Goal: Task Accomplishment & Management: Complete application form

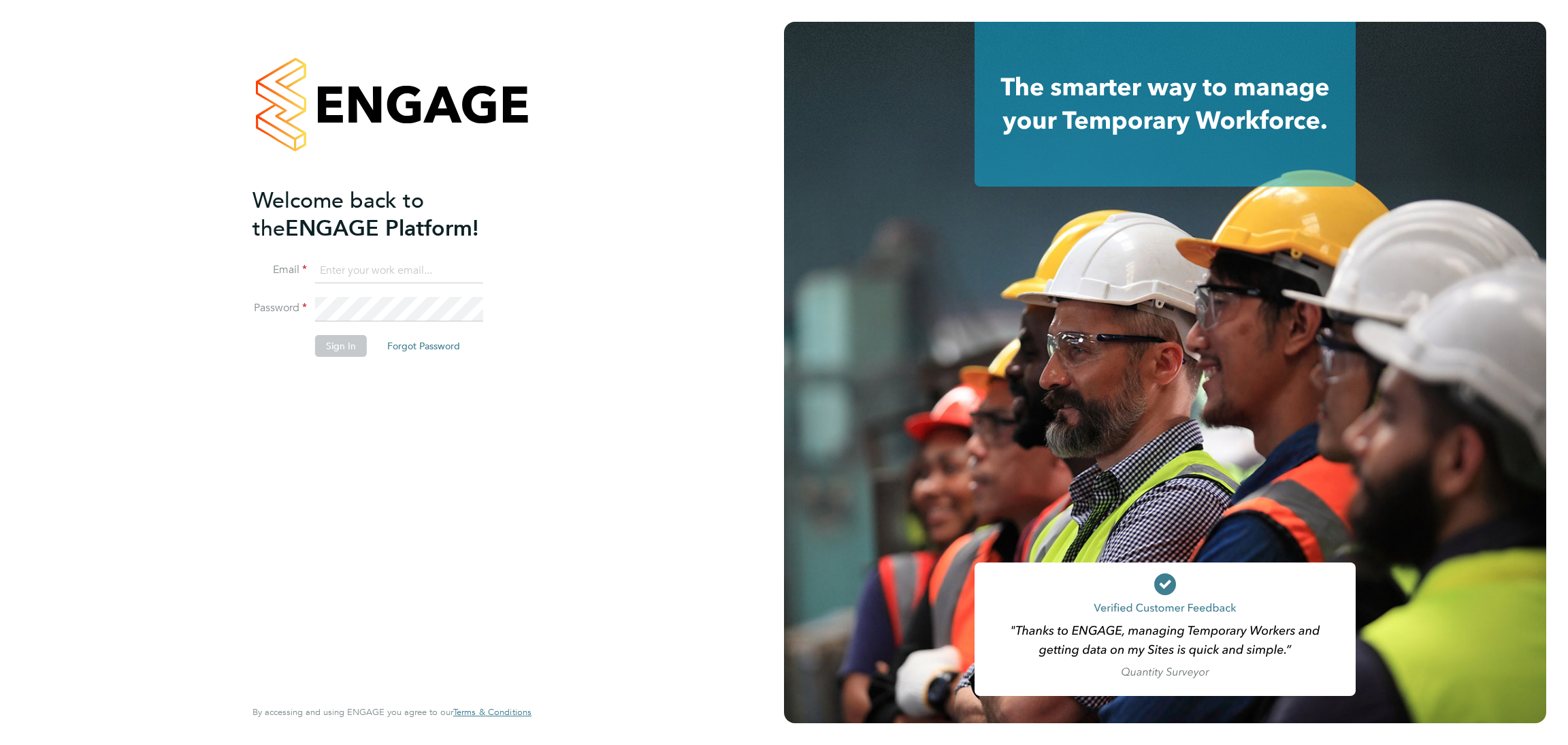
type input "rebecca.cahill@randstadcpe.com"
click at [351, 343] on button "Sign In" at bounding box center [341, 345] width 52 height 21
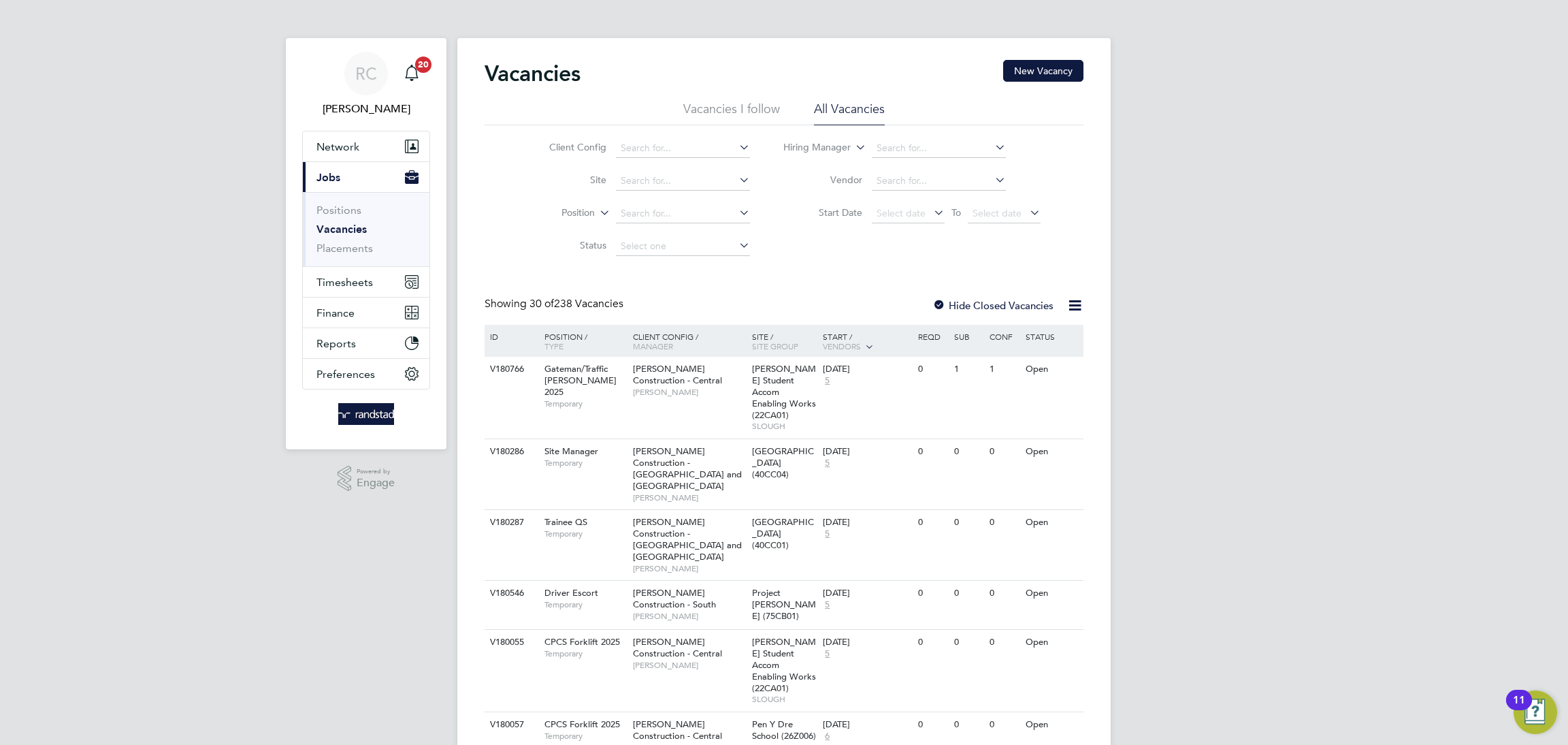
click at [358, 279] on span "Timesheets" at bounding box center [345, 282] width 57 height 13
click at [351, 243] on link "Timesheets" at bounding box center [345, 241] width 57 height 13
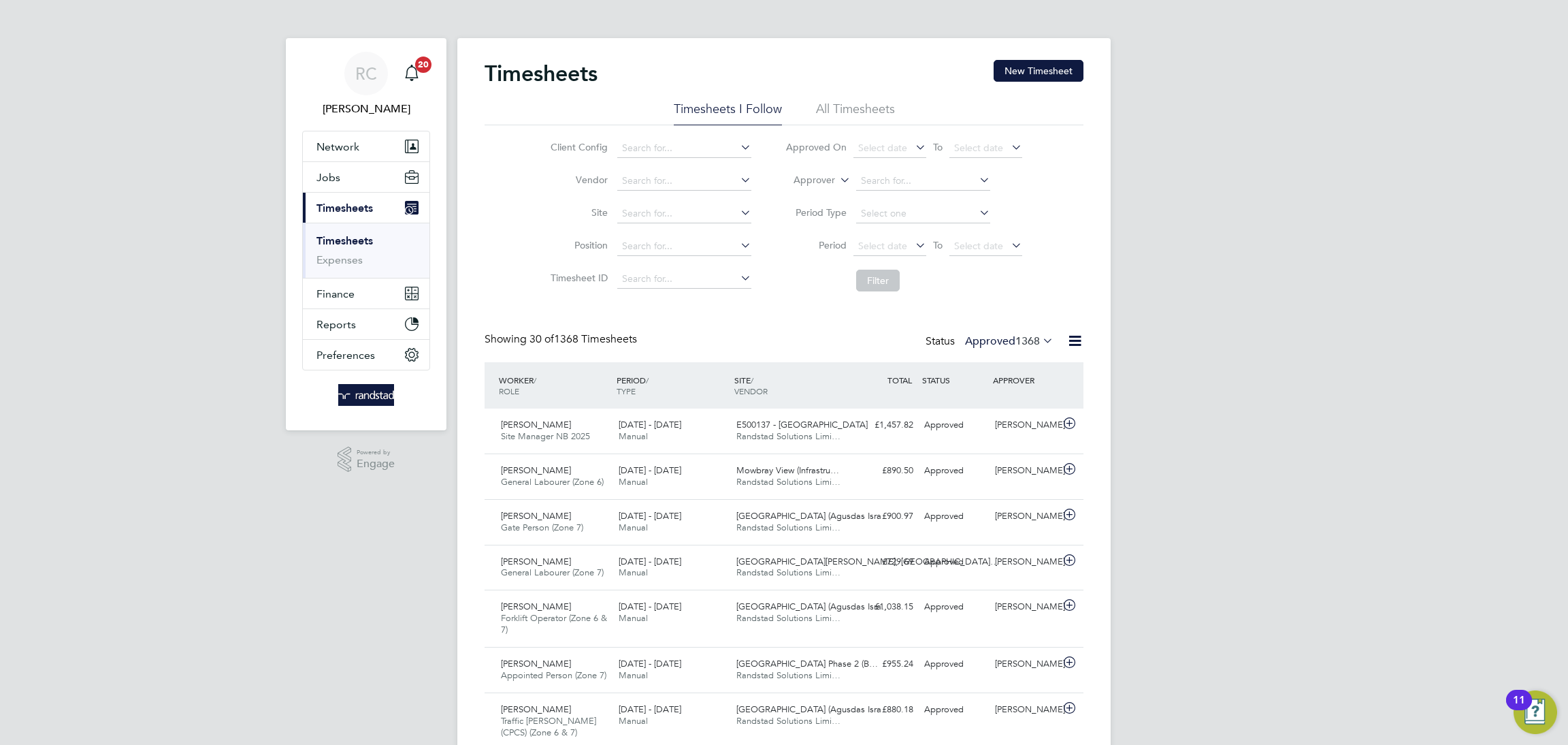
click at [1017, 69] on button "New Timesheet" at bounding box center [1038, 71] width 90 height 21
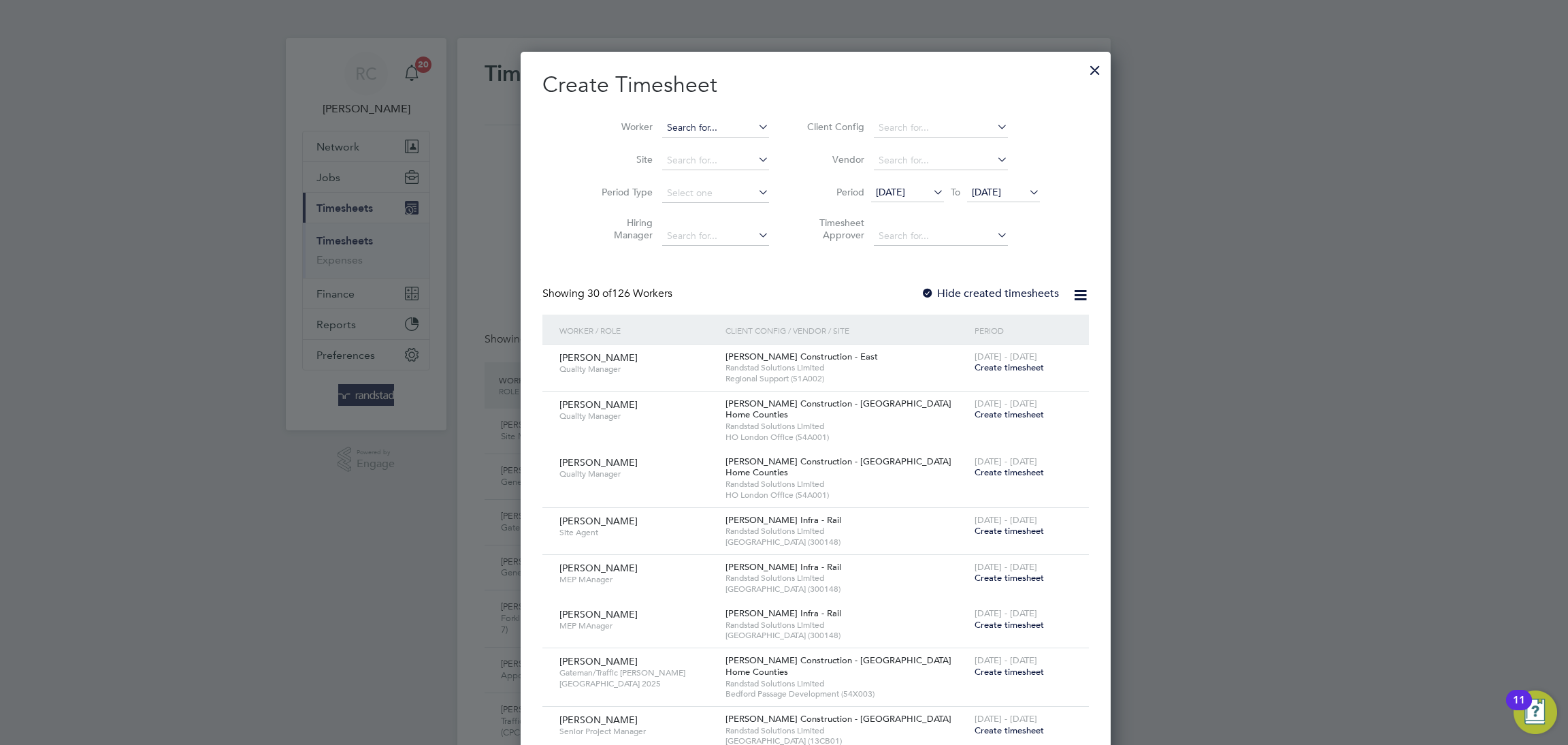
scroll to position [2922, 528]
click at [700, 121] on input at bounding box center [716, 128] width 107 height 19
click at [687, 151] on li "[PERSON_NAME]" at bounding box center [715, 146] width 171 height 19
type input "[PERSON_NAME]"
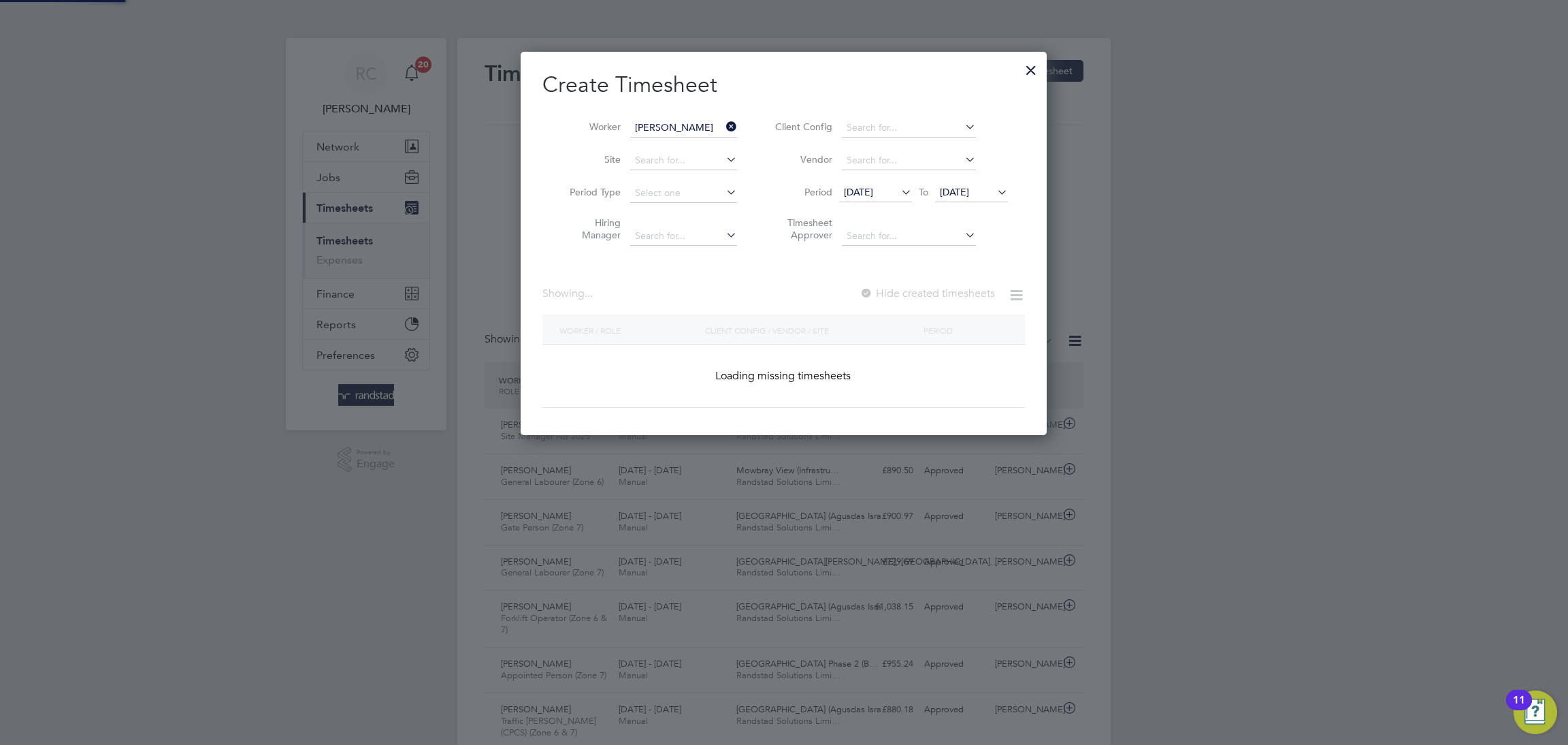
scroll to position [385, 528]
click at [960, 297] on label "Hide created timesheets" at bounding box center [926, 293] width 138 height 14
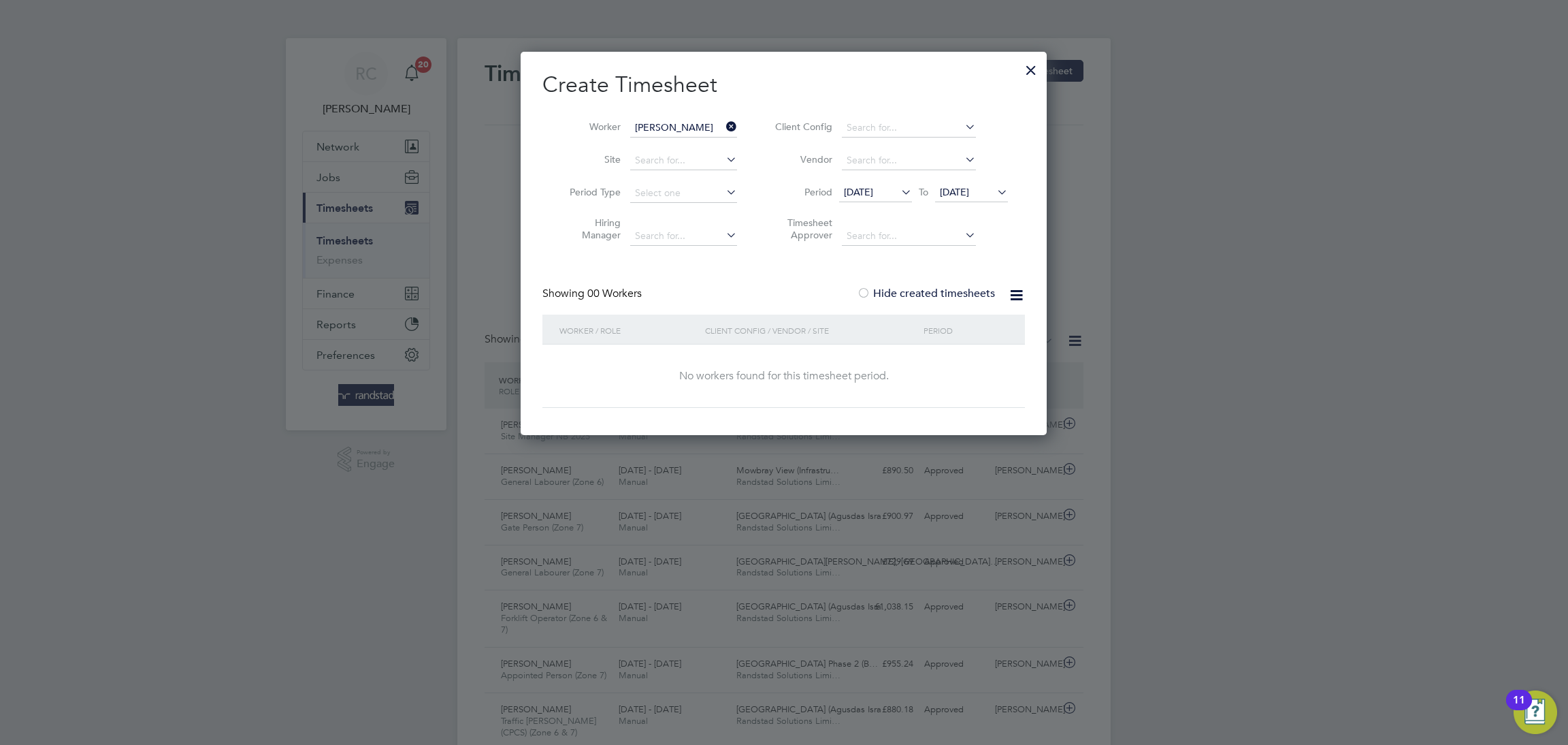
click at [975, 198] on span "[DATE]" at bounding box center [971, 193] width 73 height 19
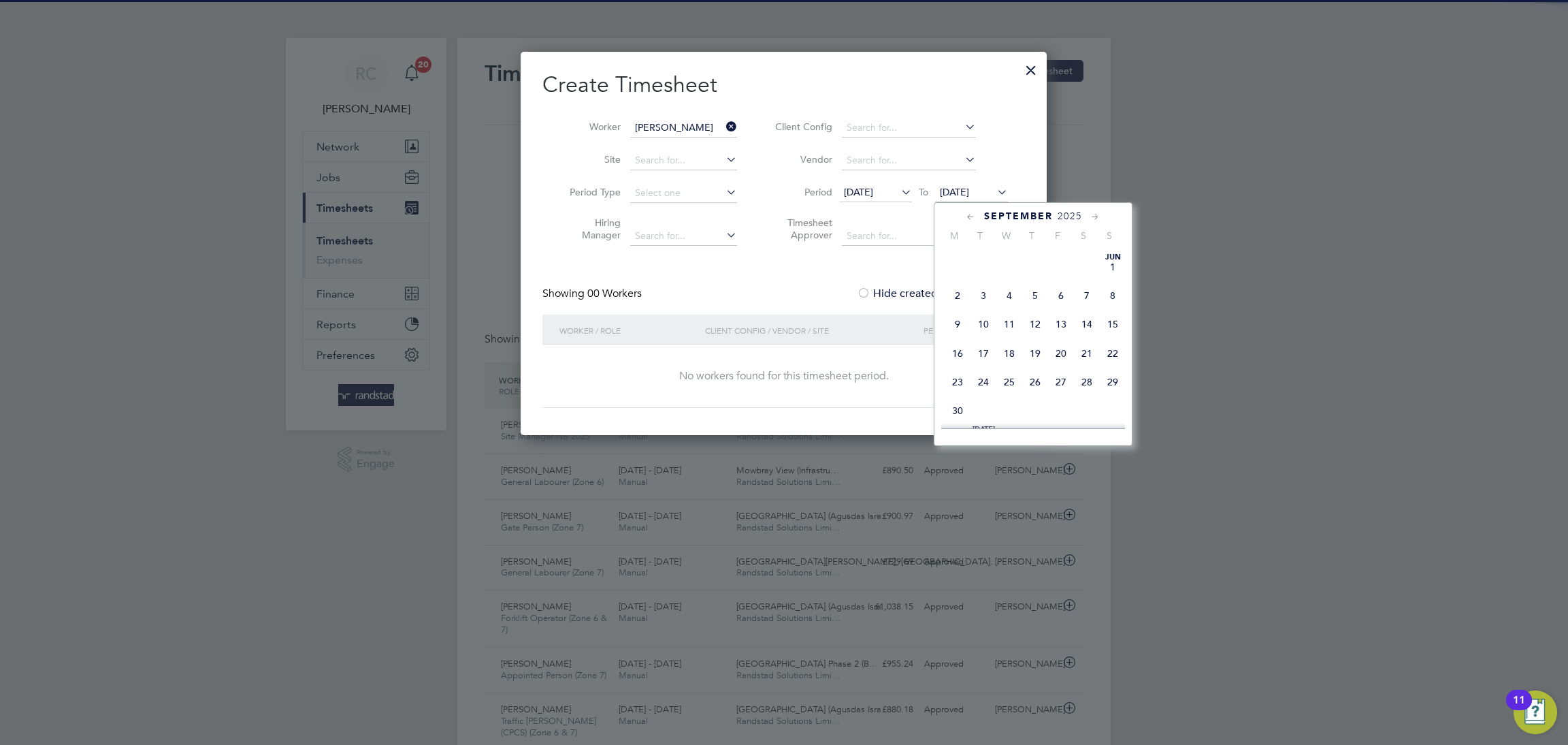
scroll to position [513, 0]
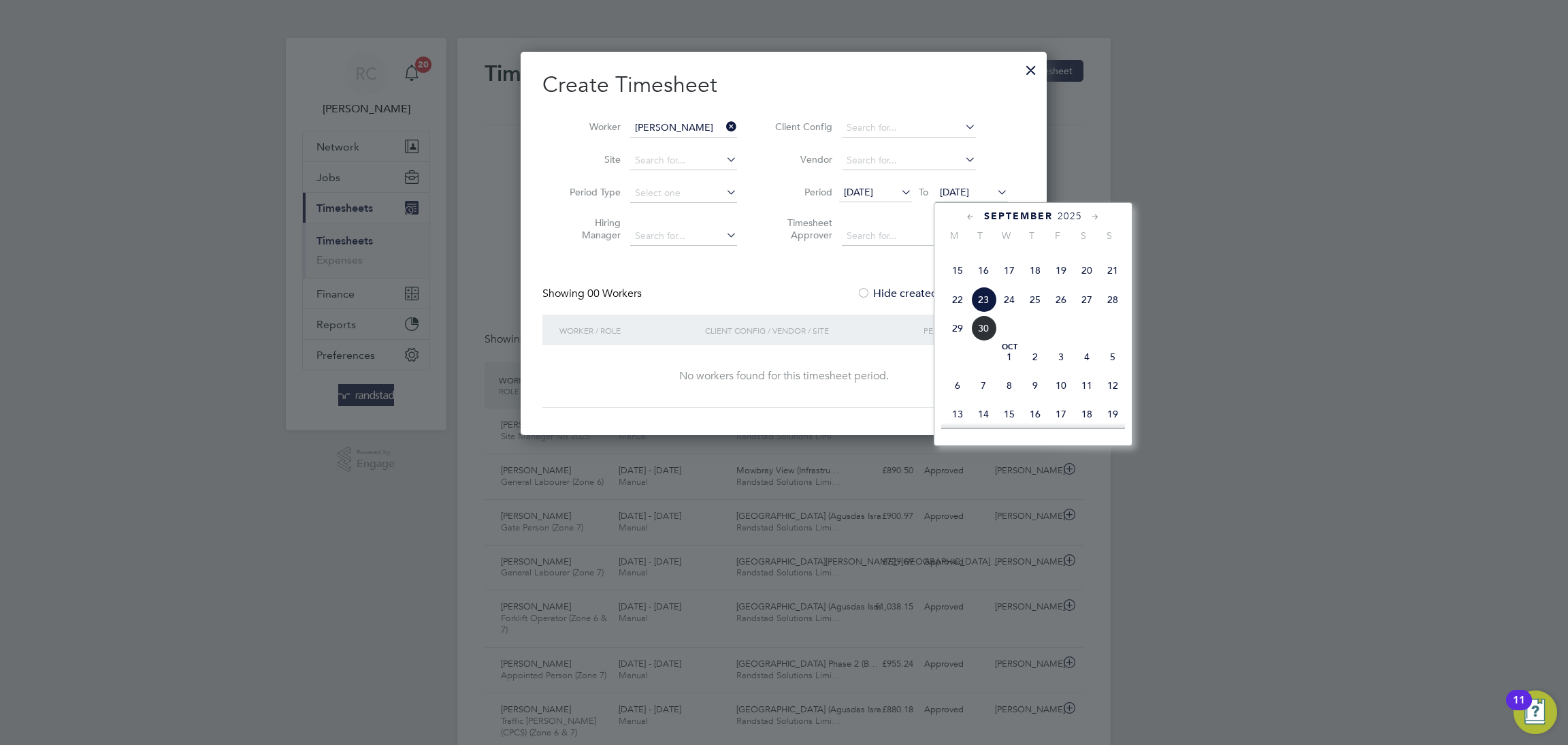
click at [971, 212] on icon at bounding box center [971, 217] width 13 height 15
click at [955, 294] on span "4" at bounding box center [957, 281] width 26 height 26
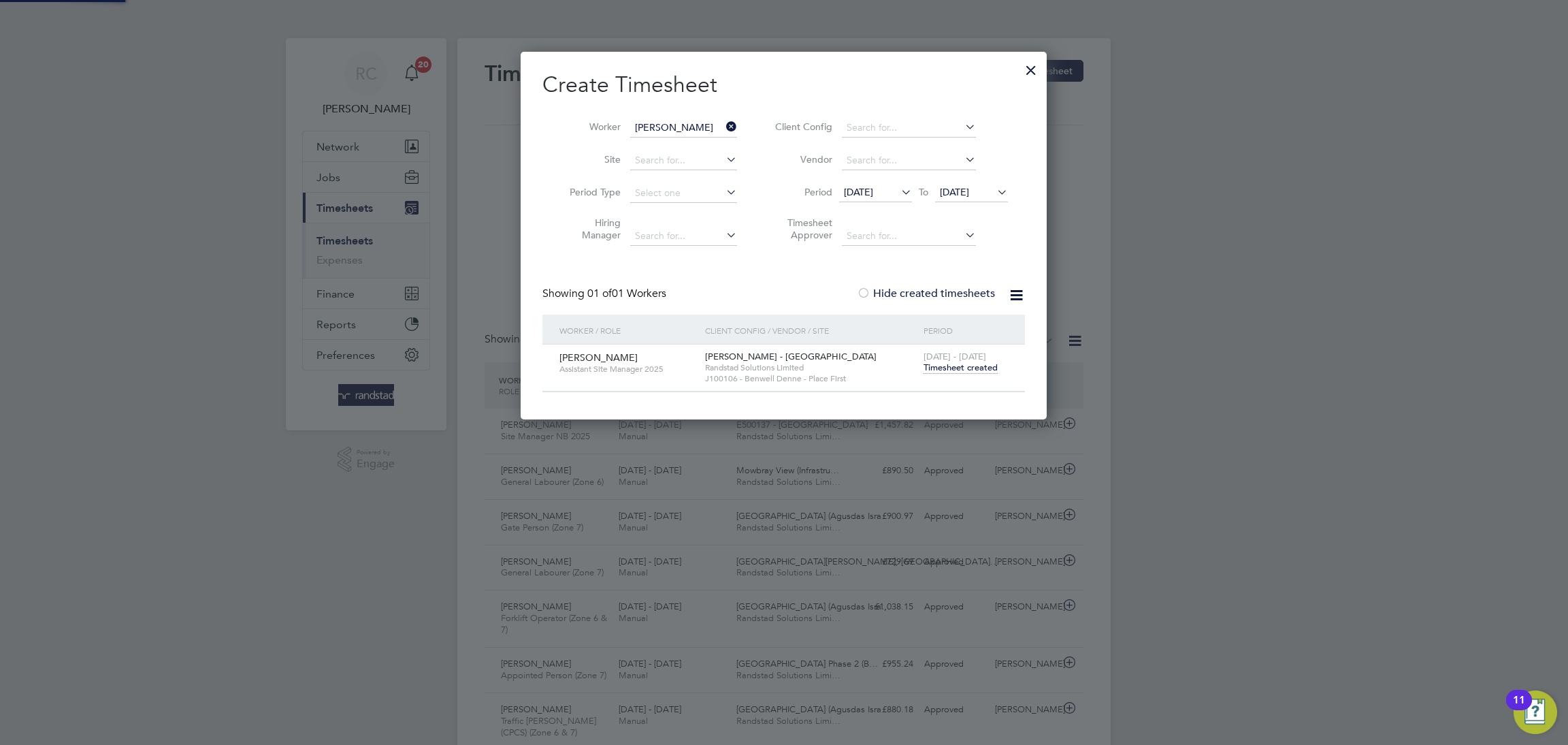
scroll to position [368, 528]
click at [994, 192] on icon at bounding box center [994, 192] width 0 height 19
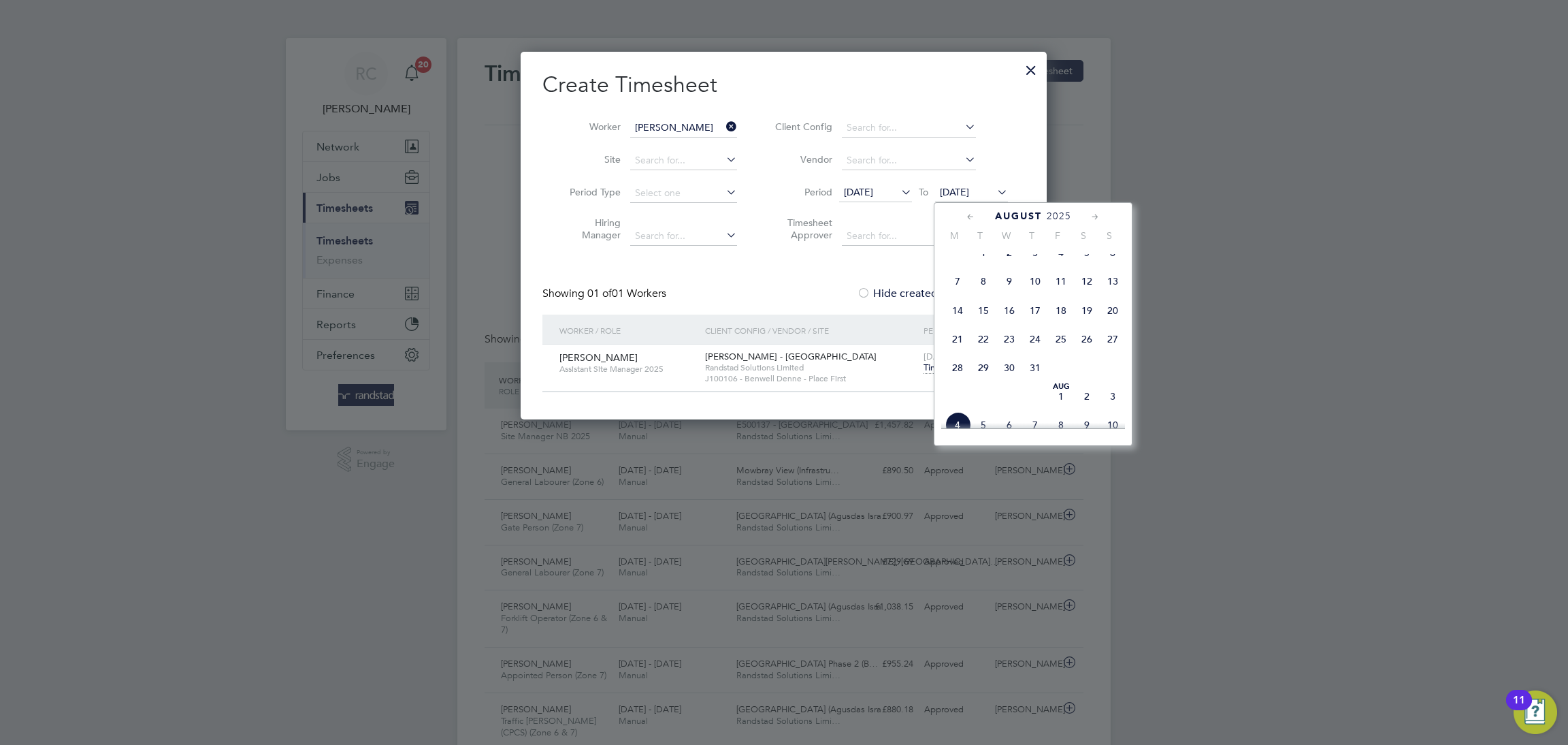
scroll to position [453, 0]
click at [1113, 344] on span "17" at bounding box center [1112, 331] width 26 height 26
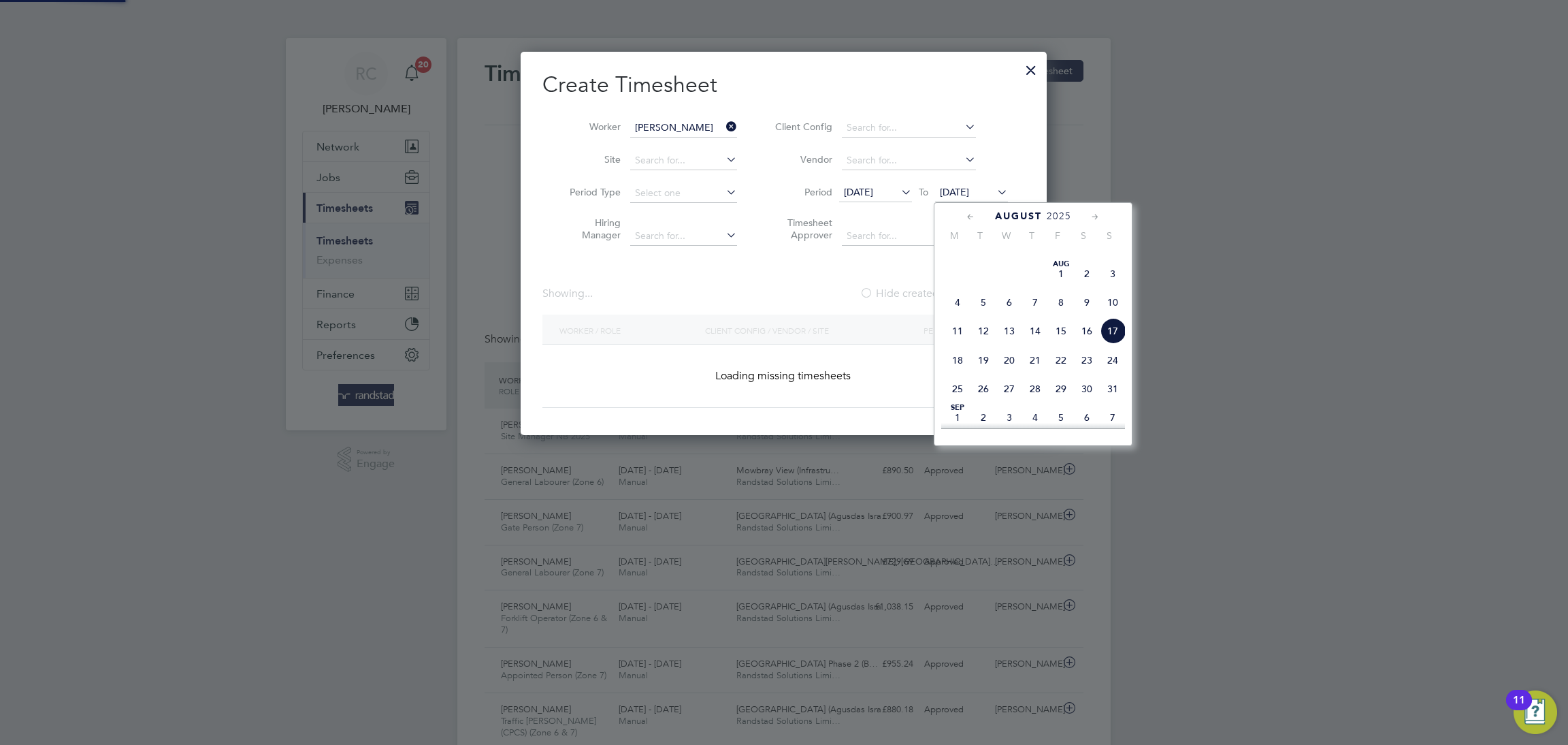
scroll to position [461, 528]
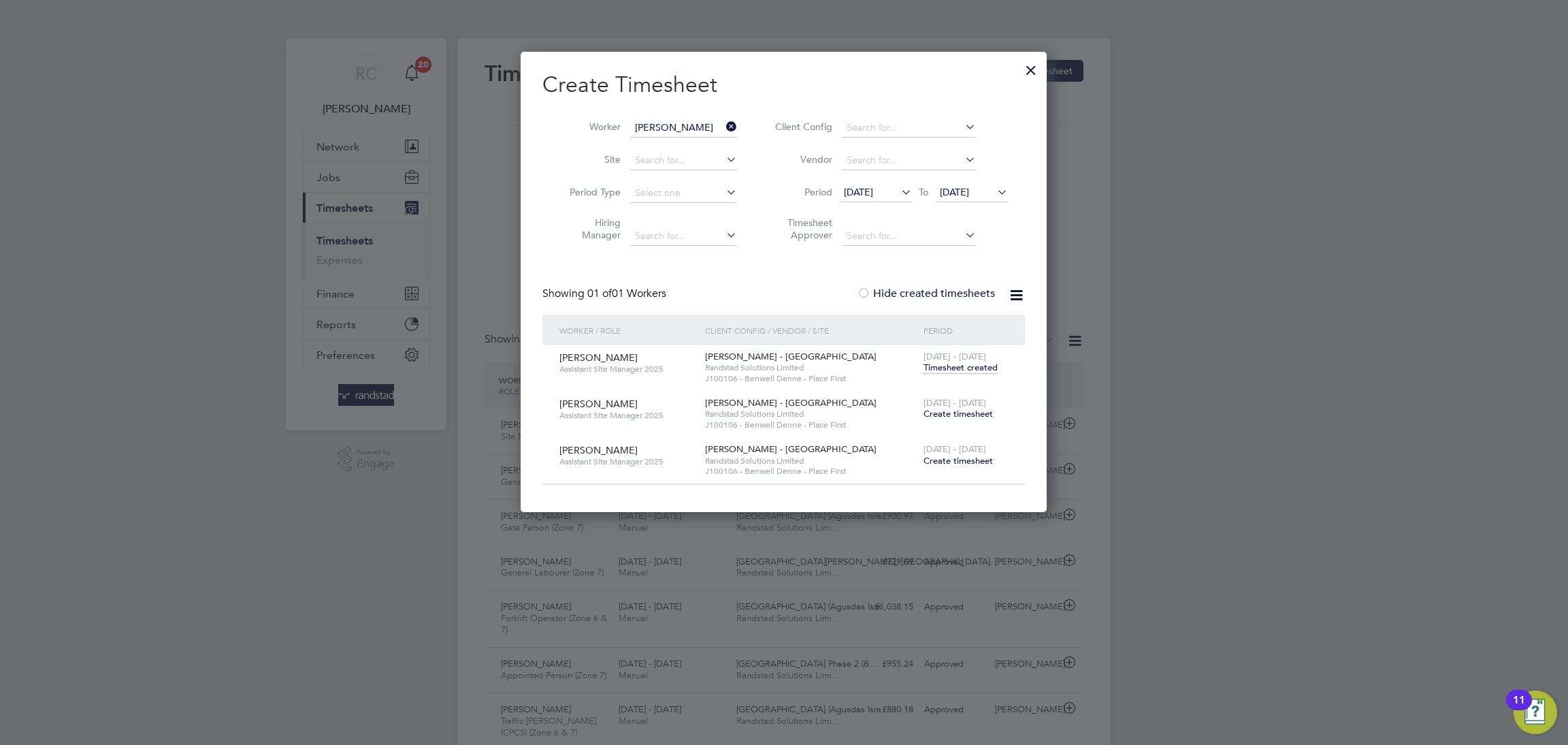
click at [980, 362] on span "[DATE] - [DATE]" at bounding box center [955, 356] width 63 height 12
click at [980, 367] on span "Timesheet created" at bounding box center [960, 368] width 74 height 12
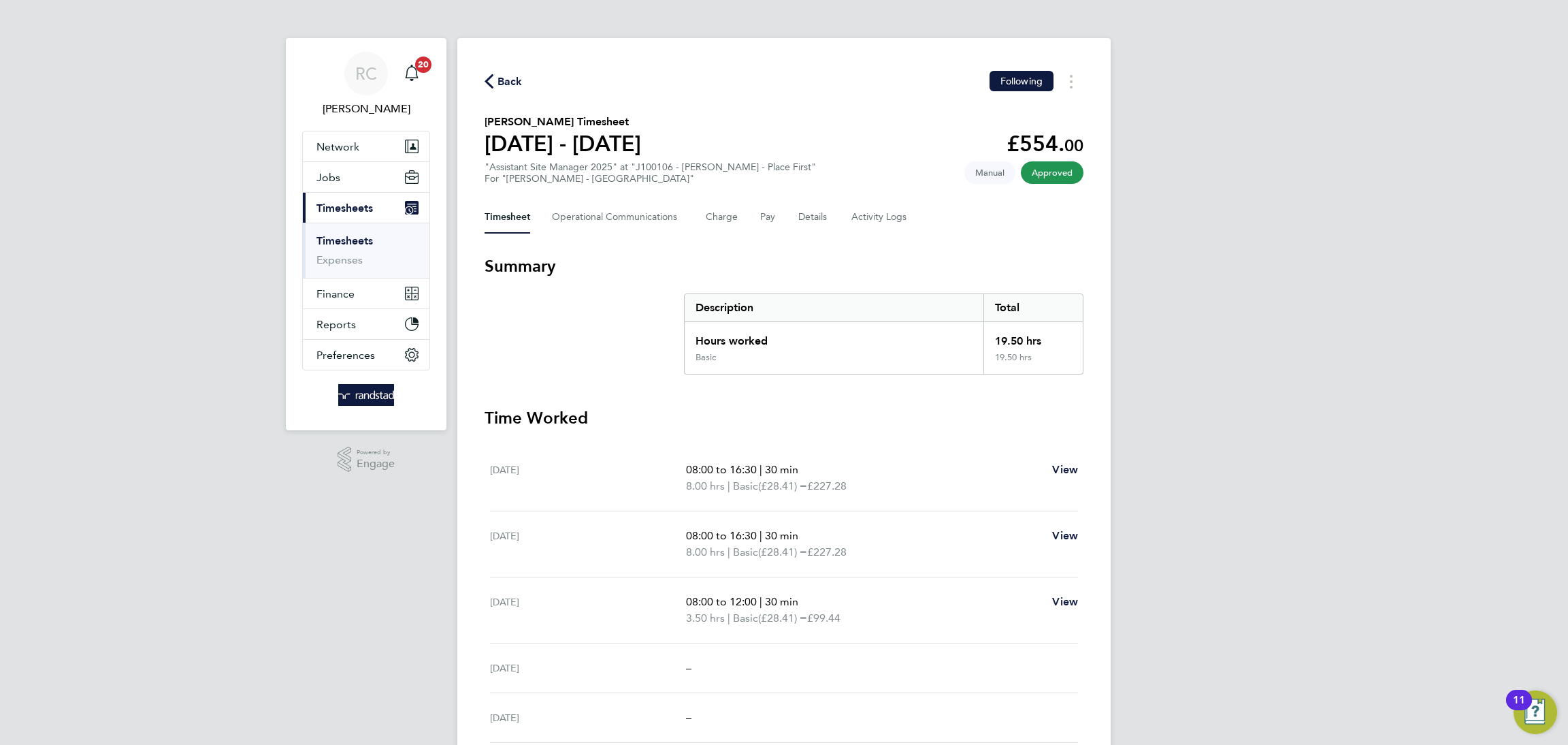
click at [501, 74] on span "Back" at bounding box center [510, 82] width 25 height 17
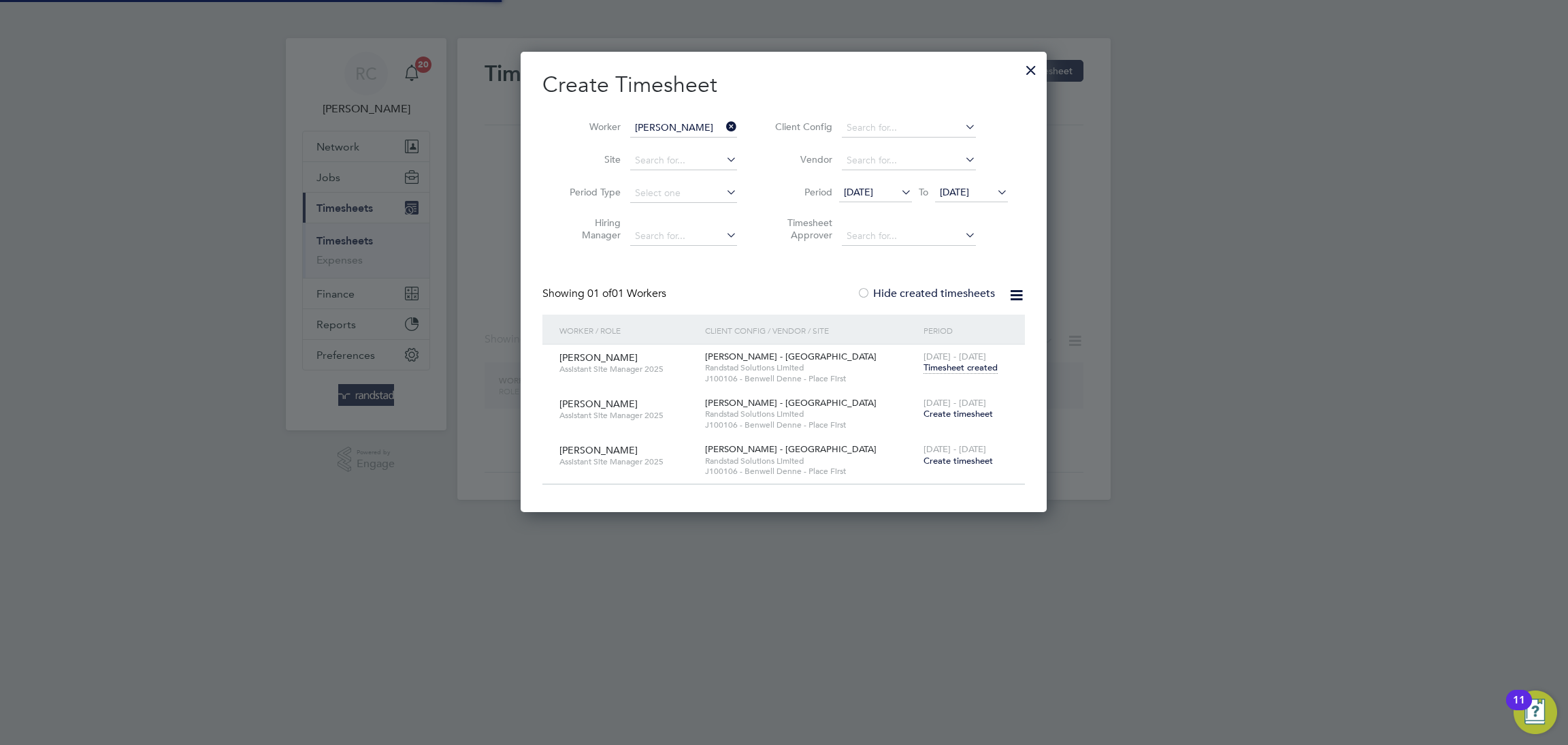
scroll to position [461, 528]
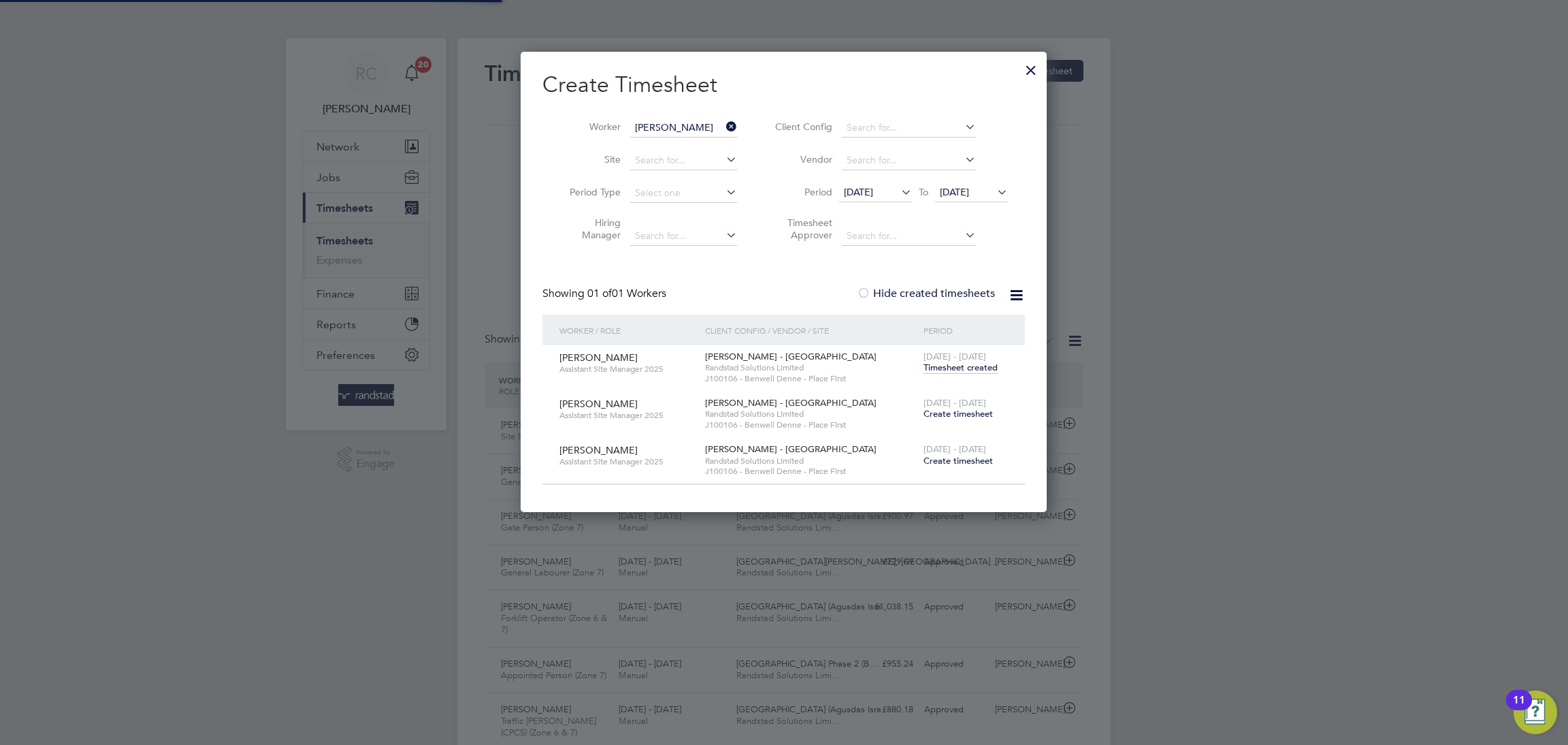
click at [964, 413] on span "Create timesheet" at bounding box center [958, 414] width 69 height 12
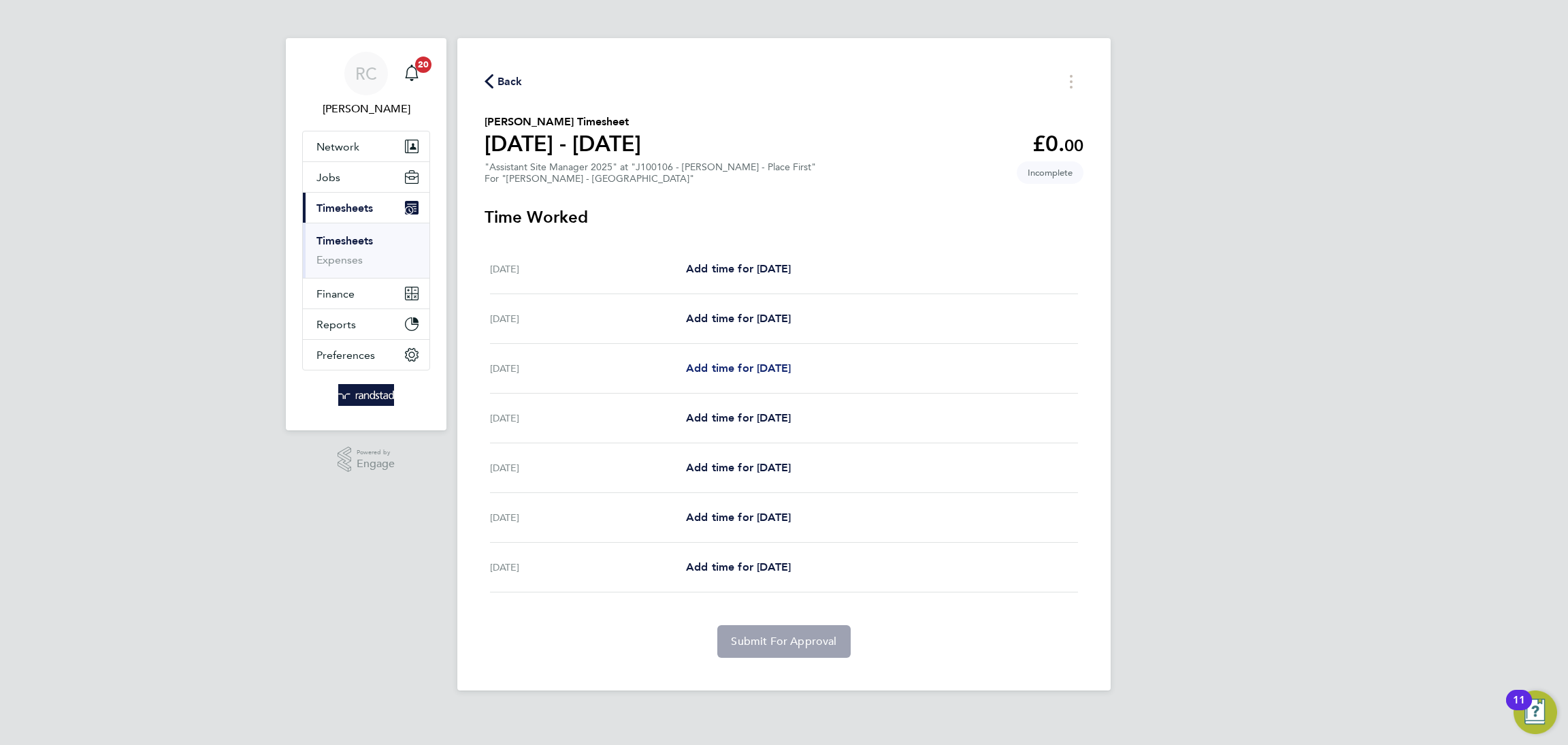
click at [786, 371] on span "Add time for [DATE]" at bounding box center [738, 368] width 105 height 13
select select "60"
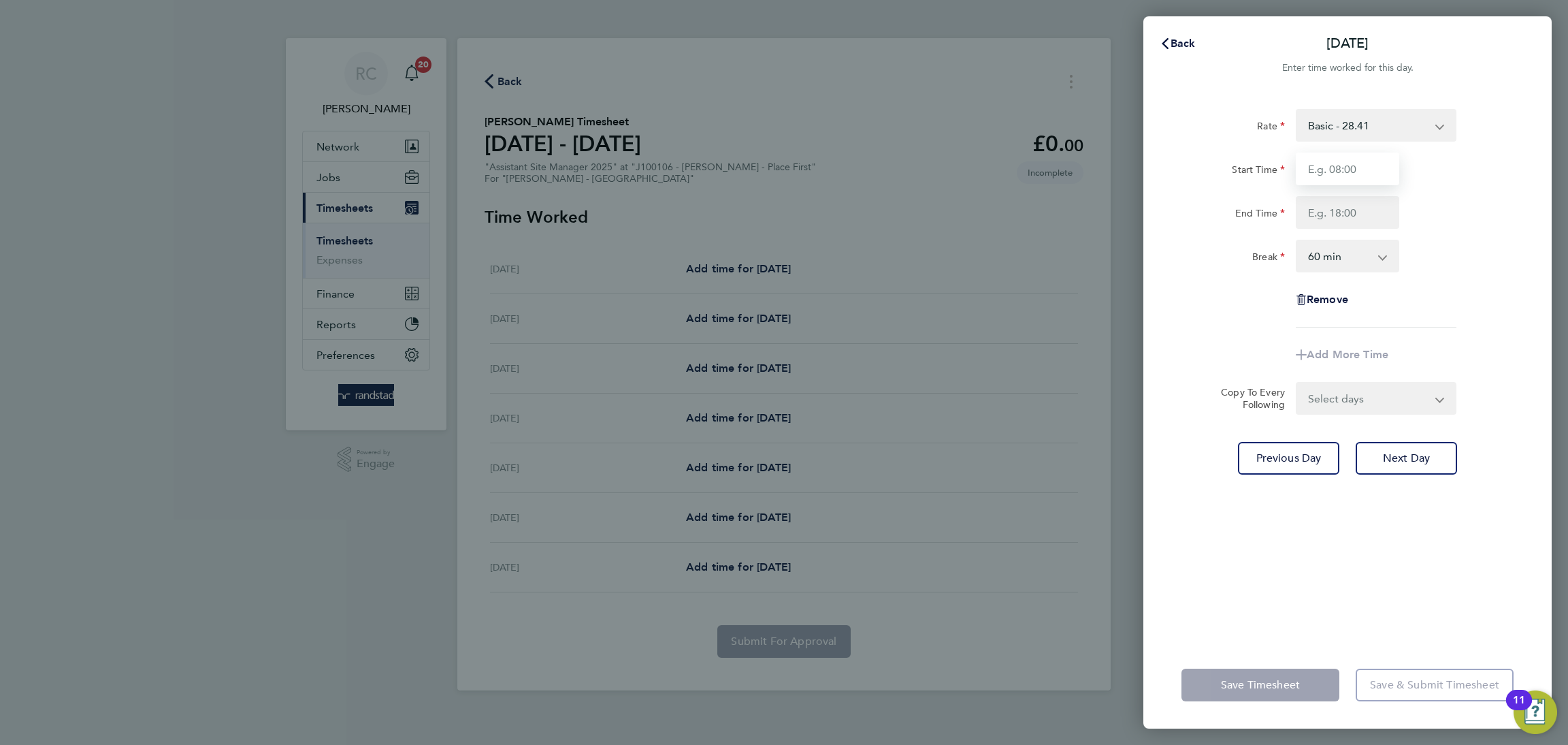
click at [1366, 160] on input "Start Time" at bounding box center [1347, 168] width 104 height 33
type input "08:00"
click at [1358, 216] on input "End Time" at bounding box center [1347, 212] width 104 height 33
type input "16:30"
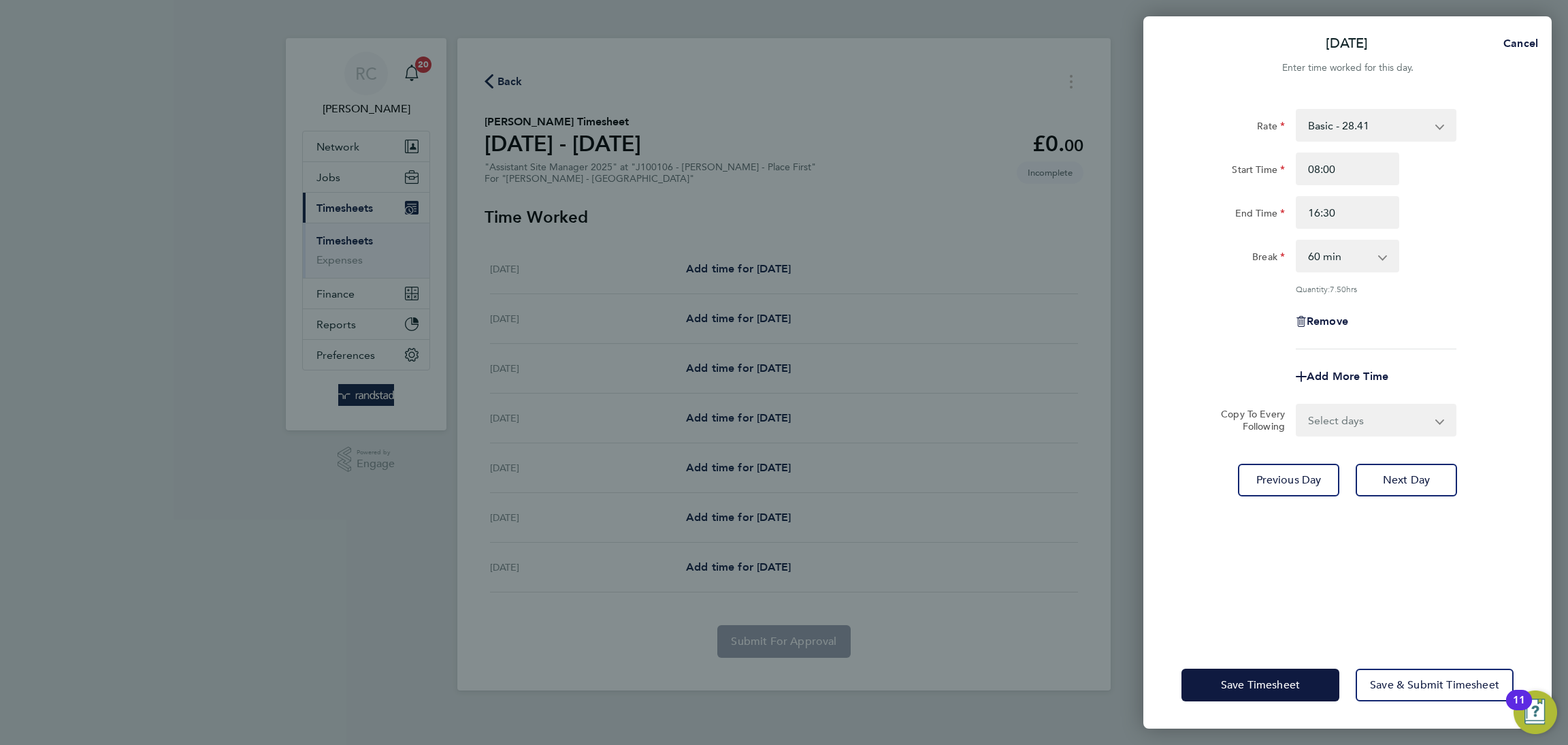
drag, startPoint x: 1487, startPoint y: 224, endPoint x: 1363, endPoint y: 270, distance: 132.3
click at [1485, 226] on div "End Time 16:30" at bounding box center [1347, 212] width 343 height 33
click at [1351, 259] on select "0 min 15 min 30 min 45 min 60 min 75 min 90 min" at bounding box center [1339, 255] width 84 height 30
select select "30"
click at [1297, 241] on select "0 min 15 min 30 min 45 min 60 min 75 min 90 min" at bounding box center [1339, 255] width 84 height 30
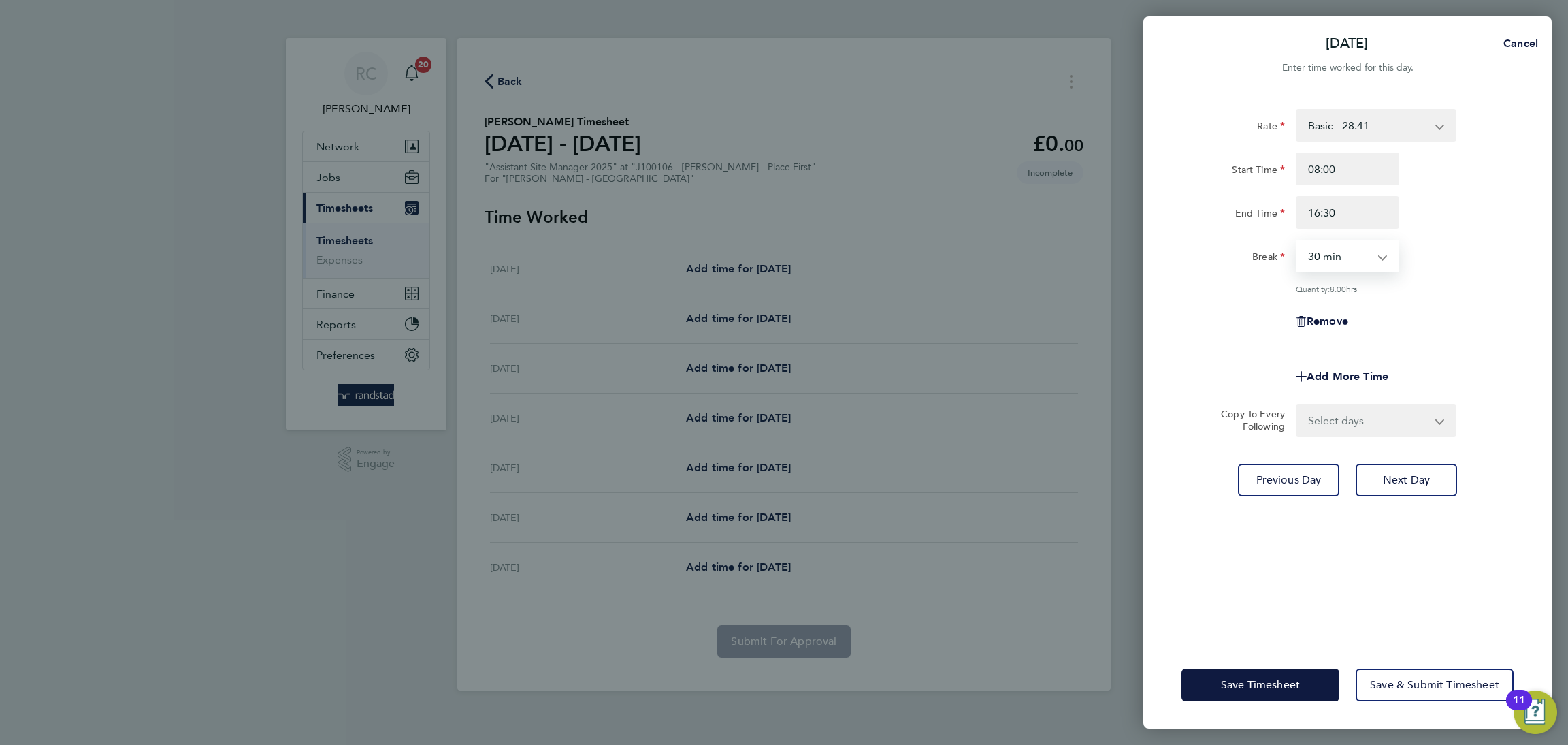
click at [1462, 296] on div "Rate Basic - 28.41 Start Time 08:00 End Time 16:30 Break 0 min 15 min 30 min 45…" at bounding box center [1347, 228] width 332 height 240
click at [1384, 407] on select "Select days Day [DATE] [DATE] [DATE] [DATE]" at bounding box center [1368, 420] width 143 height 30
select select "THU"
click at [1297, 405] on select "Select days Day [DATE] [DATE] [DATE] [DATE]" at bounding box center [1368, 420] width 143 height 30
select select "[DATE]"
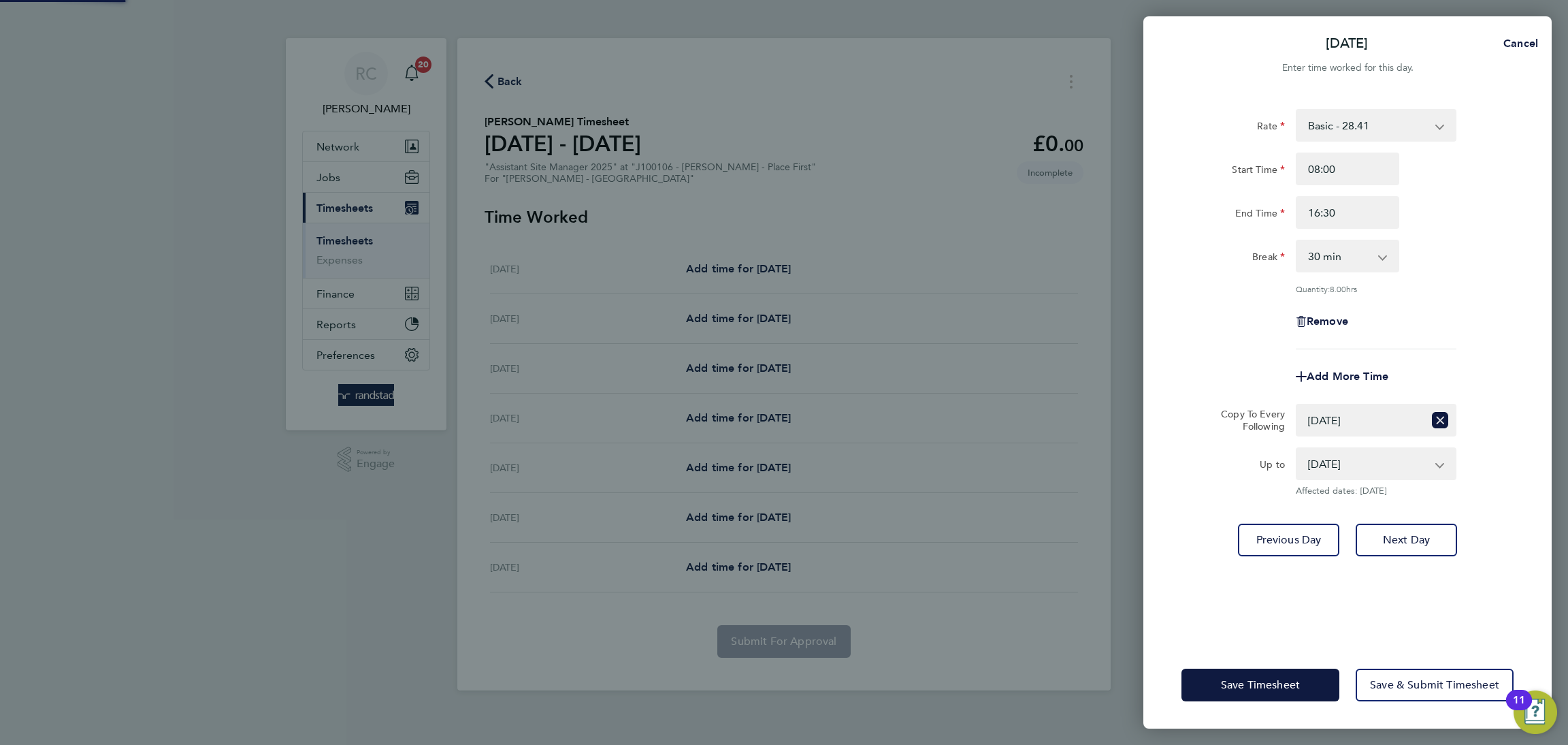
drag, startPoint x: 1356, startPoint y: 597, endPoint x: 1315, endPoint y: 661, distance: 76.0
click at [1356, 603] on div "Rate Basic - 28.41 Start Time 08:00 End Time 16:30 Break 0 min 15 min 30 min 45…" at bounding box center [1347, 367] width 409 height 549
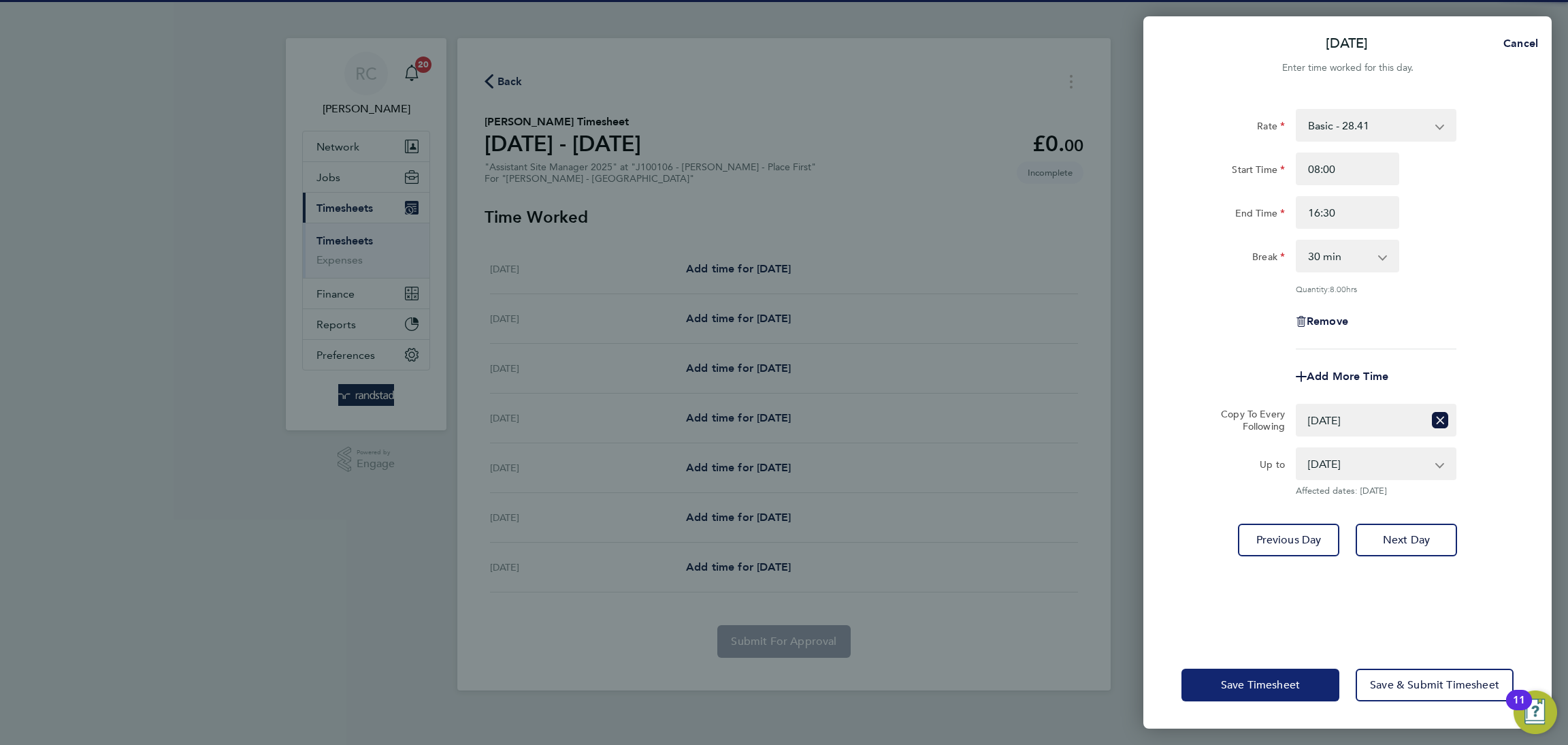
click at [1300, 674] on button "Save Timesheet" at bounding box center [1260, 685] width 158 height 33
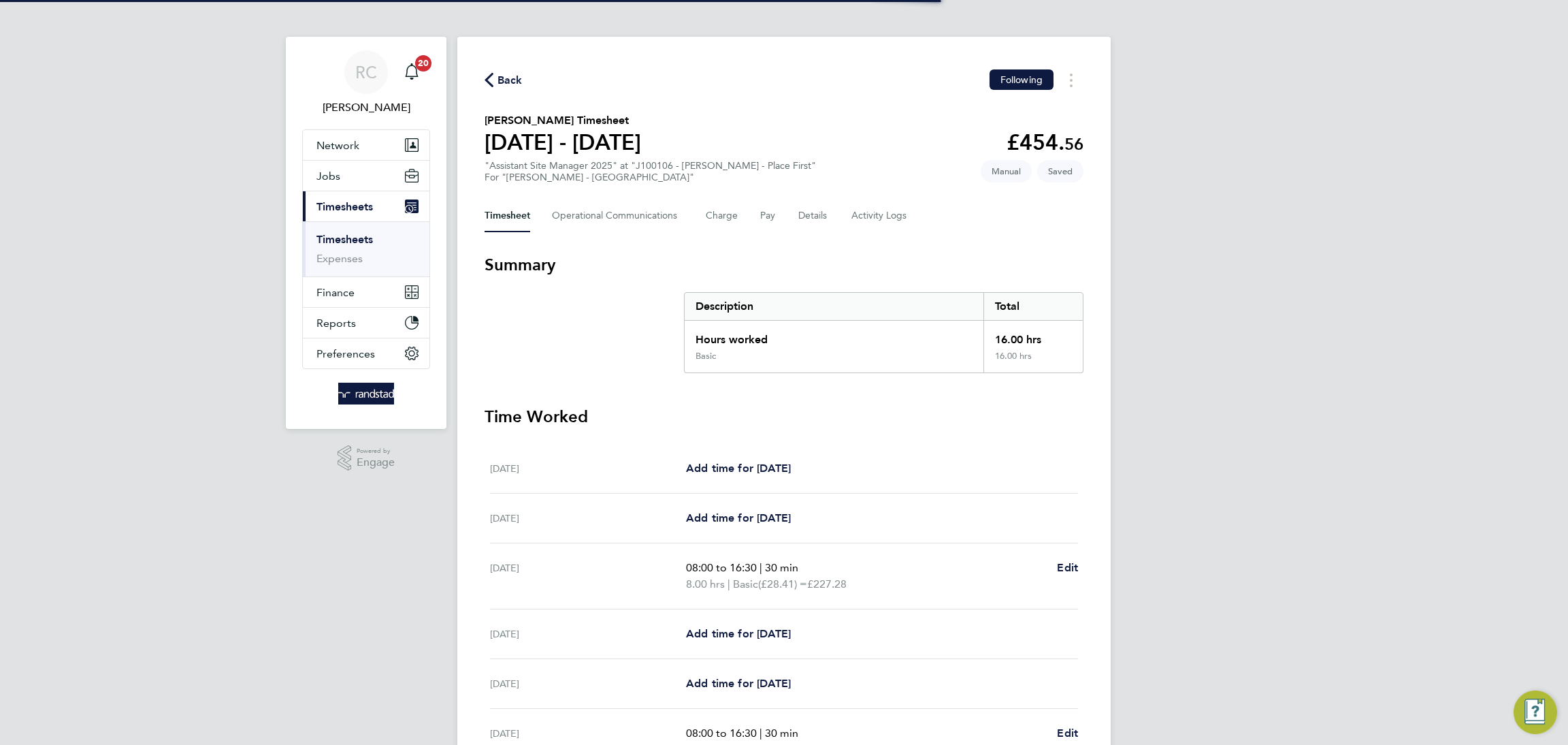
scroll to position [200, 0]
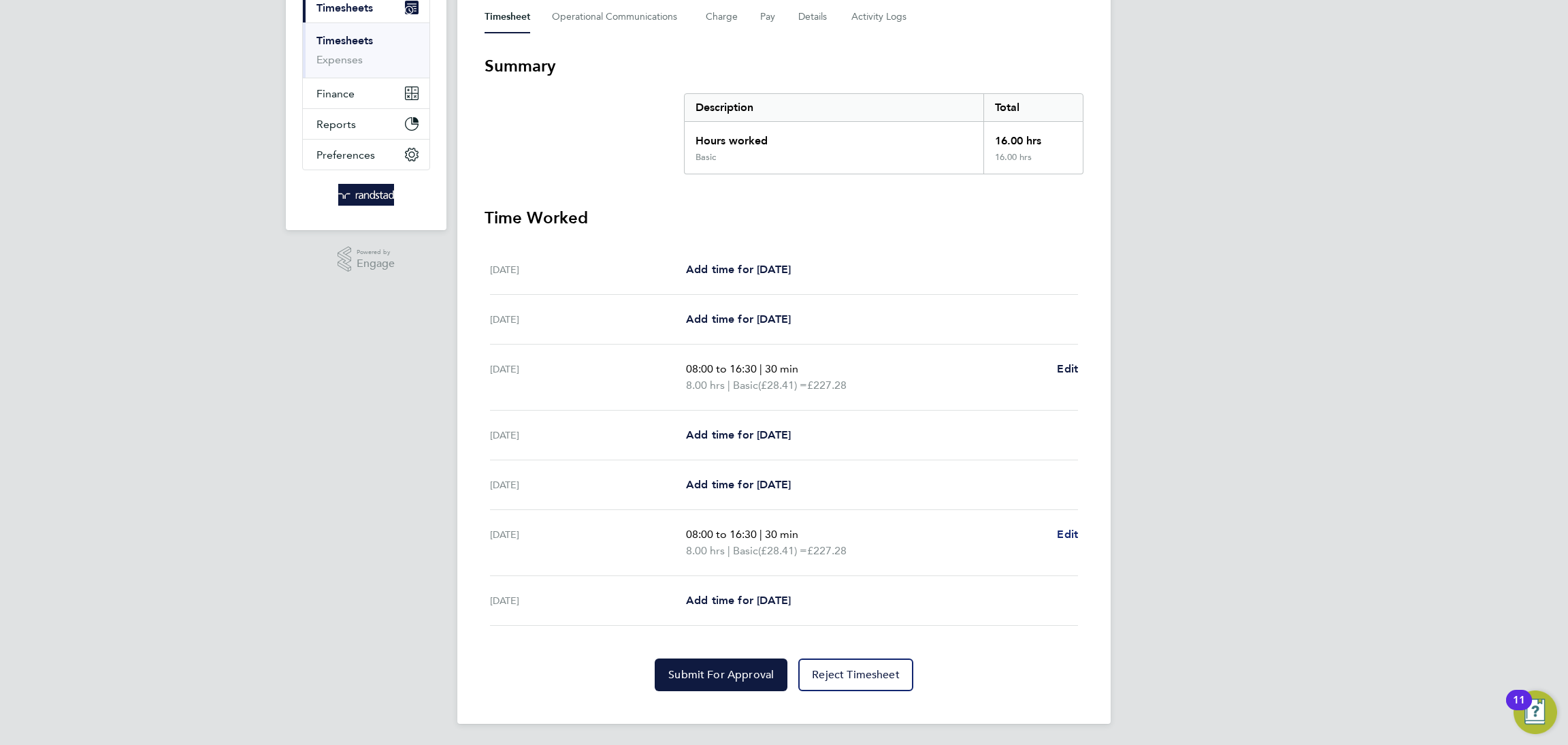
click at [1072, 533] on span "Edit" at bounding box center [1067, 534] width 21 height 13
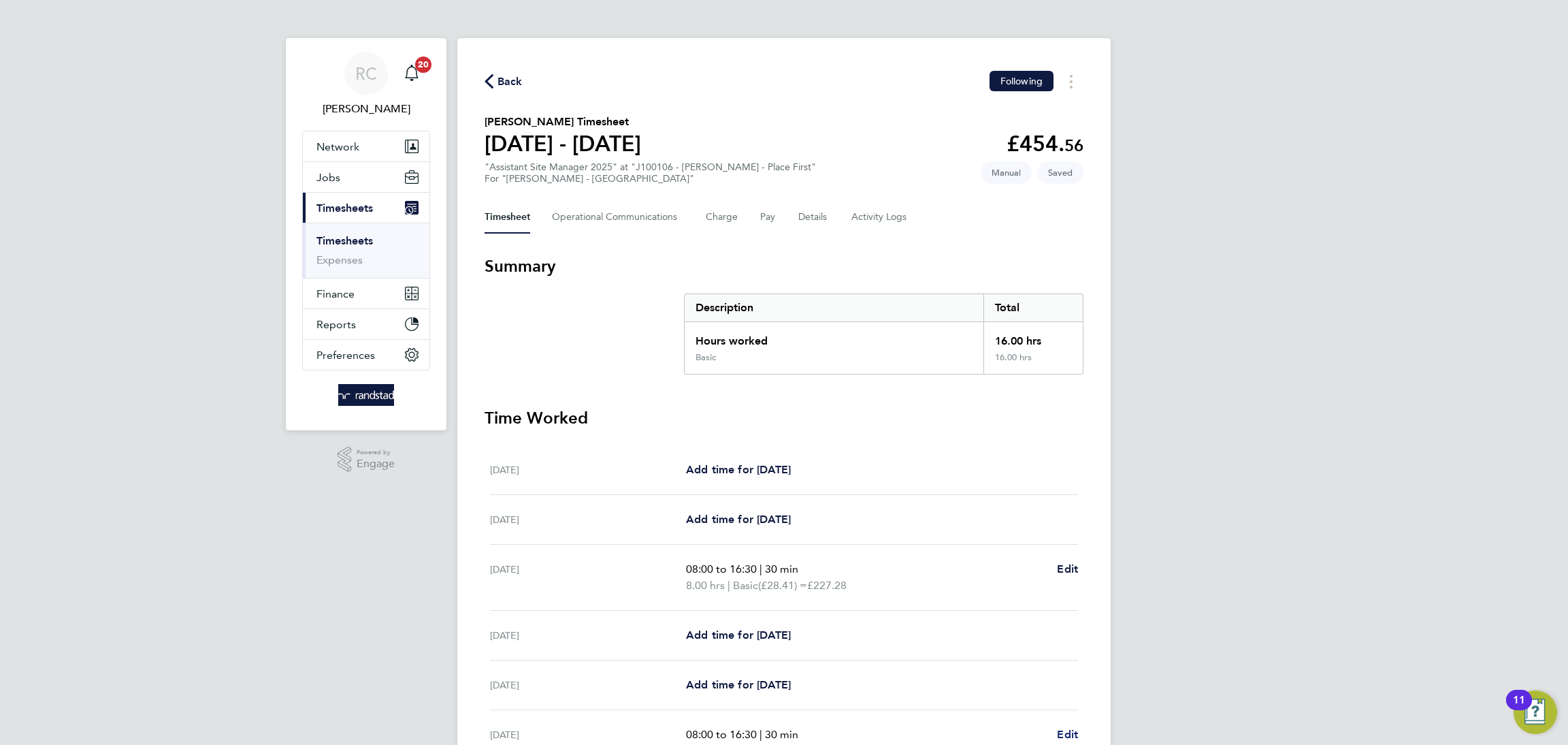
select select "30"
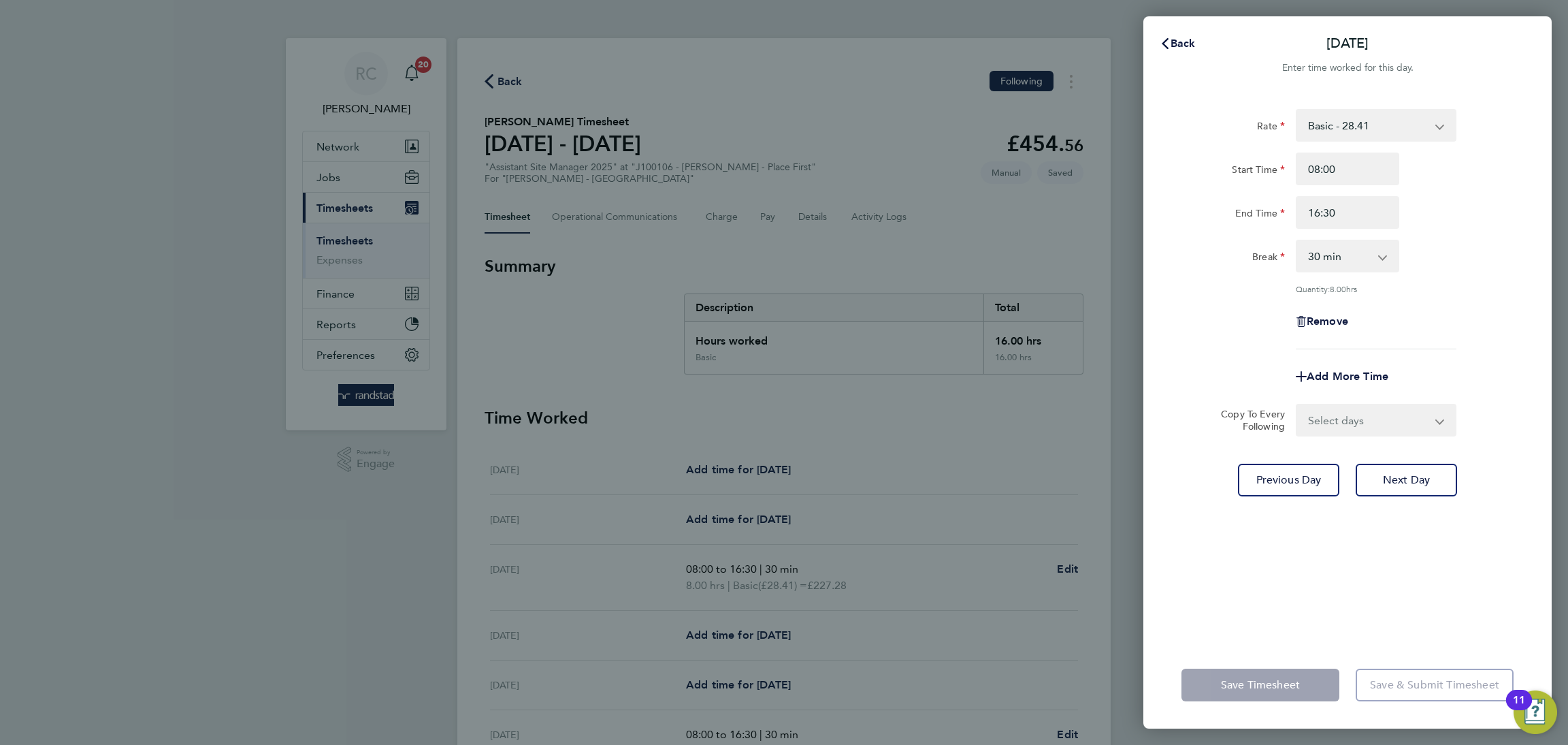
click at [1179, 28] on div "Back [DATE]" at bounding box center [1347, 43] width 409 height 33
click at [1177, 44] on span "Back" at bounding box center [1183, 43] width 25 height 13
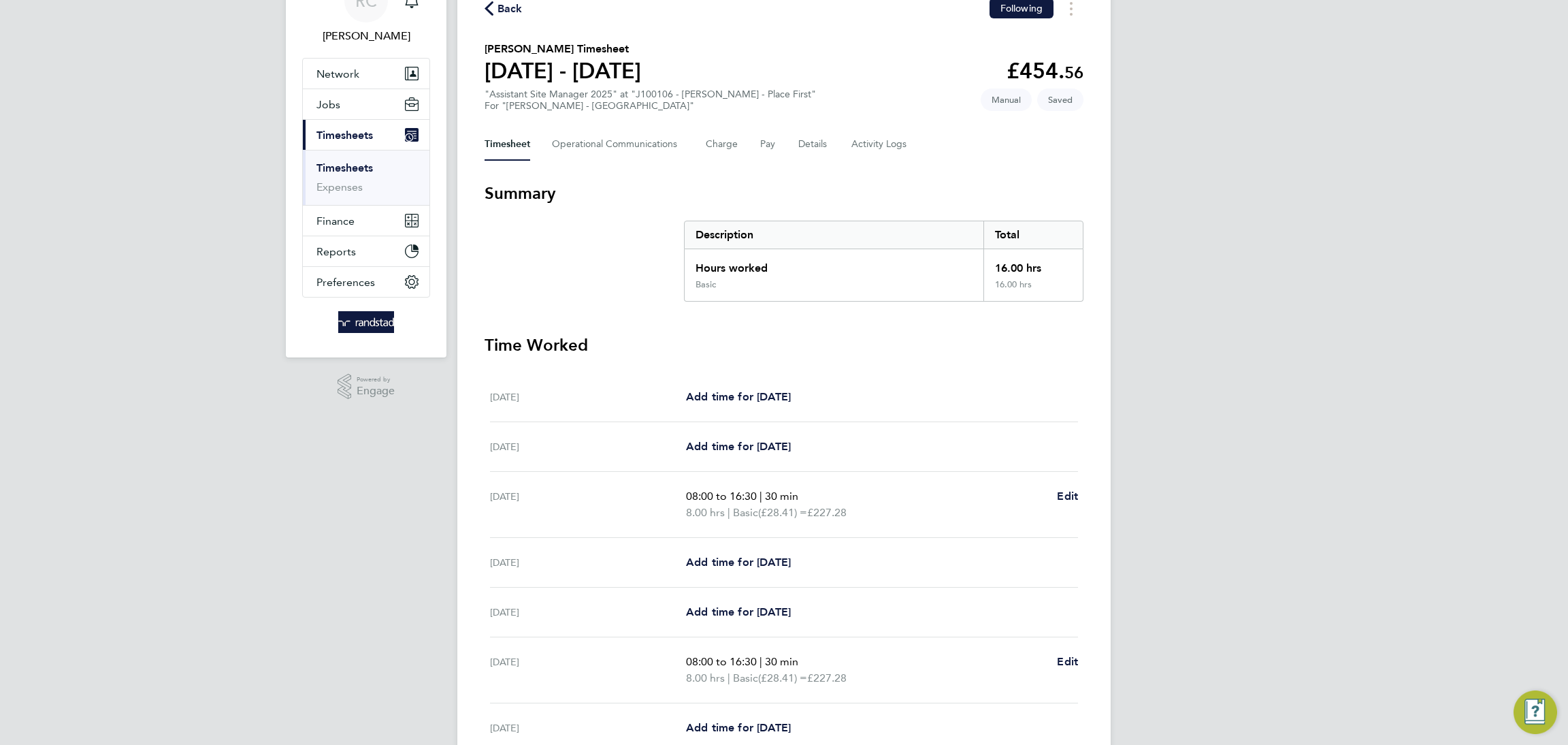
scroll to position [200, 0]
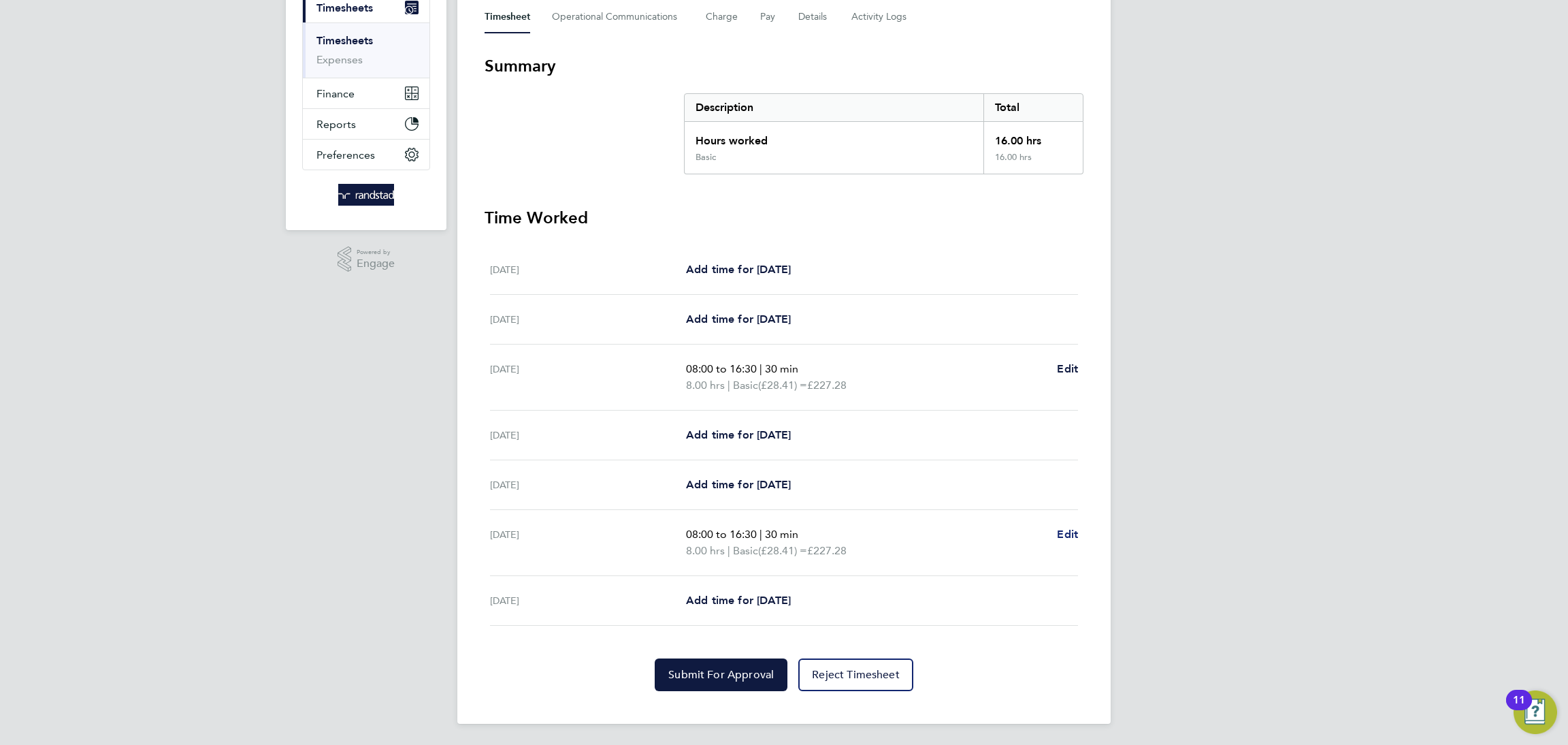
click at [1067, 528] on span "Edit" at bounding box center [1067, 534] width 21 height 13
select select "30"
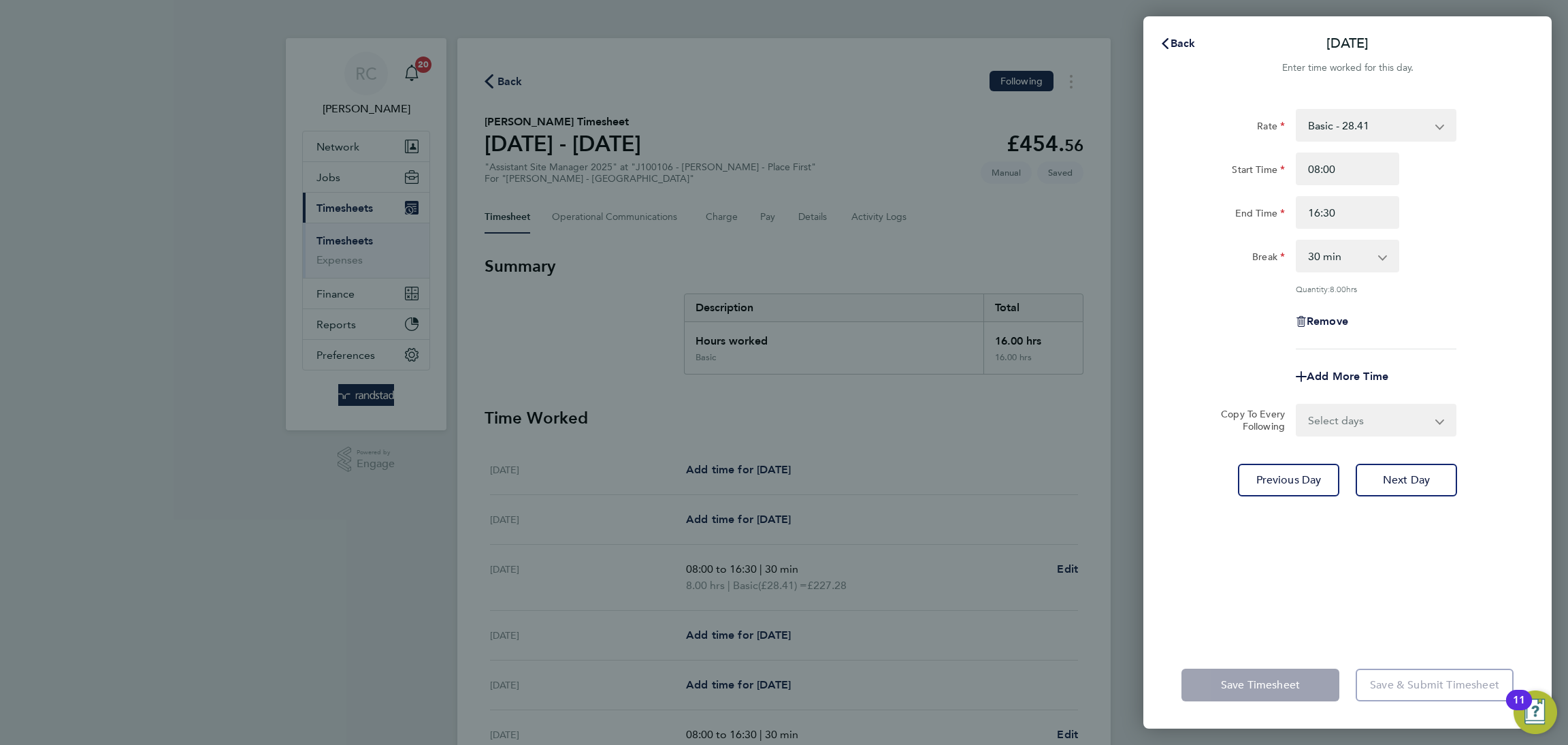
click at [1349, 310] on div "Remove" at bounding box center [1347, 321] width 114 height 33
click at [1342, 315] on span "Remove" at bounding box center [1327, 321] width 41 height 13
select select "null"
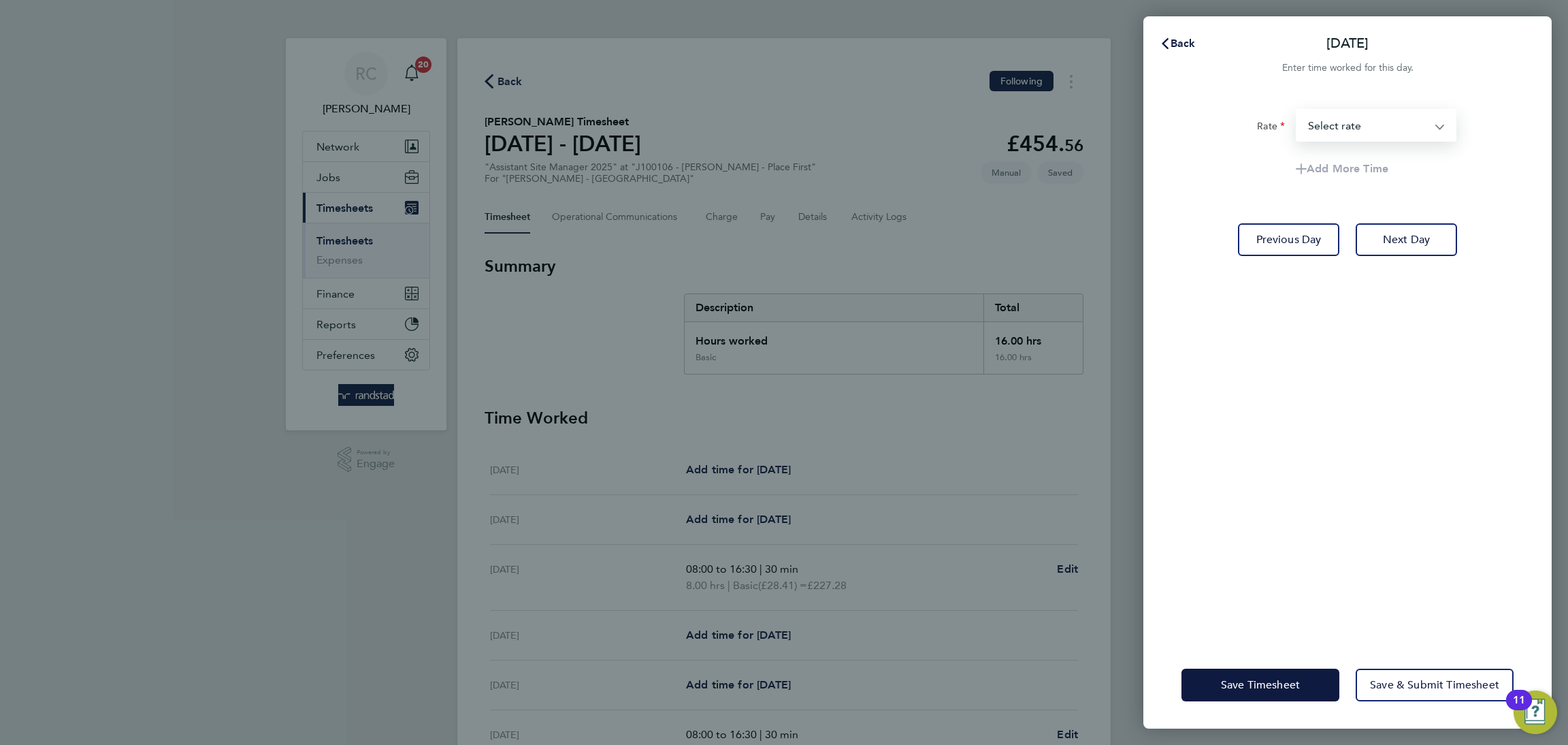
drag, startPoint x: 1339, startPoint y: 117, endPoint x: 1347, endPoint y: 124, distance: 10.6
click at [1342, 117] on select "Basic - 28.41 Select rate" at bounding box center [1368, 125] width 142 height 30
select select "60"
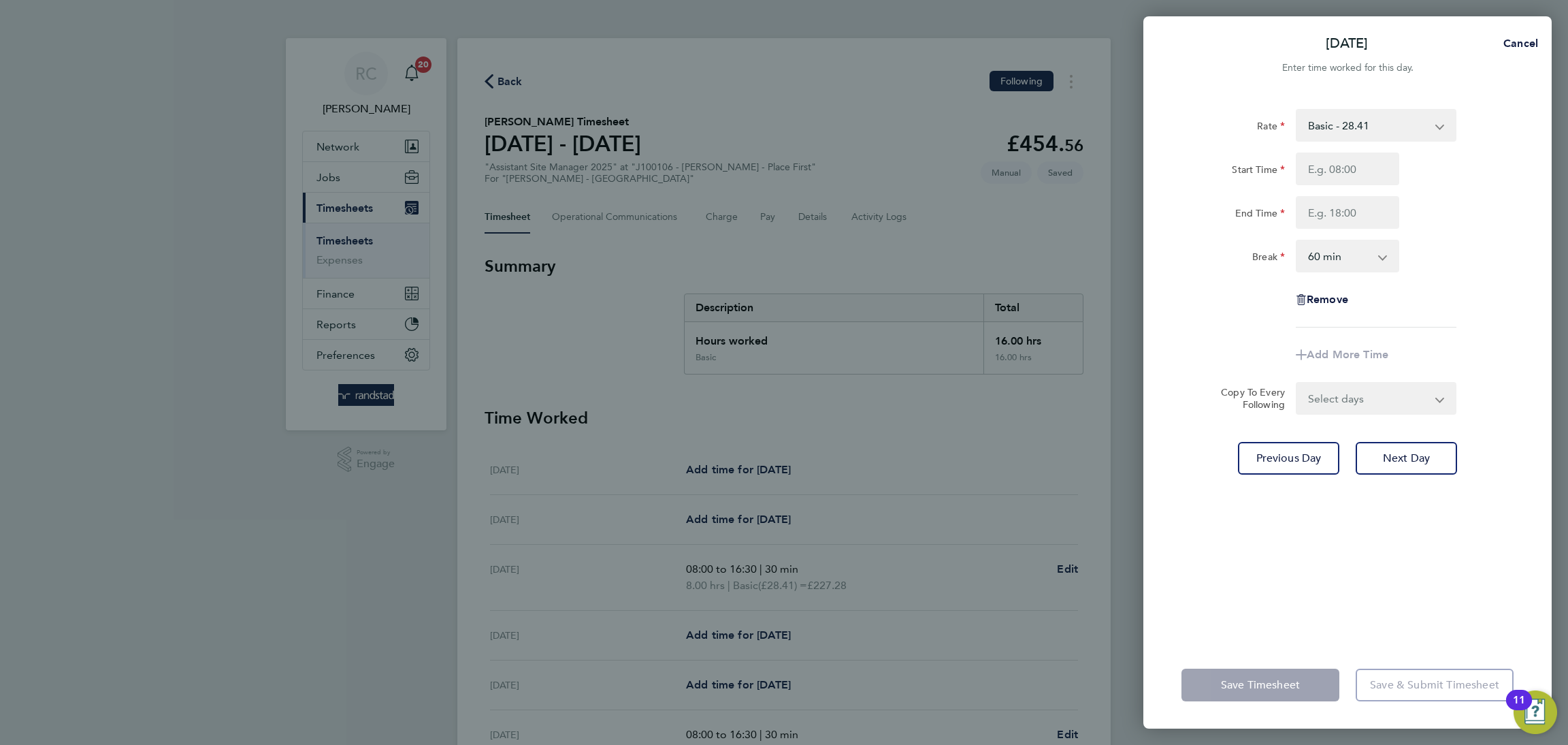
click at [1359, 567] on div "Rate Basic - 28.41 Start Time End Time Break 0 min 15 min 30 min 45 min 60 min …" at bounding box center [1347, 367] width 409 height 549
click at [1327, 305] on span "Remove" at bounding box center [1327, 299] width 41 height 13
select select "null"
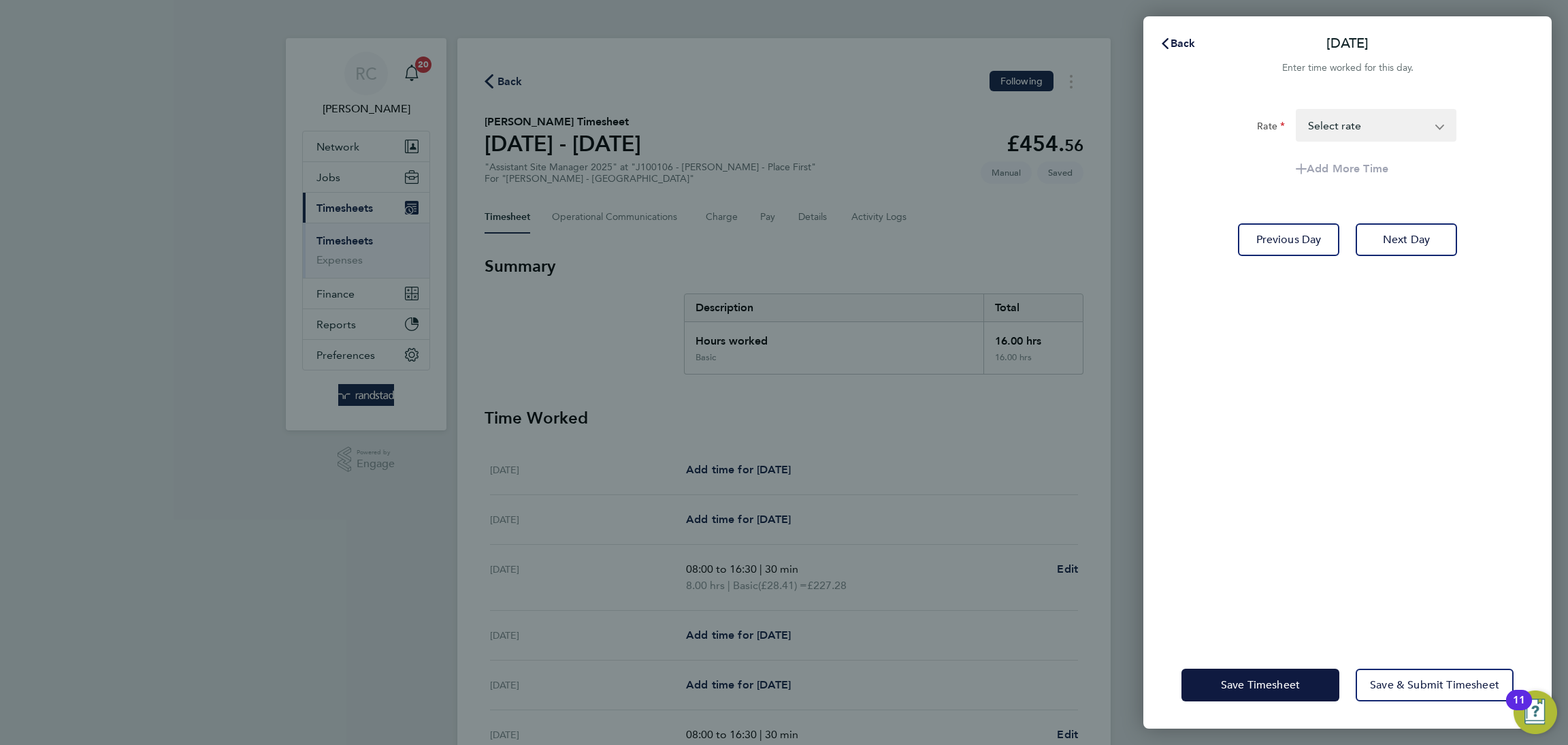
click at [1295, 667] on div "Save Timesheet Save & Submit Timesheet" at bounding box center [1347, 685] width 409 height 87
click at [1290, 682] on span "Save Timesheet" at bounding box center [1260, 685] width 79 height 14
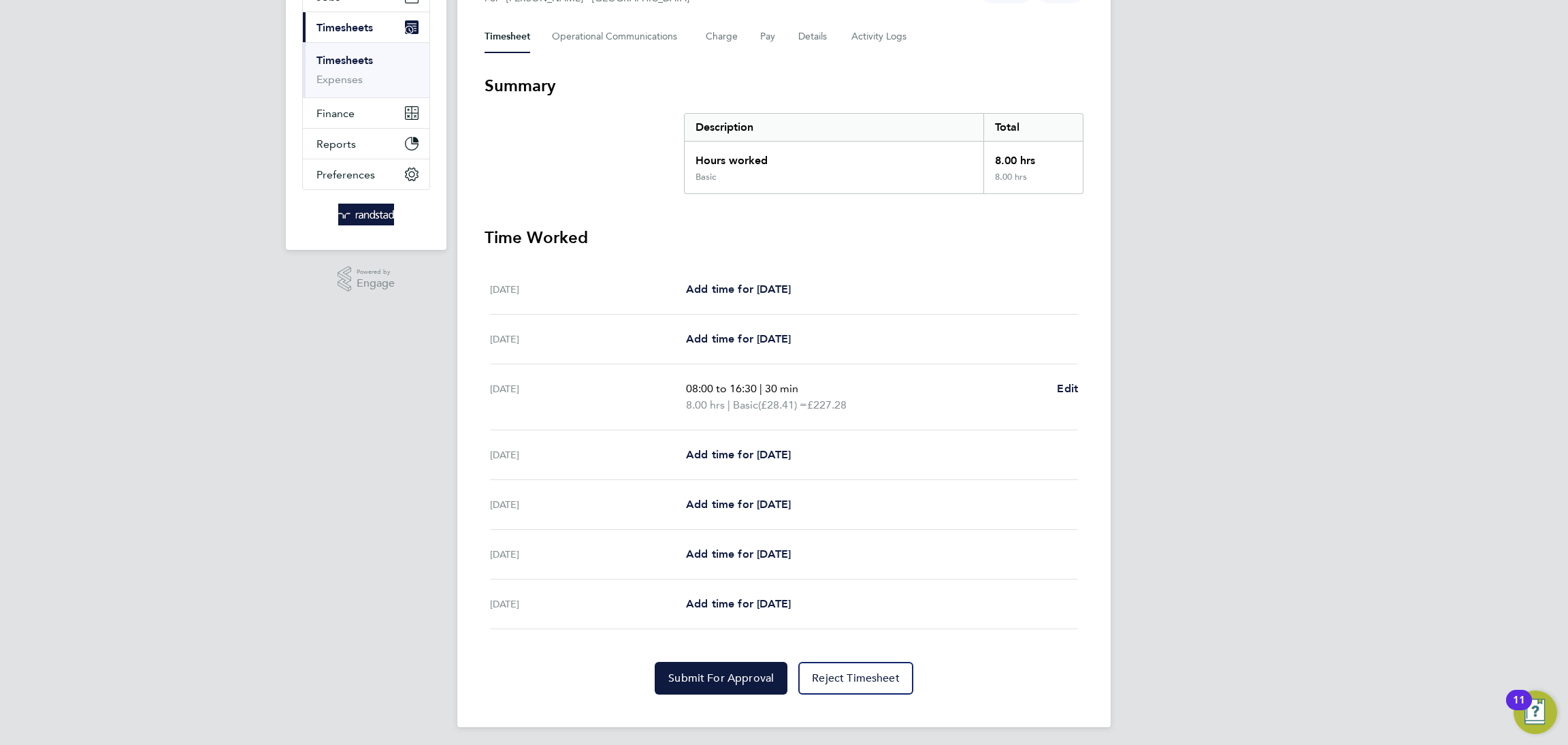
scroll to position [184, 0]
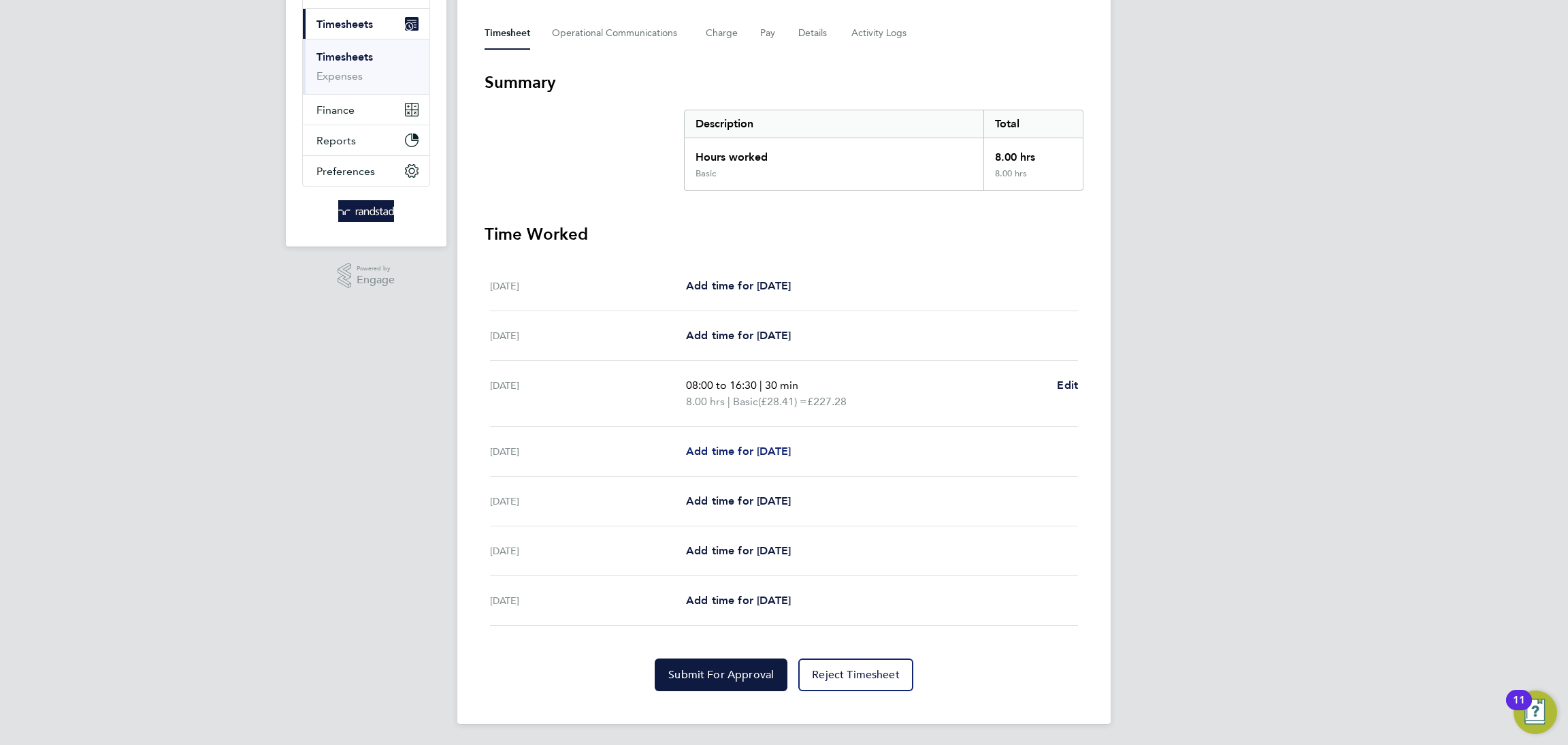
click at [767, 449] on span "Add time for [DATE]" at bounding box center [738, 451] width 105 height 13
select select "60"
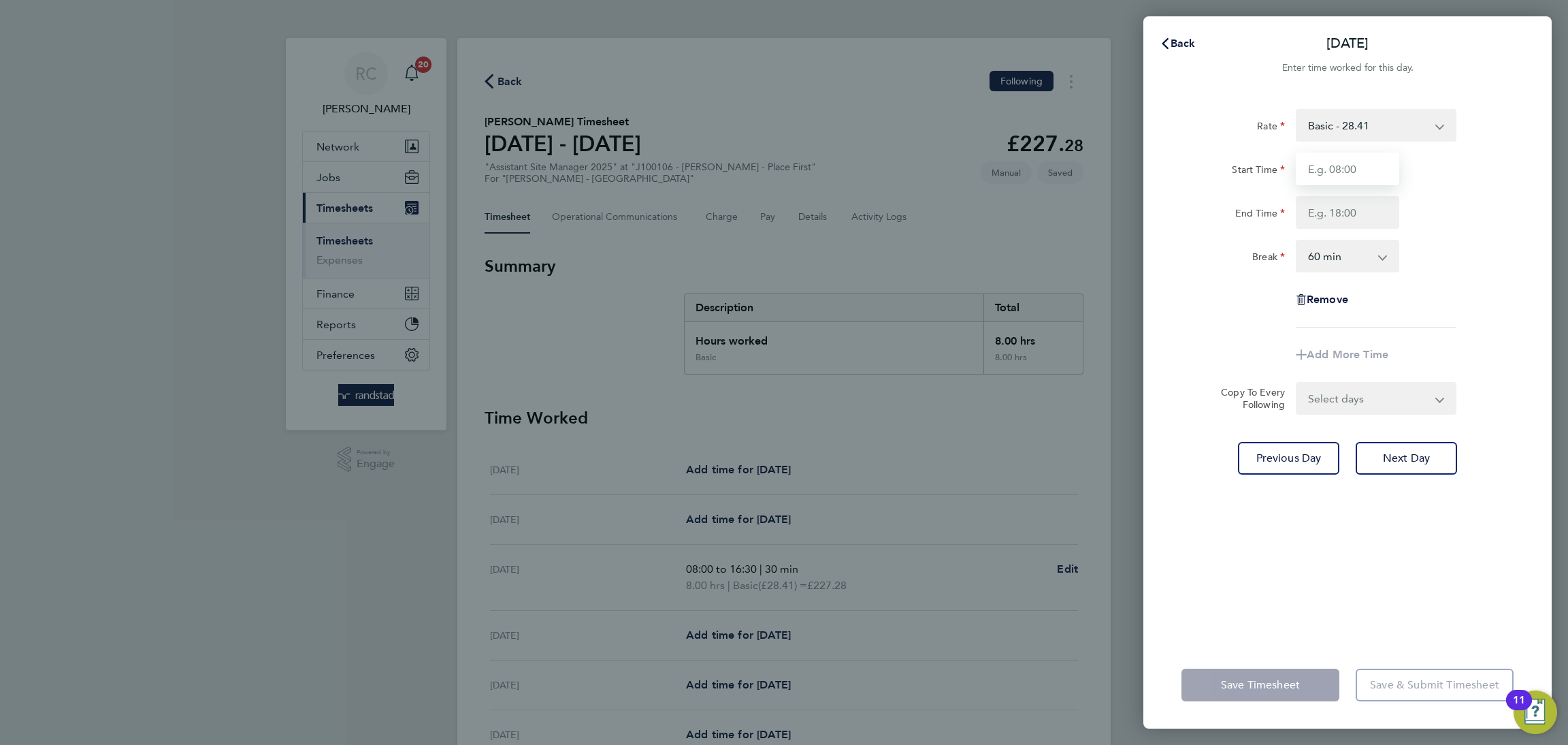
drag, startPoint x: 1313, startPoint y: 168, endPoint x: 1328, endPoint y: 178, distance: 18.0
click at [1314, 168] on input "Start Time" at bounding box center [1347, 168] width 104 height 33
type input "08:00"
click at [1356, 217] on input "End Time" at bounding box center [1347, 212] width 104 height 33
type input "12:00"
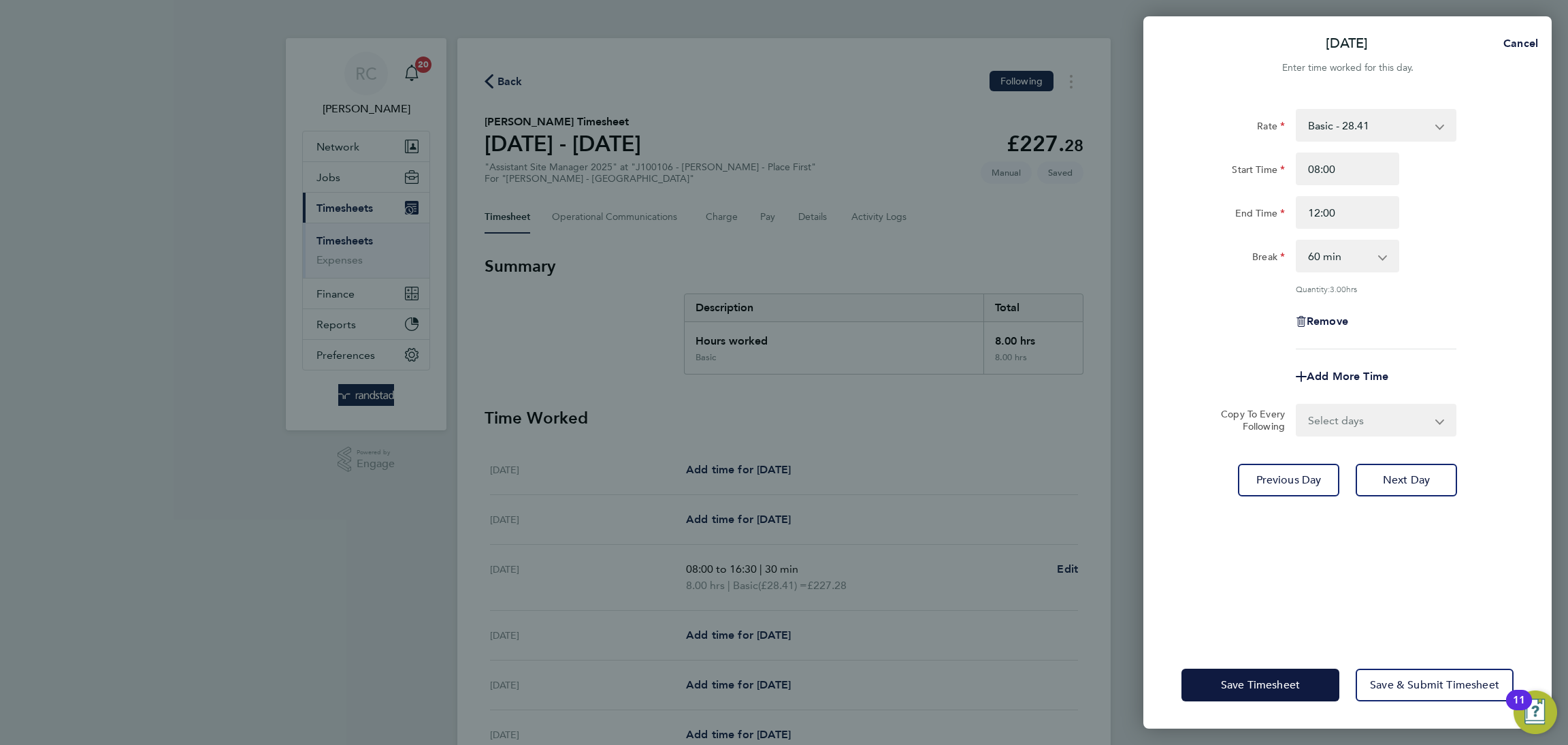
click at [1449, 238] on div "Rate Basic - 28.41 Start Time 08:00 End Time 12:00 Break 0 min 15 min 30 min 45…" at bounding box center [1347, 228] width 332 height 240
click at [1367, 254] on select "0 min 15 min 30 min 45 min 60 min 75 min 90 min" at bounding box center [1339, 255] width 84 height 30
select select "0"
click at [1297, 241] on select "0 min 15 min 30 min 45 min 60 min 75 min 90 min" at bounding box center [1339, 255] width 84 height 30
click at [1439, 278] on div "Rate Basic - 28.41 Start Time 08:00 End Time 12:00 Break 0 min 15 min 30 min 45…" at bounding box center [1347, 228] width 332 height 240
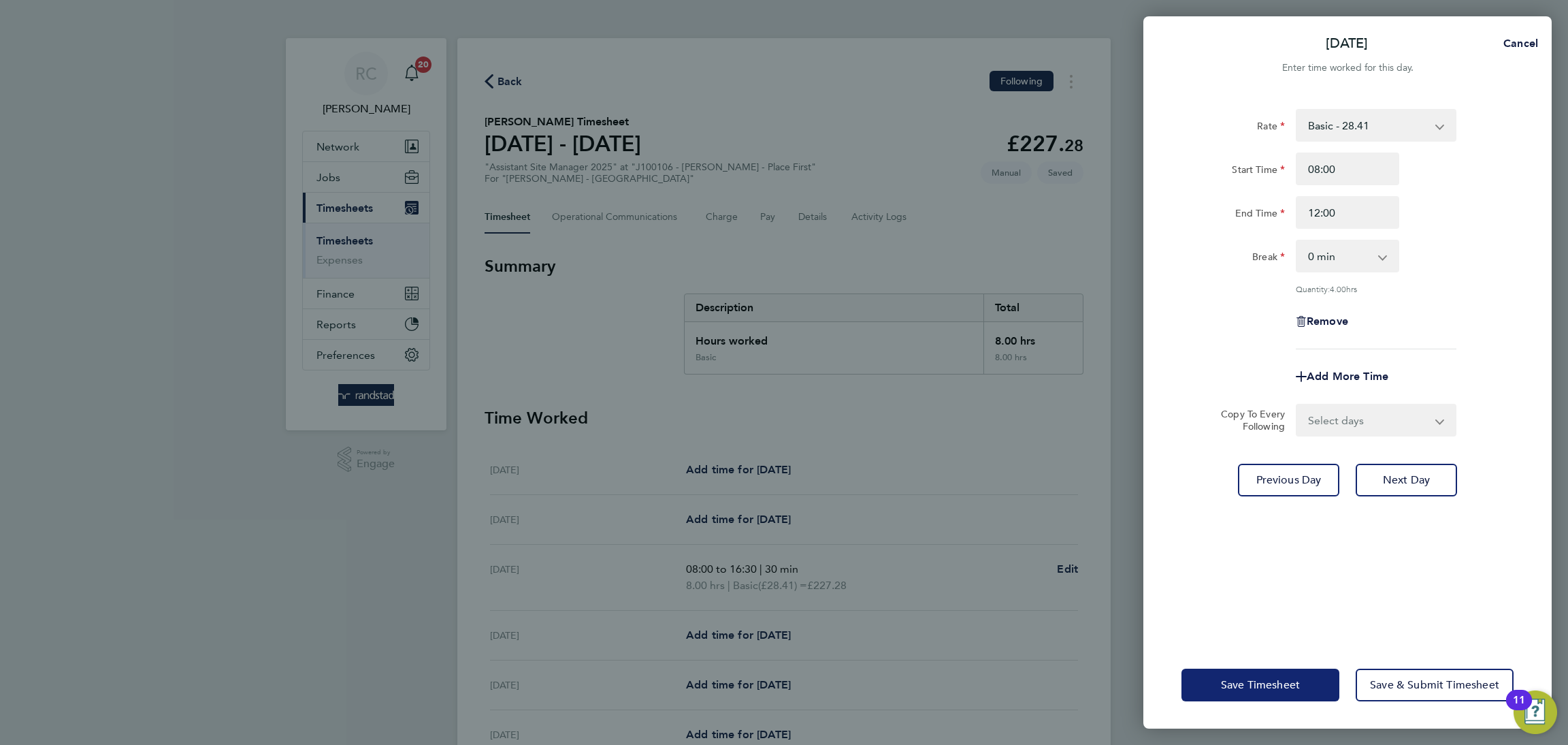
click at [1289, 696] on button "Save Timesheet" at bounding box center [1260, 685] width 158 height 33
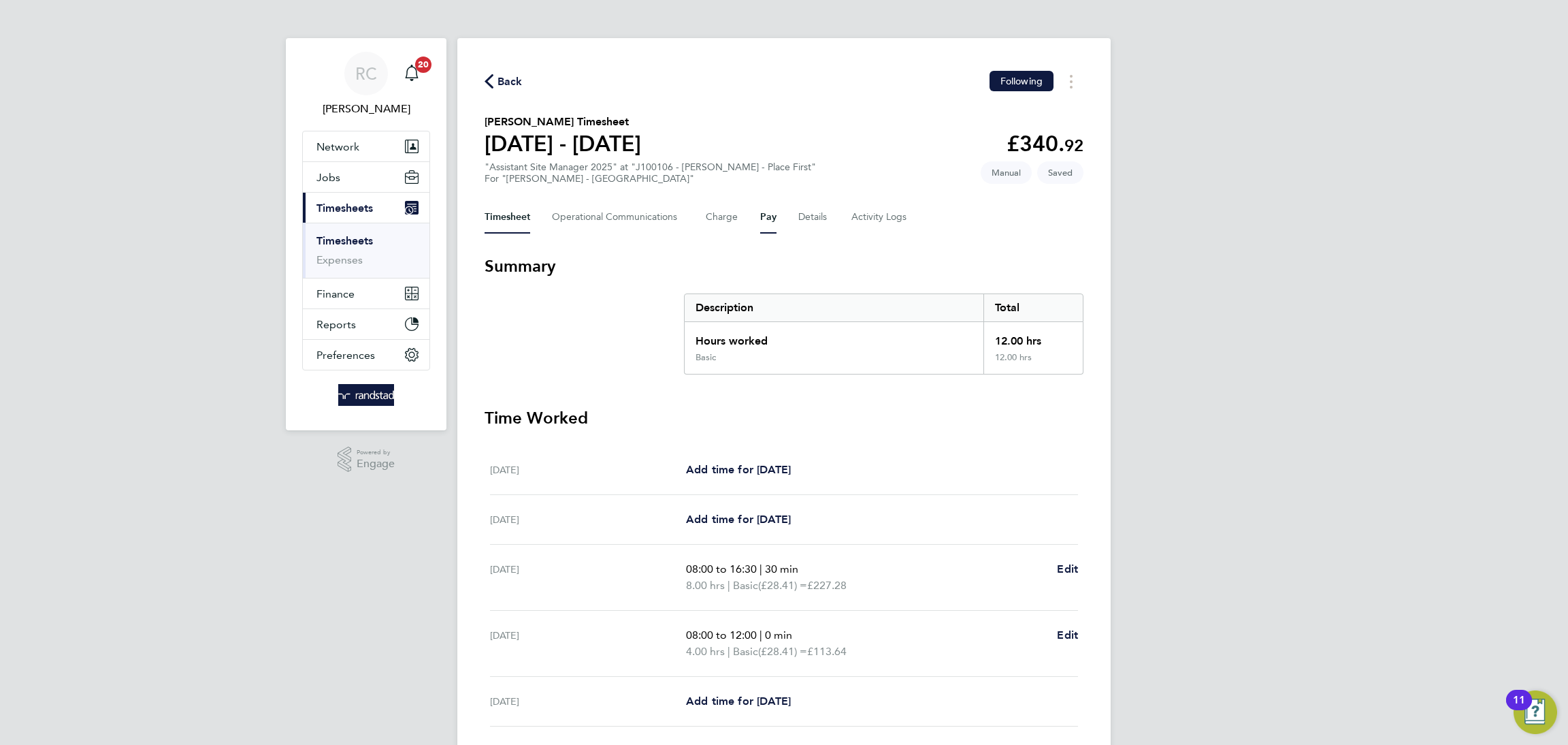
click at [769, 216] on button "Pay" at bounding box center [768, 217] width 17 height 33
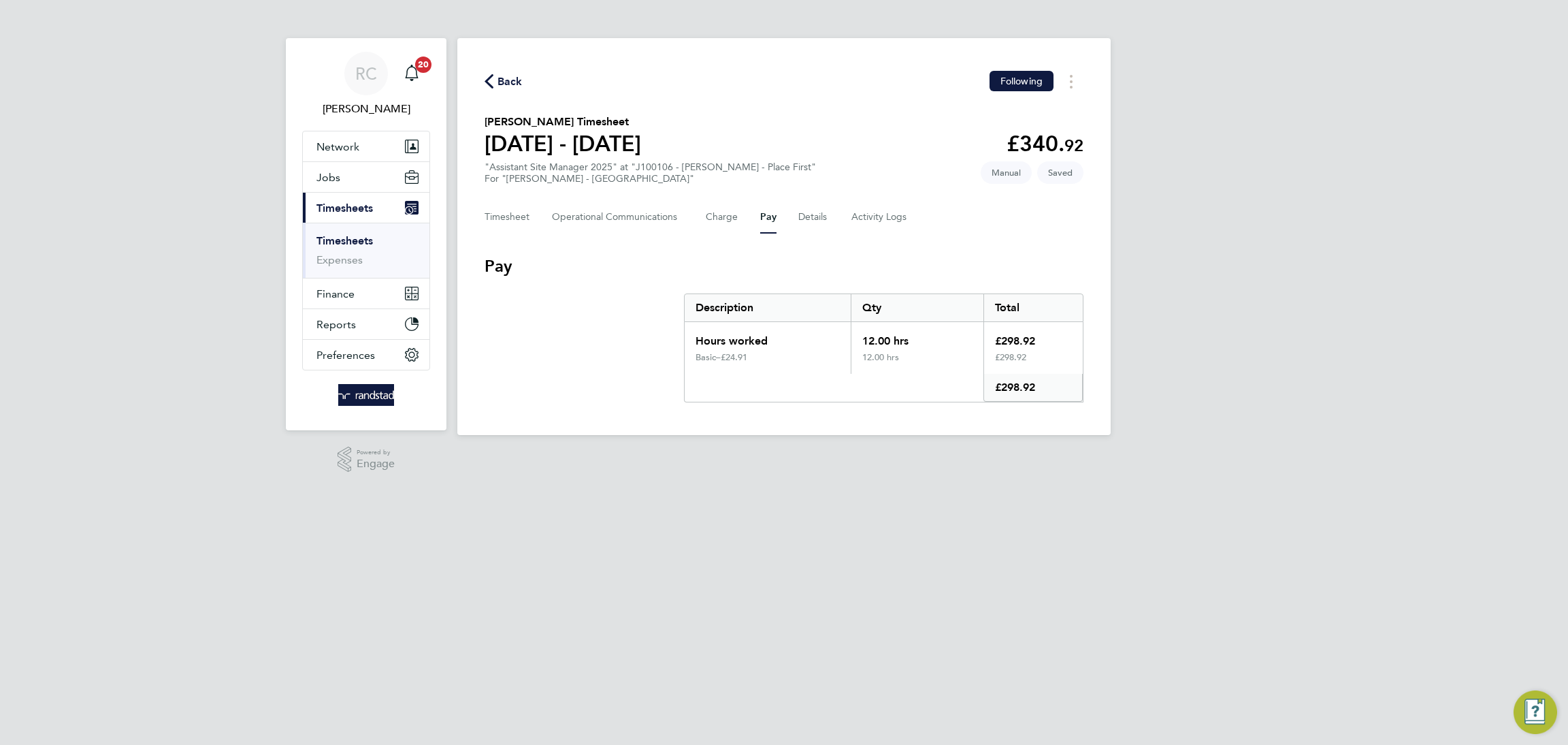
click at [1014, 371] on div "£298.92" at bounding box center [1033, 362] width 100 height 21
click at [731, 211] on button "Charge" at bounding box center [722, 217] width 32 height 33
click at [794, 341] on div "Hours worked" at bounding box center [767, 337] width 166 height 30
click at [1068, 76] on button "Timesheets Menu" at bounding box center [1070, 81] width 24 height 21
click at [1164, 117] on div "RC [PERSON_NAME] Notifications 20 Applications: Network Team Members Businesses…" at bounding box center [784, 228] width 1568 height 457
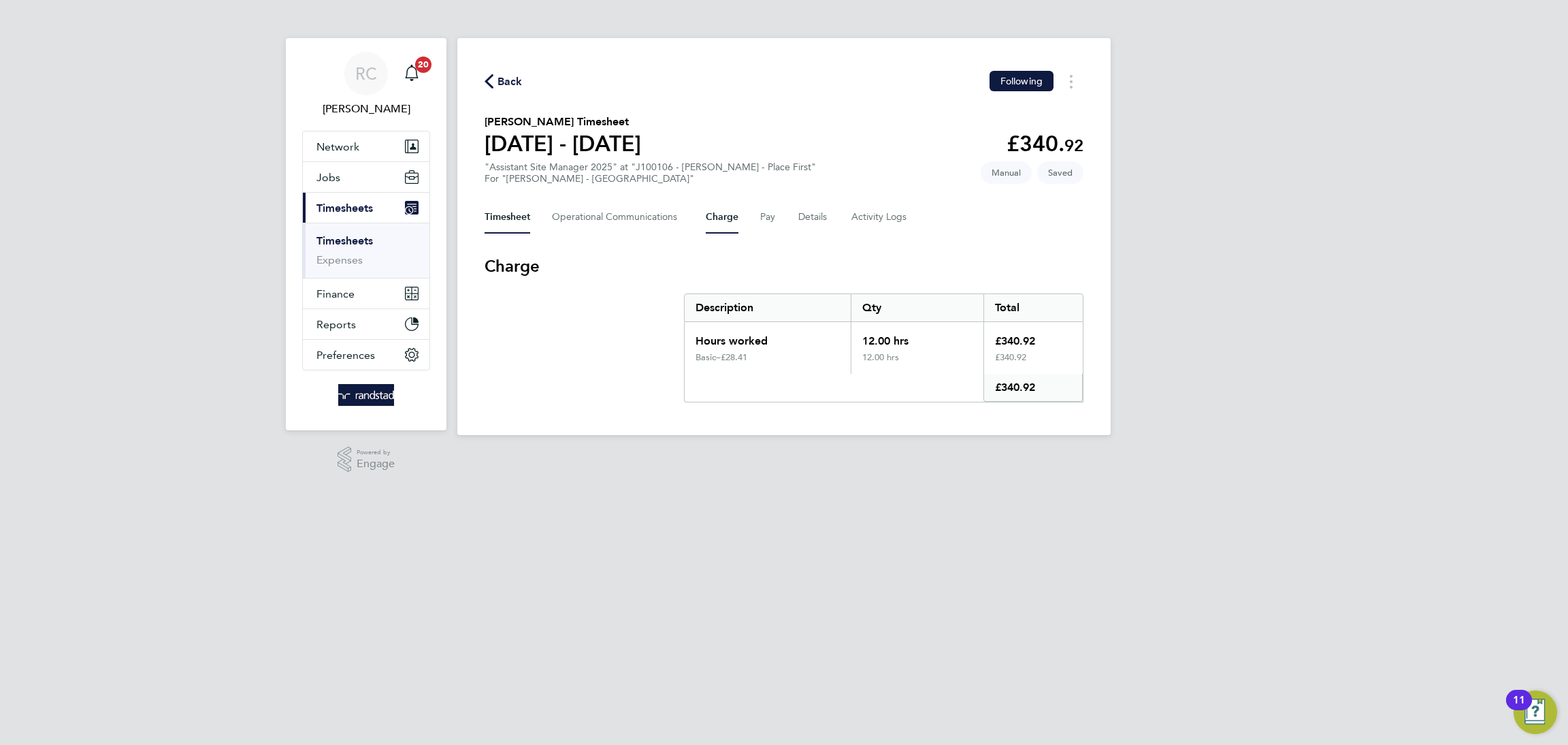
click at [513, 216] on button "Timesheet" at bounding box center [507, 217] width 46 height 33
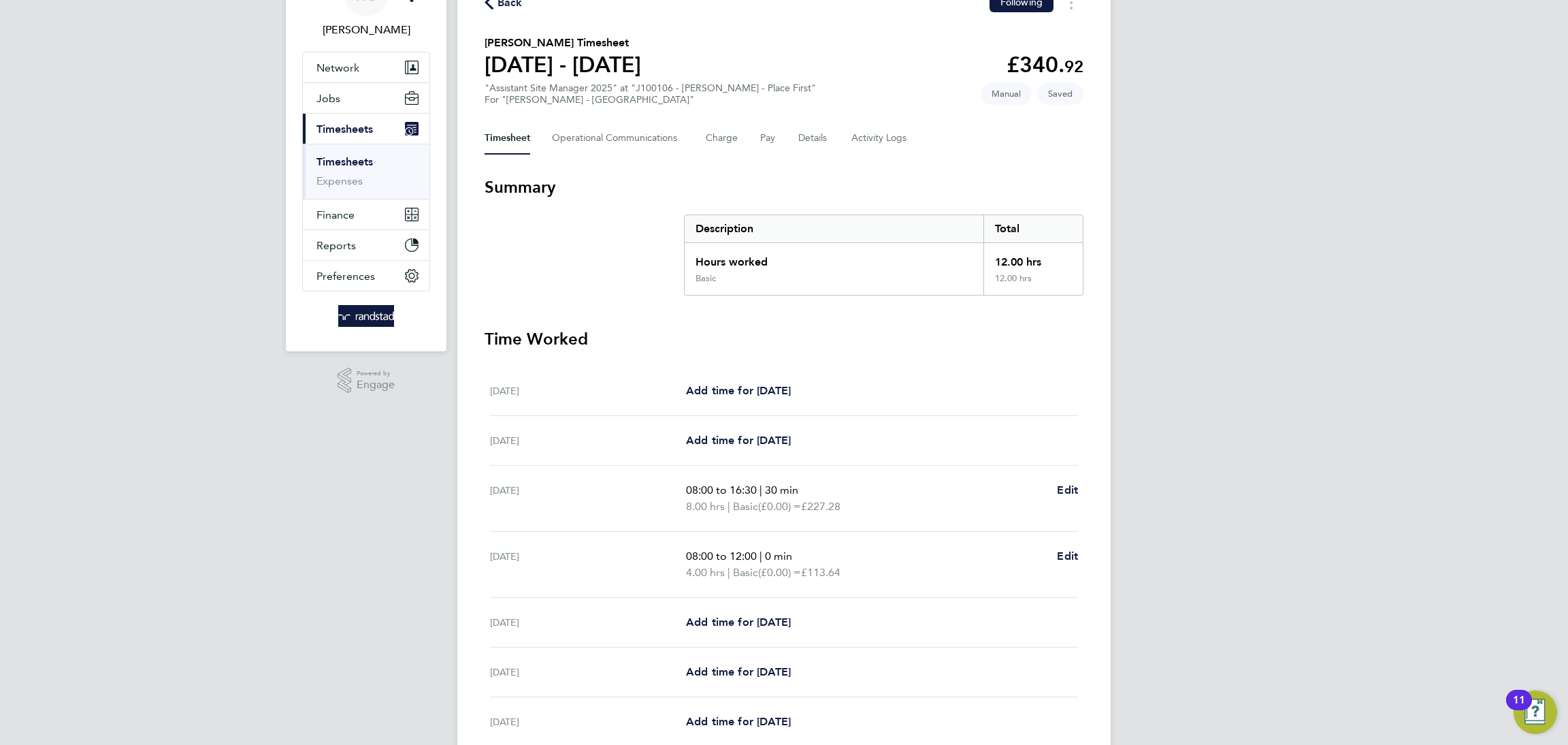
scroll to position [89, 0]
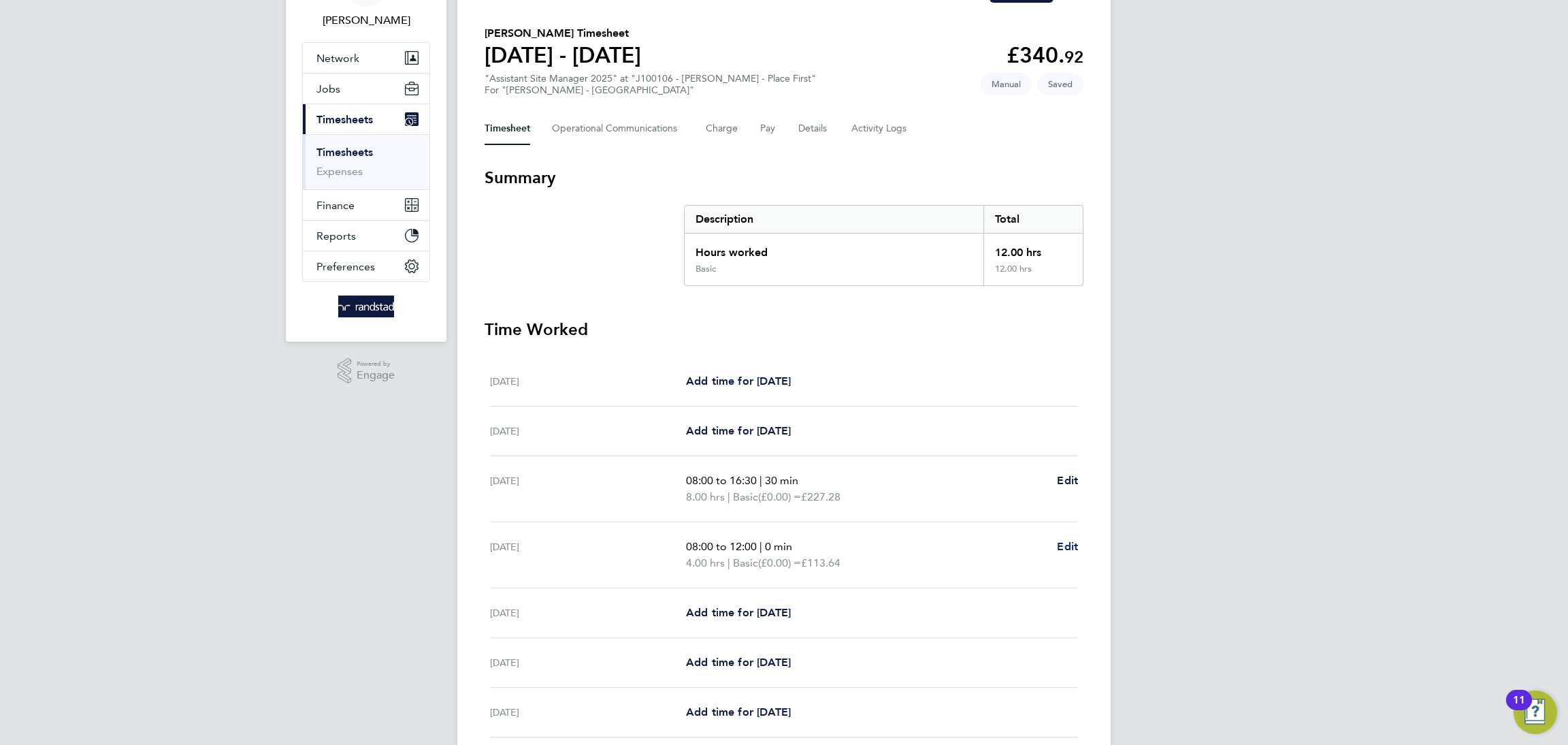
click at [1058, 546] on span "Edit" at bounding box center [1067, 546] width 21 height 13
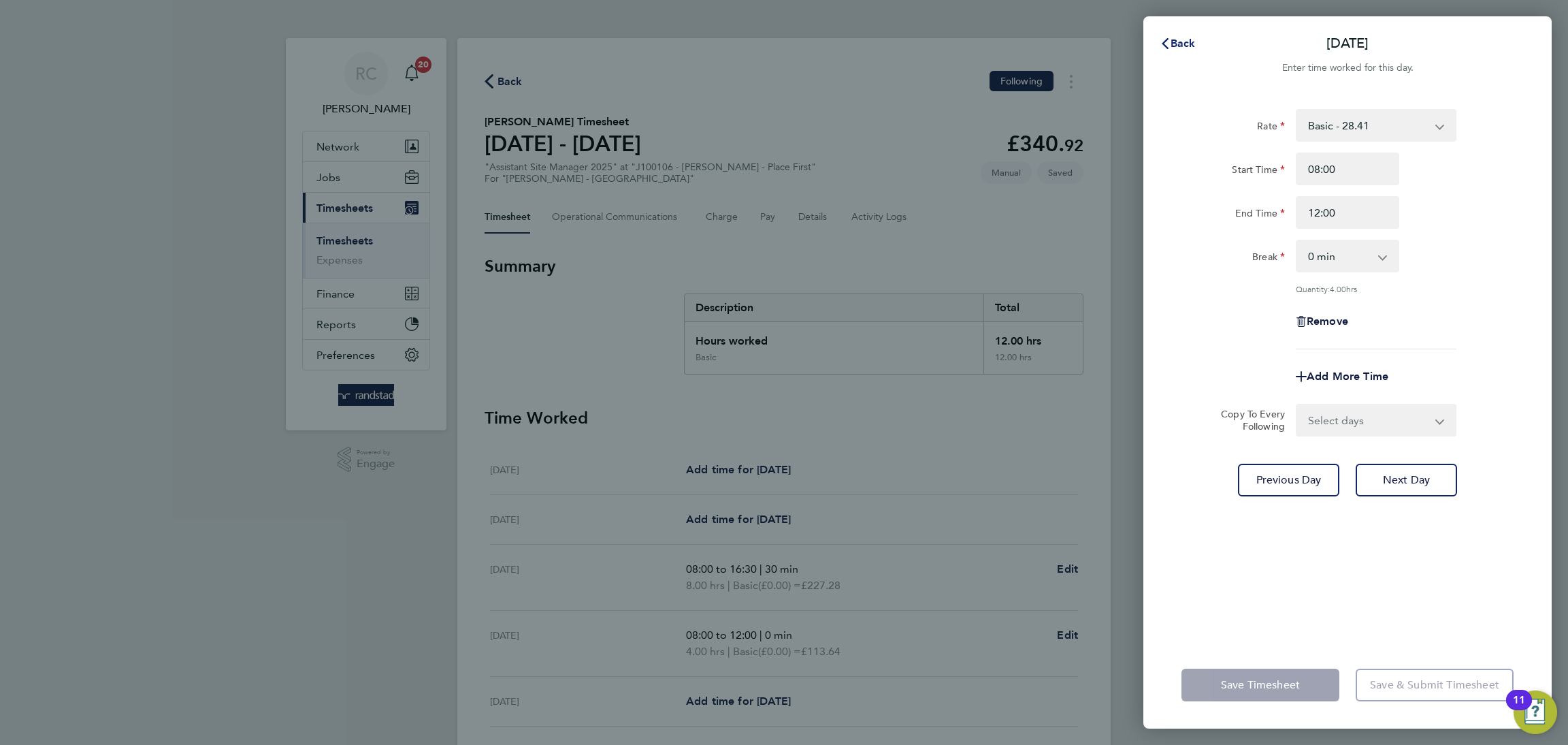
click at [1187, 45] on span "Back" at bounding box center [1183, 43] width 25 height 13
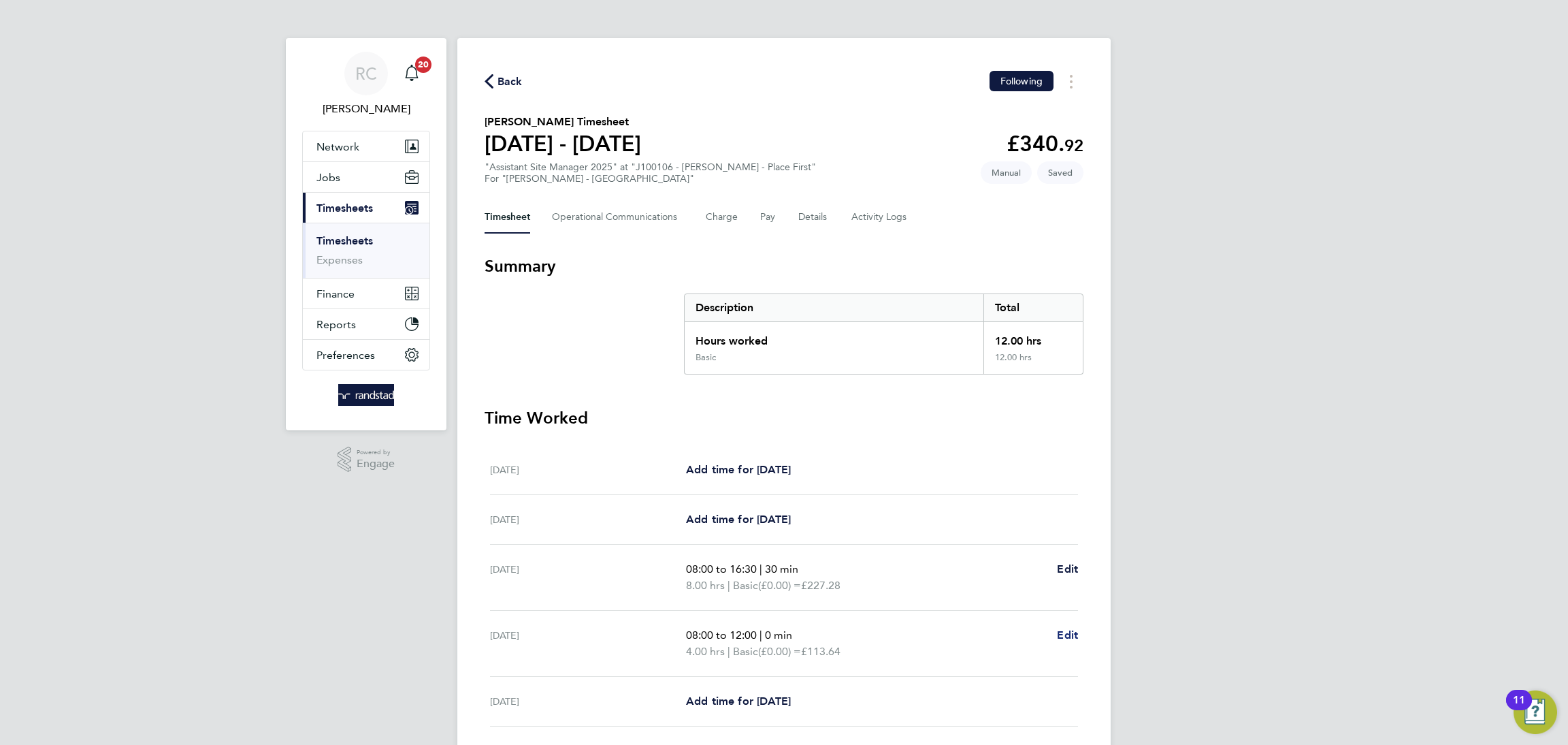
click at [1072, 637] on span "Edit" at bounding box center [1067, 634] width 21 height 13
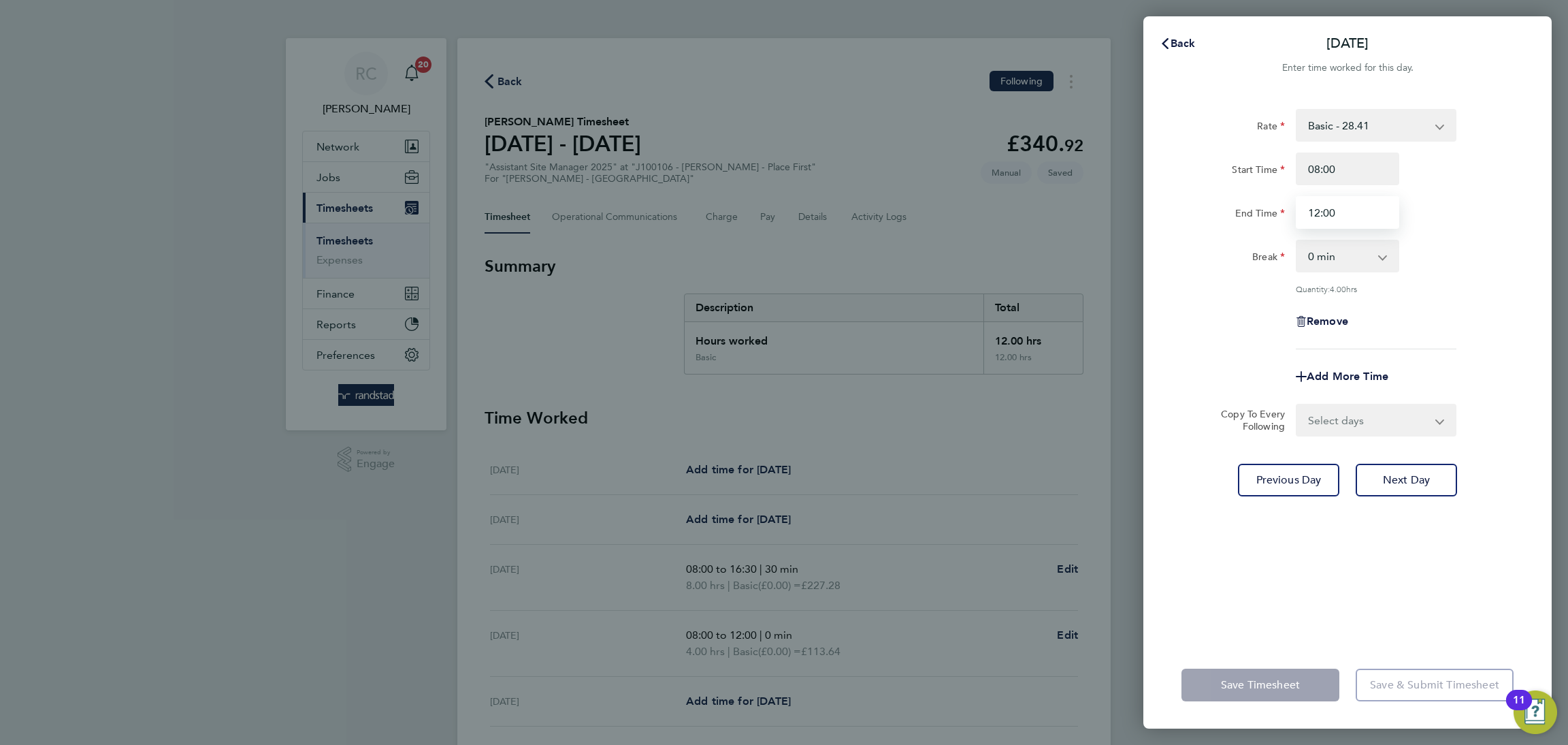
click at [1367, 208] on input "12:00" at bounding box center [1347, 212] width 104 height 33
type input "16:30"
click at [1466, 206] on div "End Time 16:30" at bounding box center [1347, 212] width 343 height 33
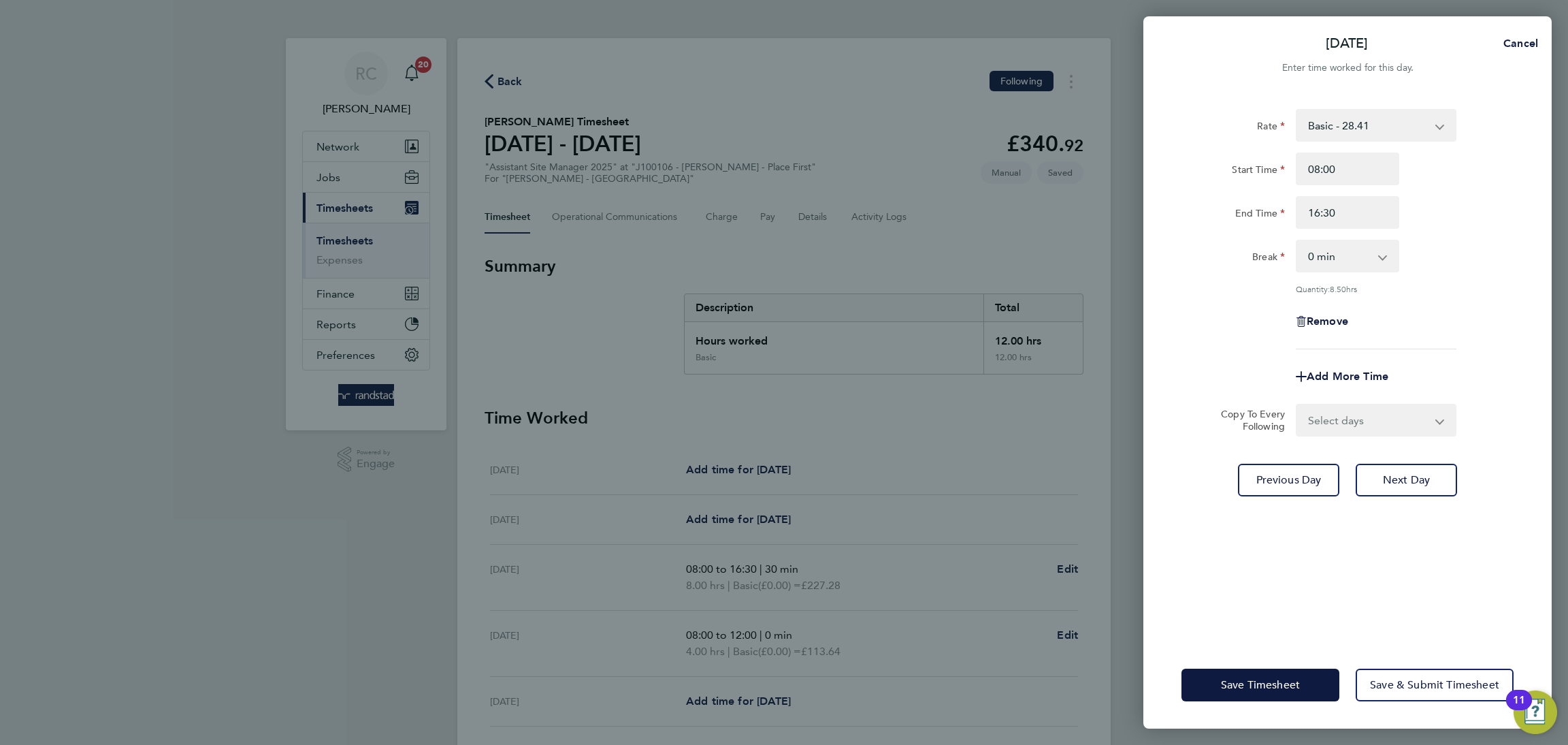
click at [1353, 256] on select "0 min 15 min 30 min 45 min 60 min 75 min 90 min" at bounding box center [1339, 255] width 84 height 30
select select "30"
click at [1297, 241] on select "0 min 15 min 30 min 45 min 60 min 75 min 90 min" at bounding box center [1339, 255] width 84 height 30
drag, startPoint x: 1484, startPoint y: 292, endPoint x: 1421, endPoint y: 402, distance: 126.8
click at [1484, 300] on div "Rate Basic - 28.41 Start Time 08:00 End Time 16:30 Break 0 min 15 min 30 min 45…" at bounding box center [1347, 228] width 332 height 240
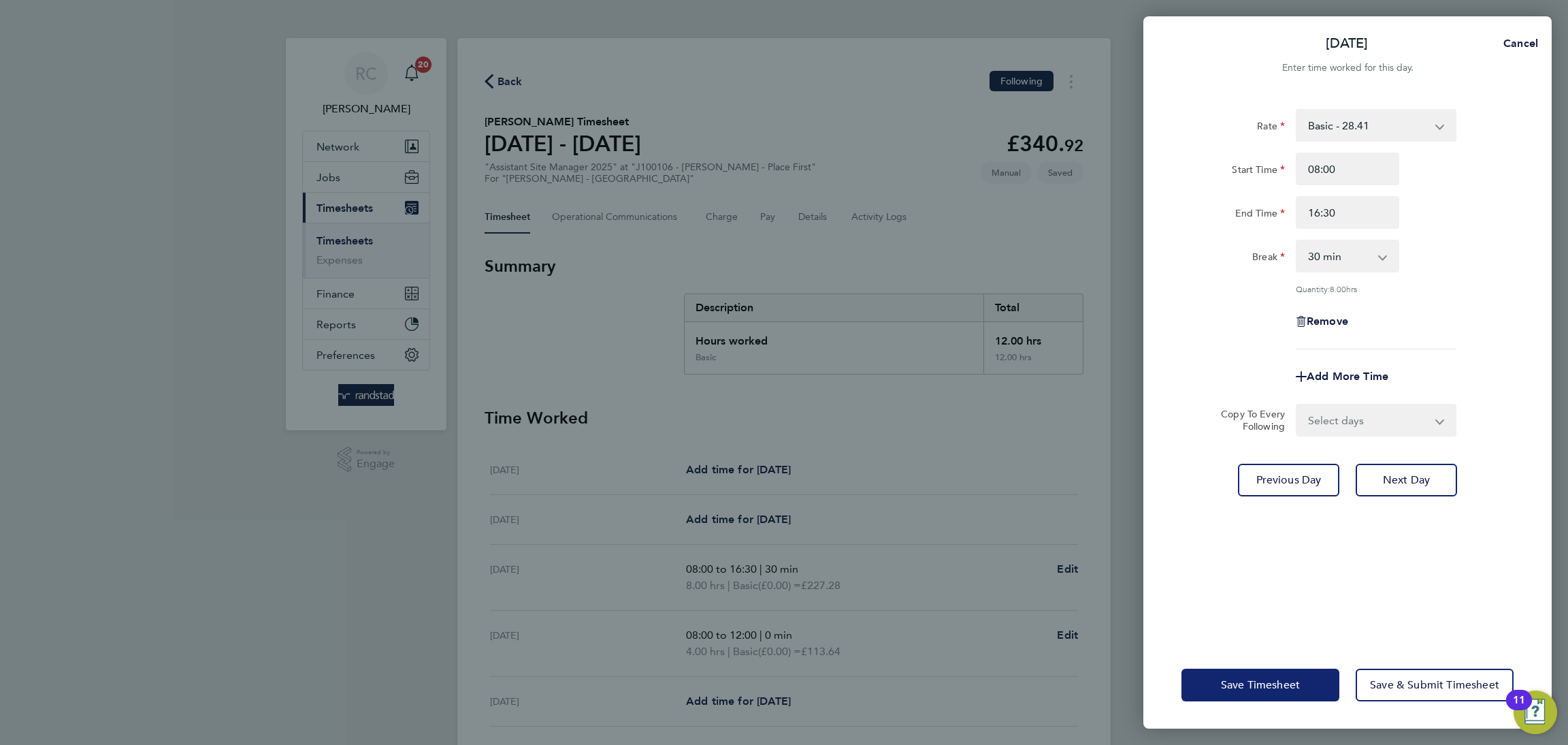
click at [1273, 694] on button "Save Timesheet" at bounding box center [1260, 685] width 158 height 33
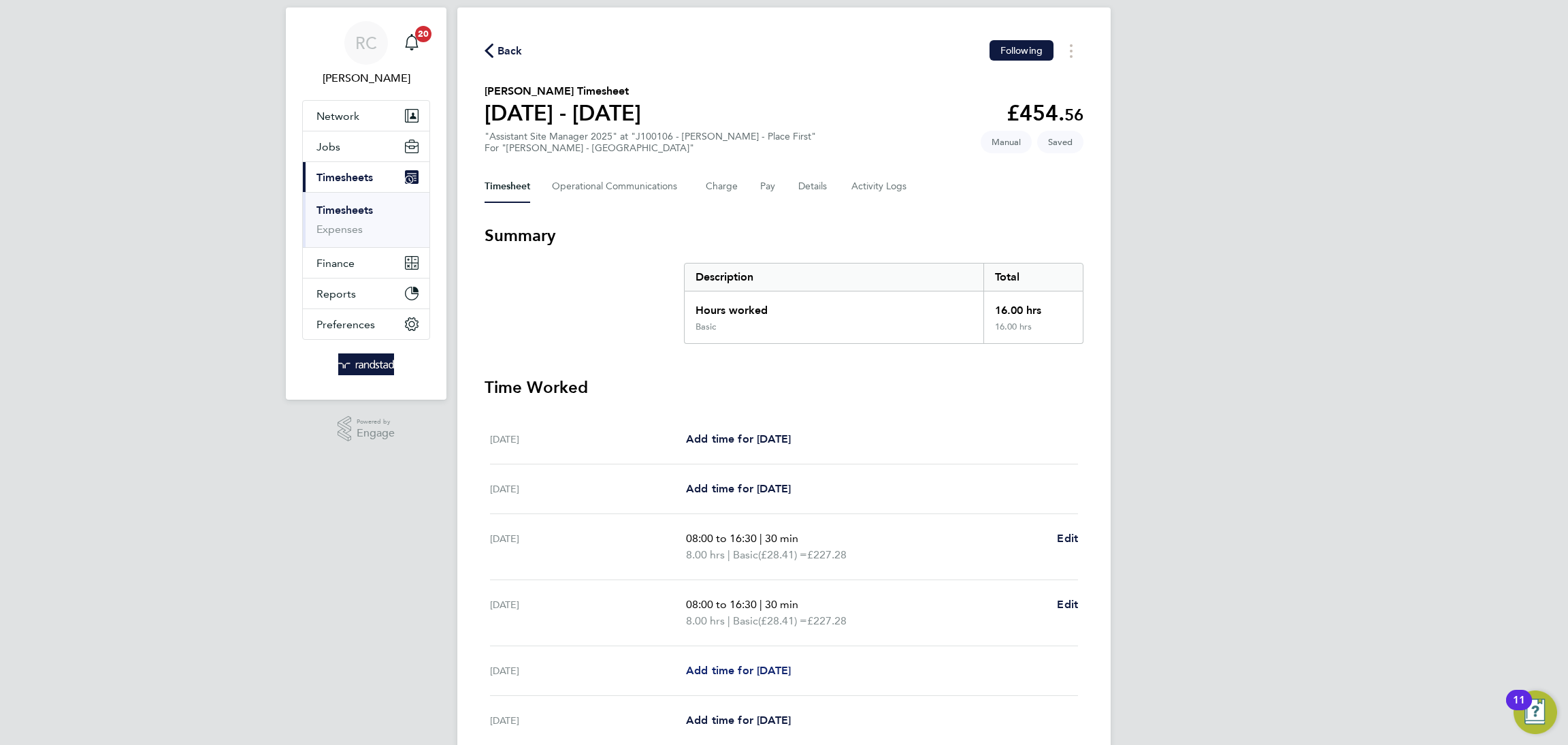
scroll to position [31, 0]
click at [782, 663] on span "Add time for [DATE]" at bounding box center [738, 670] width 105 height 13
select select "60"
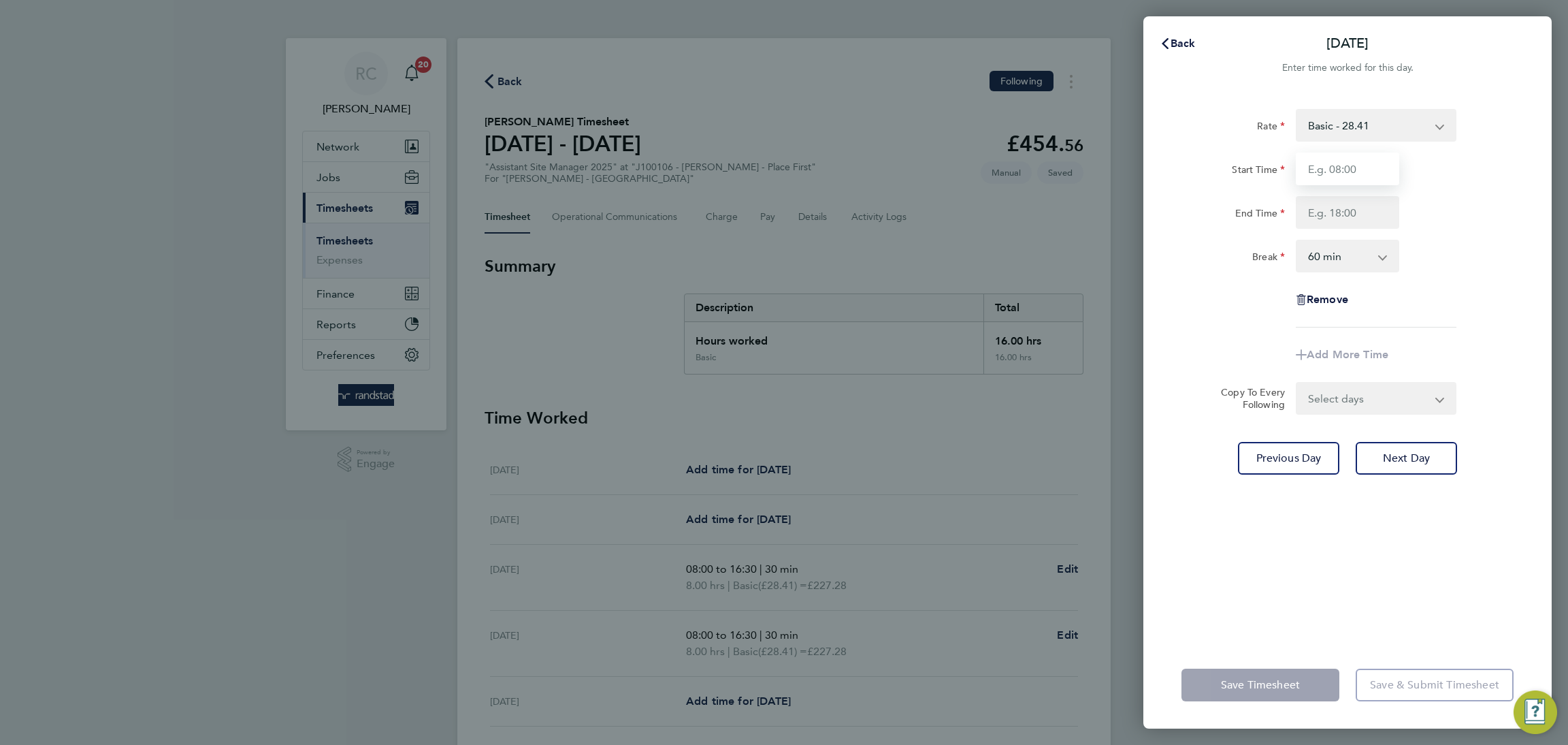
click at [1336, 172] on input "Start Time" at bounding box center [1347, 168] width 104 height 33
type input "08:00"
click at [1361, 218] on input "End Time" at bounding box center [1347, 212] width 104 height 33
type input "16:30"
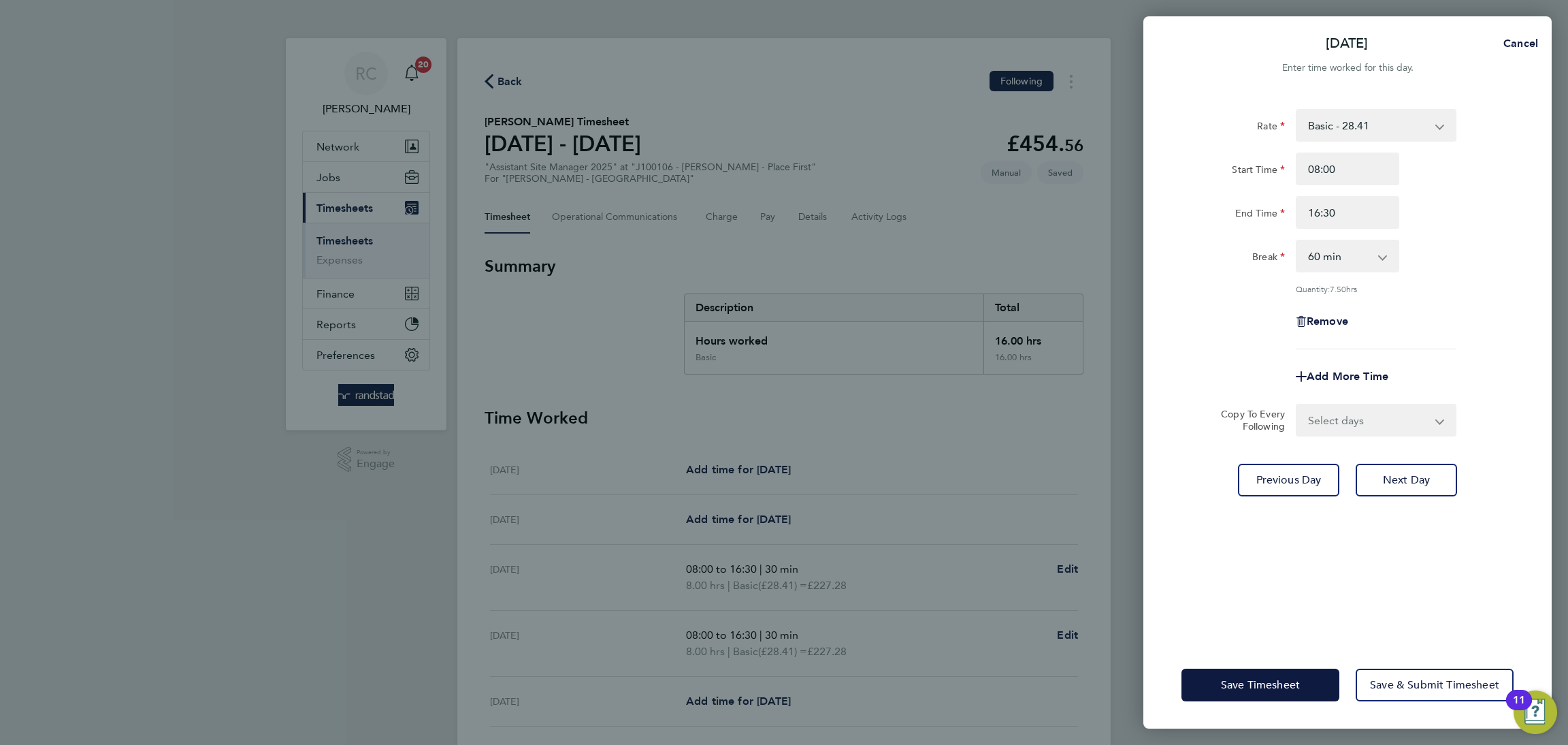
drag, startPoint x: 1524, startPoint y: 226, endPoint x: 1408, endPoint y: 252, distance: 118.9
click at [1524, 228] on div "Rate Basic - 28.41 Start Time 08:00 End Time 16:30 Break 0 min 15 min 30 min 45…" at bounding box center [1347, 367] width 409 height 549
click at [1388, 261] on app-icon-cross-button at bounding box center [1390, 255] width 17 height 30
click at [1368, 264] on select "0 min 15 min 30 min 45 min 60 min 75 min 90 min" at bounding box center [1339, 255] width 84 height 30
select select "30"
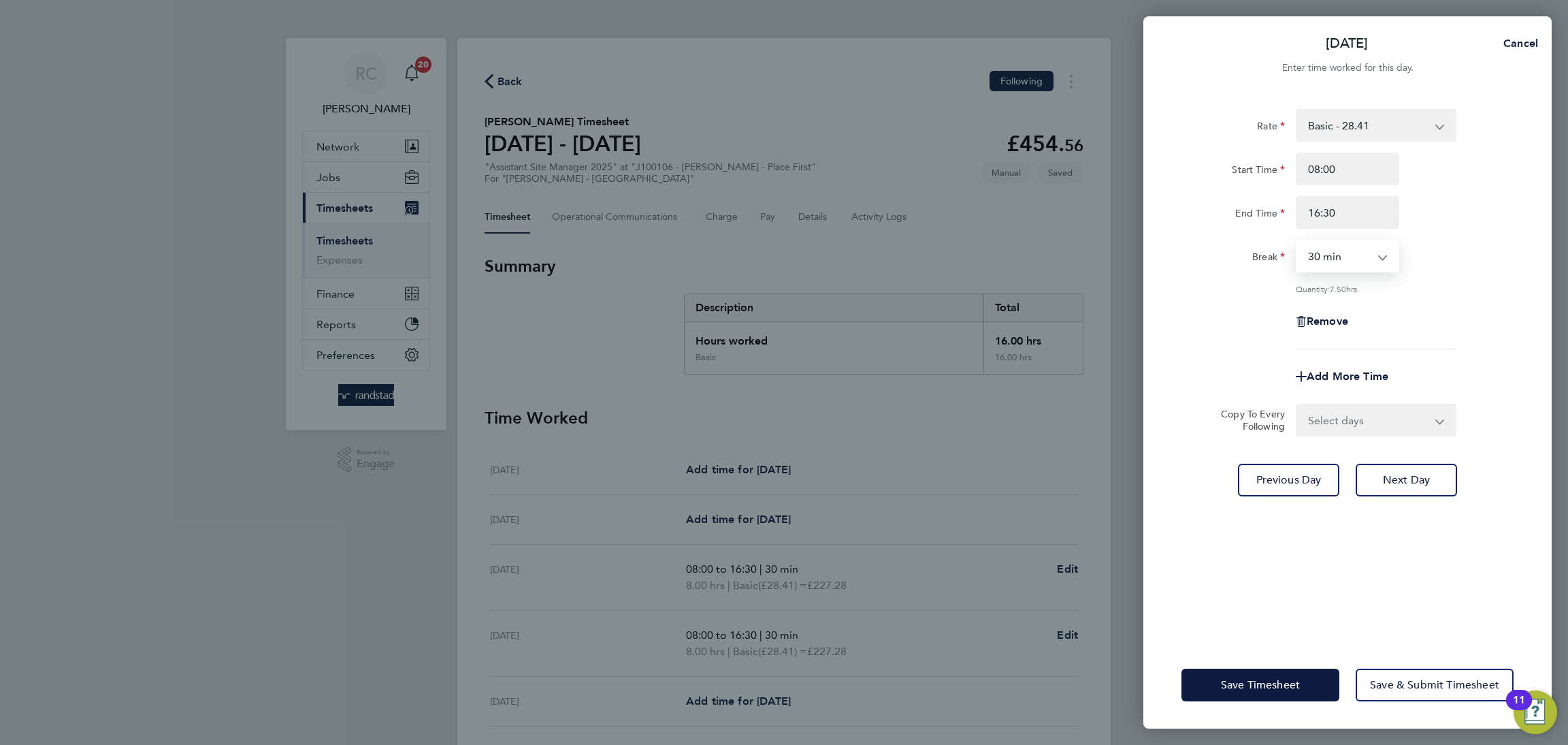
click at [1297, 241] on select "0 min 15 min 30 min 45 min 60 min 75 min 90 min" at bounding box center [1339, 255] width 84 height 30
drag, startPoint x: 1500, startPoint y: 282, endPoint x: 1495, endPoint y: 294, distance: 13.0
click at [1500, 286] on div "Quantity: 8.00 hrs" at bounding box center [1347, 288] width 343 height 11
click at [1320, 677] on button "Save Timesheet" at bounding box center [1260, 685] width 158 height 33
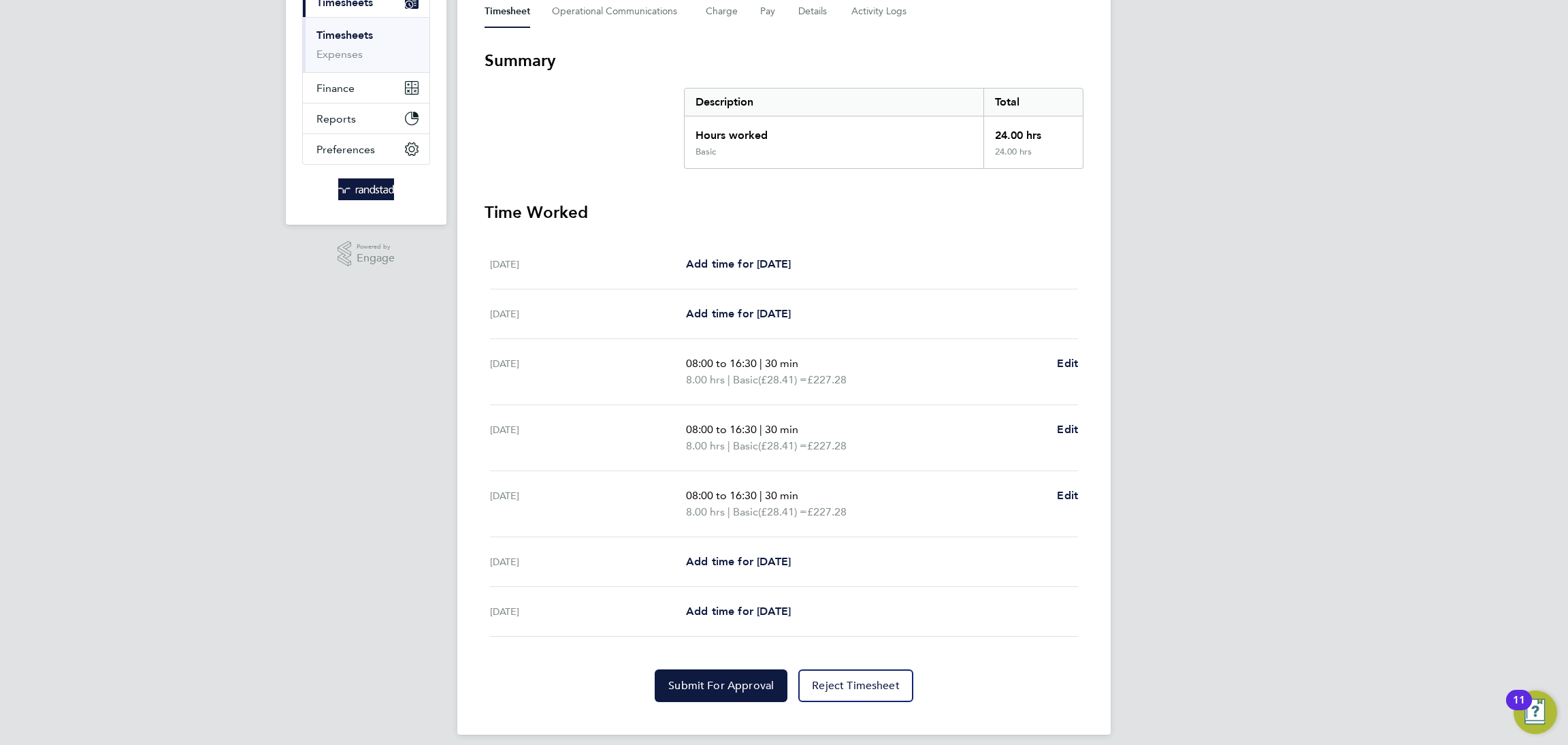
scroll to position [217, 0]
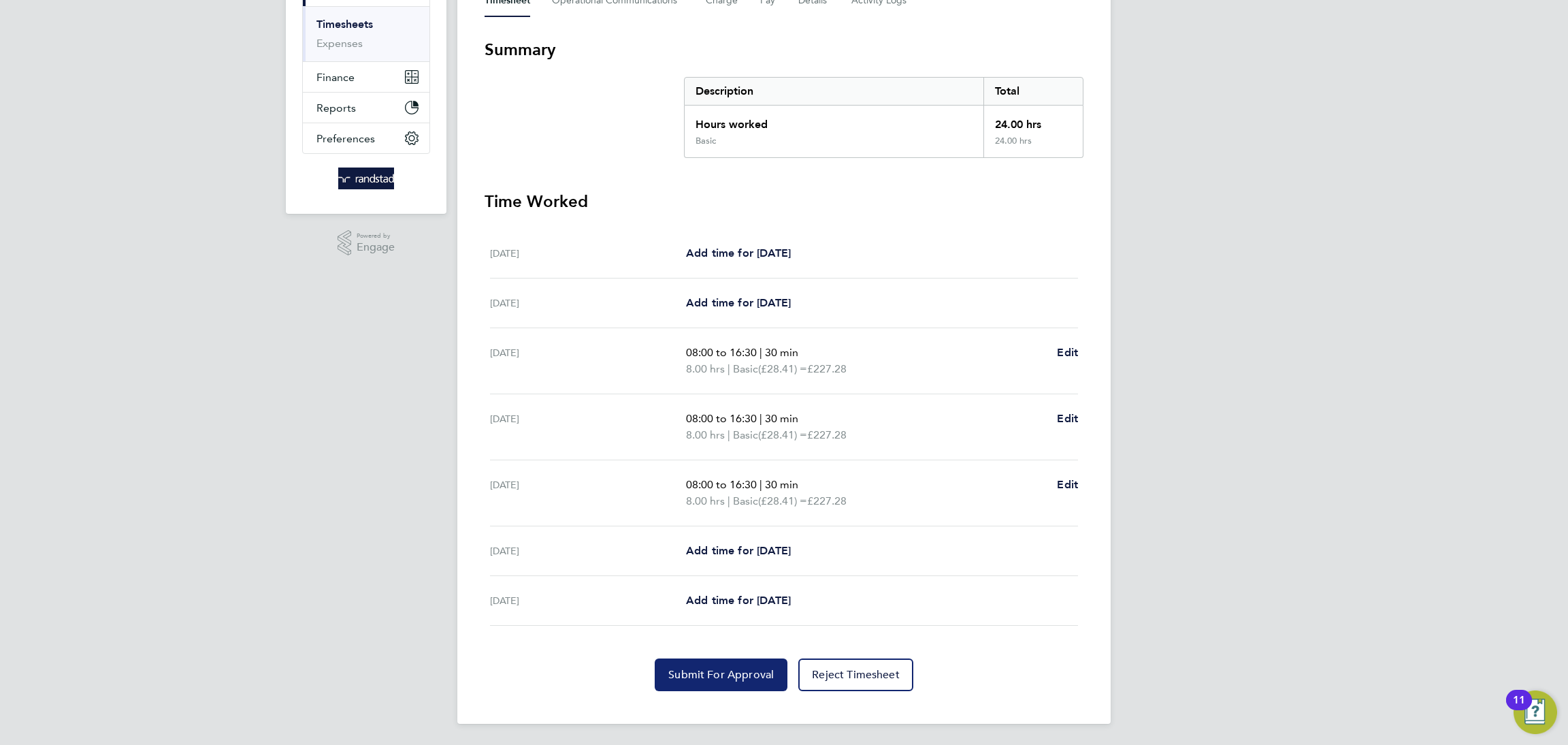
click at [697, 679] on span "Submit For Approval" at bounding box center [721, 675] width 106 height 14
click at [763, 675] on span "Approve Timesheet" at bounding box center [720, 675] width 100 height 14
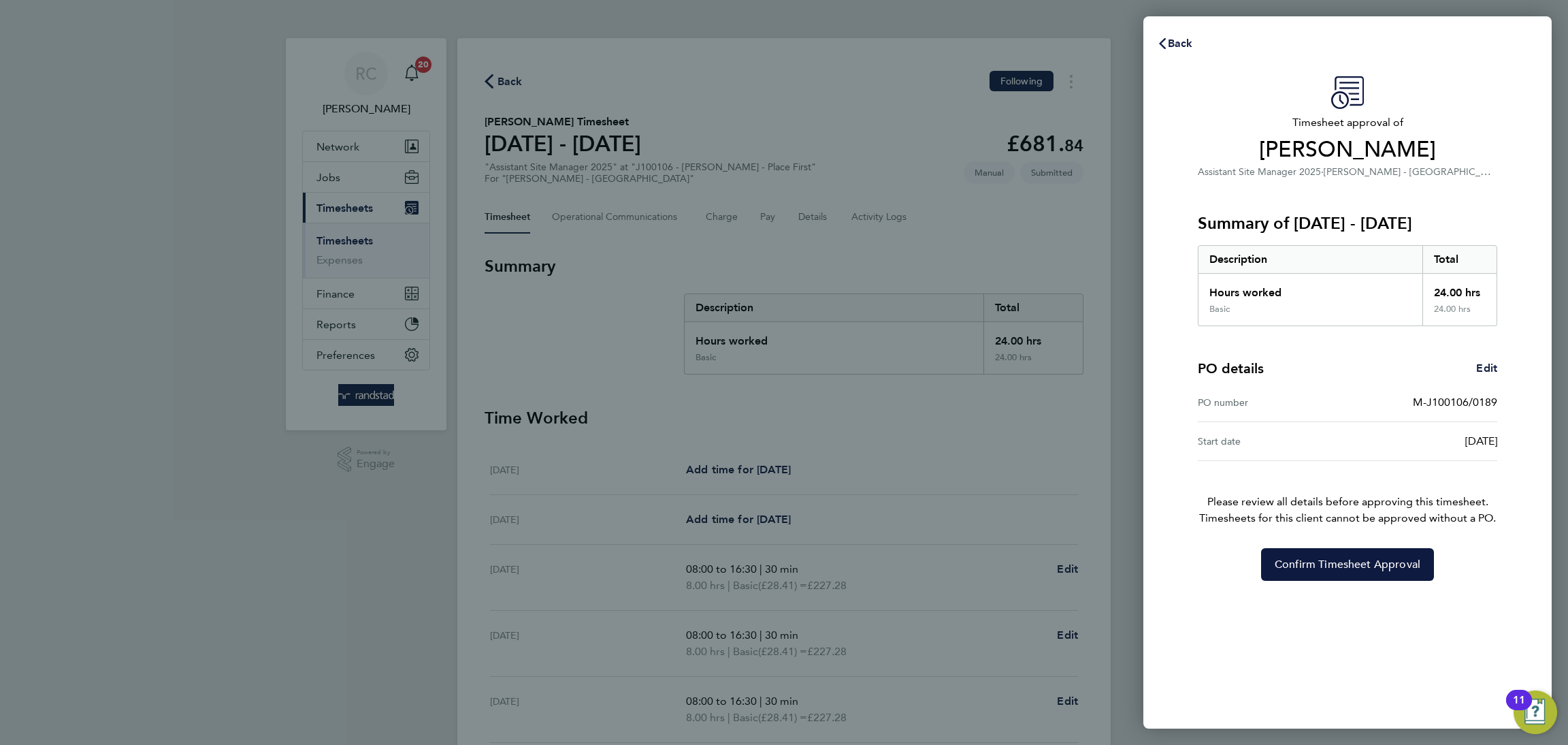
click at [1438, 448] on div "[DATE]" at bounding box center [1422, 441] width 150 height 17
click at [1373, 560] on span "Confirm Timesheet Approval" at bounding box center [1347, 564] width 146 height 14
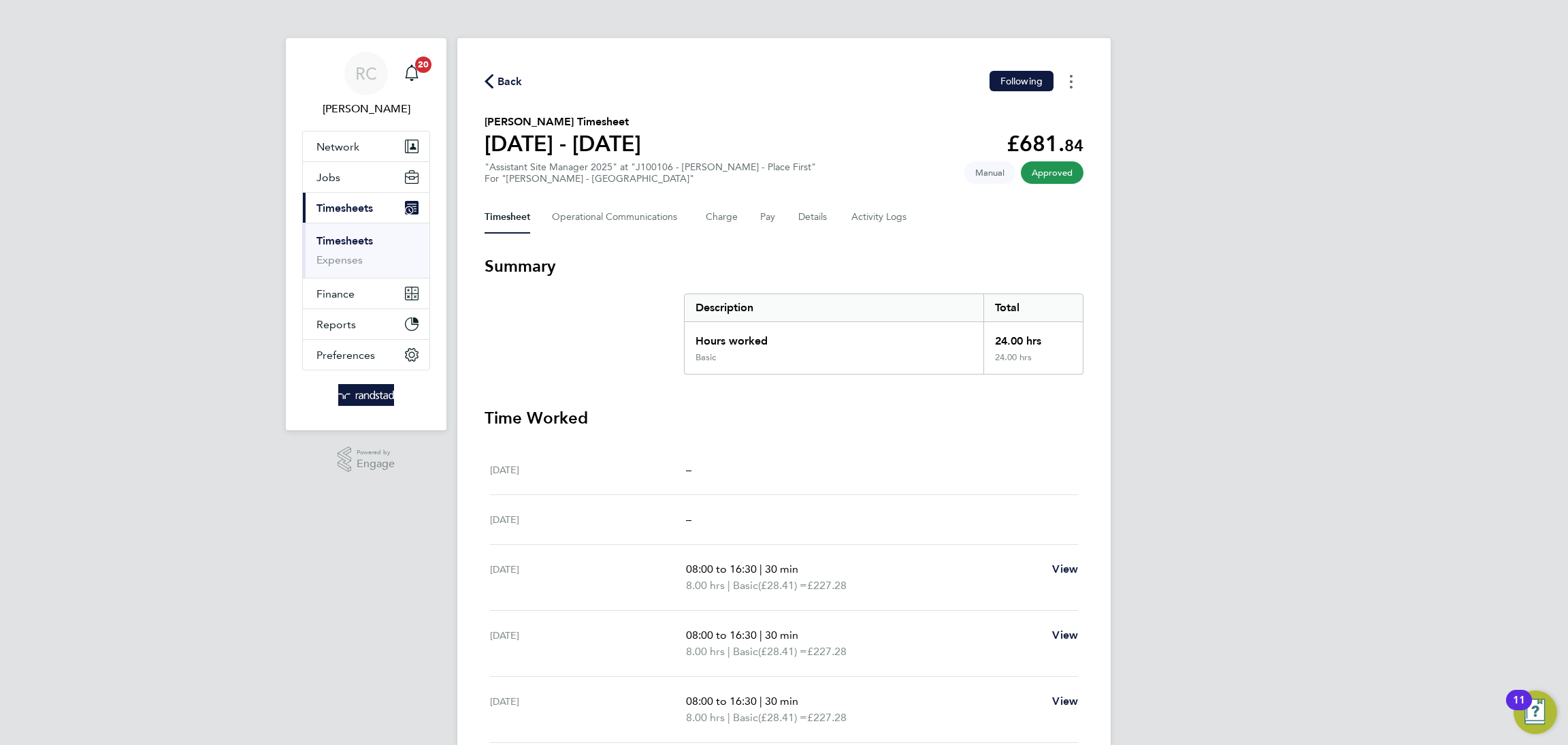
drag, startPoint x: 1065, startPoint y: 96, endPoint x: 1080, endPoint y: 84, distance: 19.2
click at [1067, 95] on div "Back Following [PERSON_NAME] Timesheet [DATE] - [DATE] £681. 84 "Assistant Site…" at bounding box center [783, 489] width 653 height 902
click at [1080, 84] on button "Timesheets Menu" at bounding box center [1070, 81] width 24 height 21
click at [1027, 134] on link "Download timesheet" at bounding box center [1002, 138] width 163 height 27
click at [1292, 181] on div "RC [PERSON_NAME] Notifications 20 Applications: Network Team Members Businesses…" at bounding box center [784, 481] width 1568 height 962
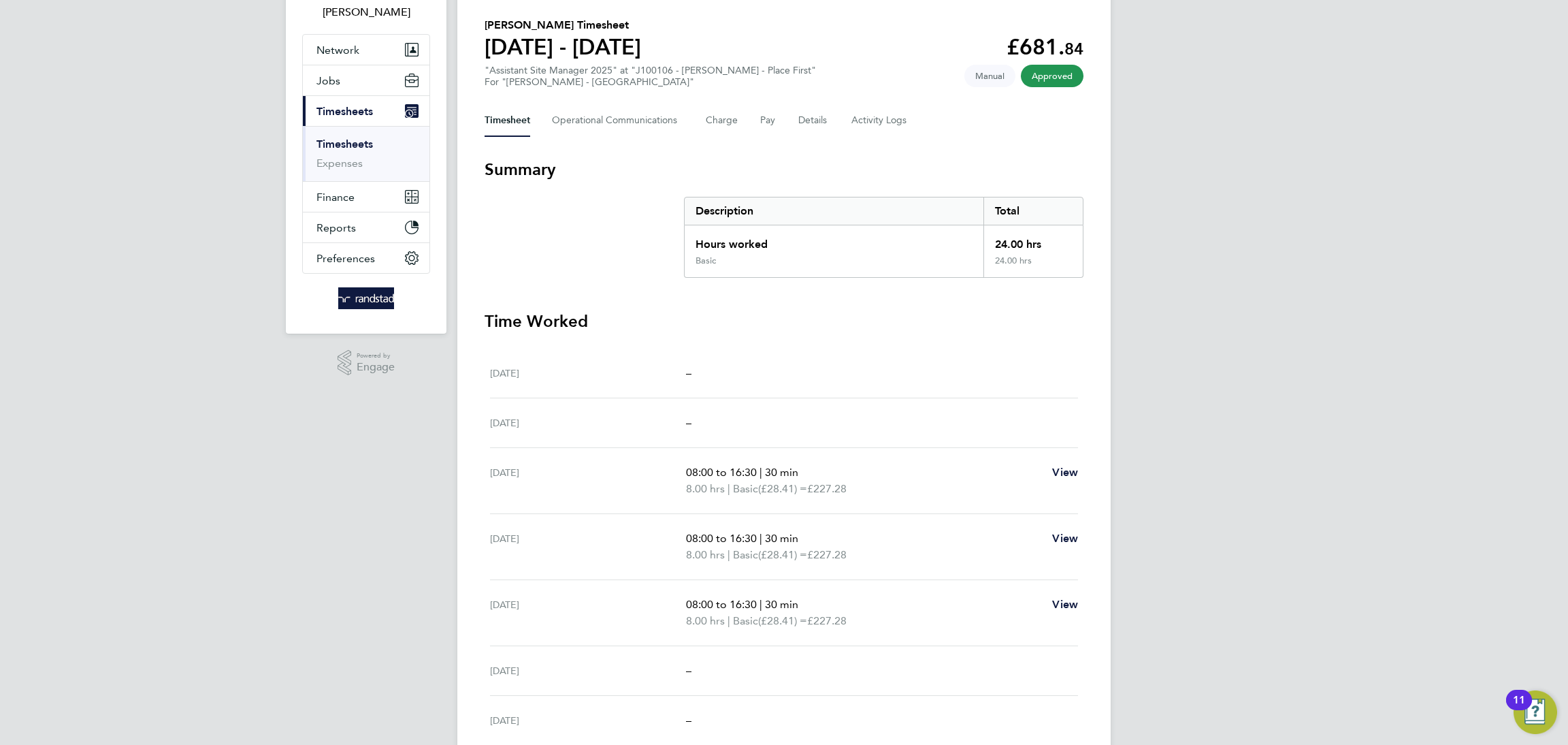
scroll to position [215, 0]
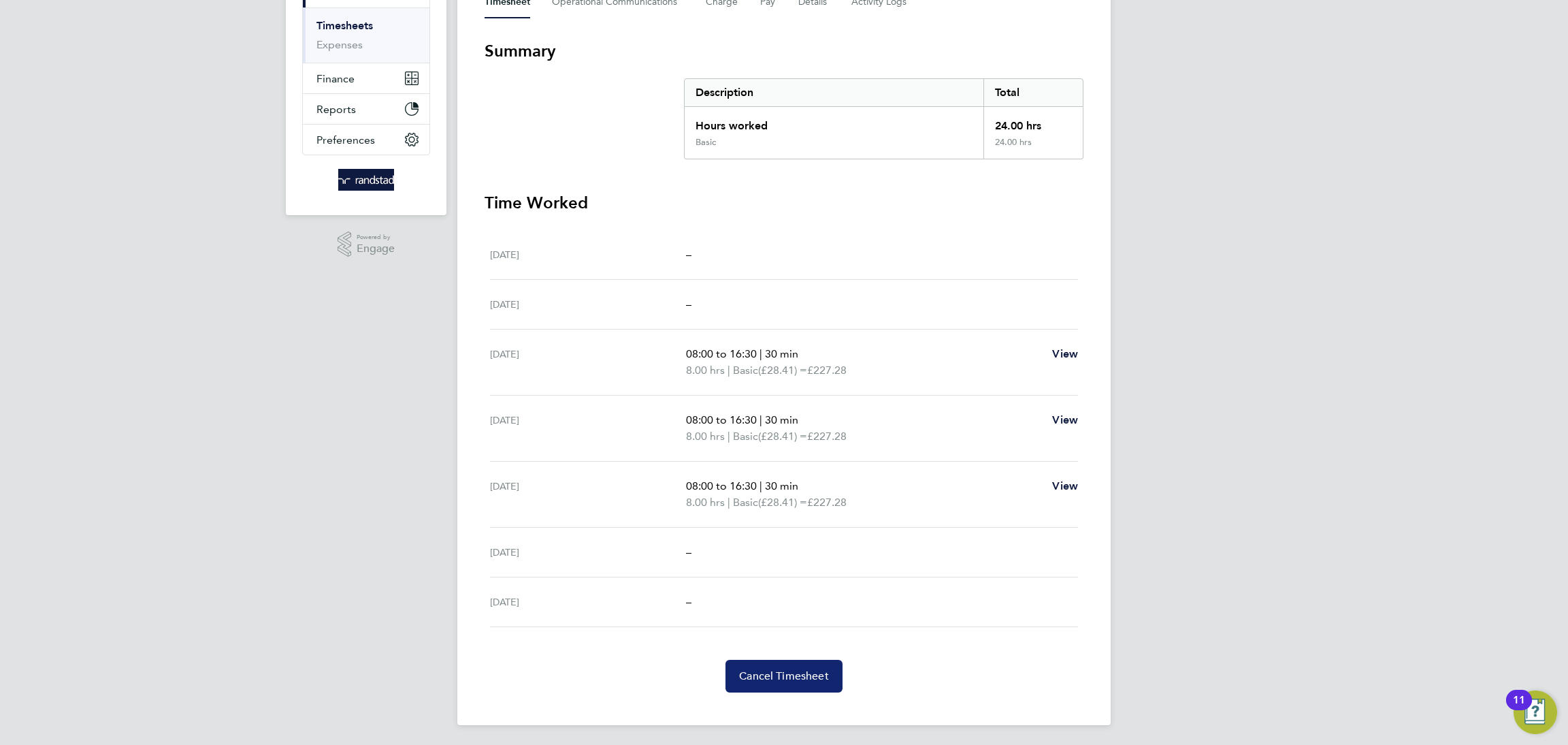
click at [794, 683] on button "Cancel Timesheet" at bounding box center [783, 676] width 117 height 33
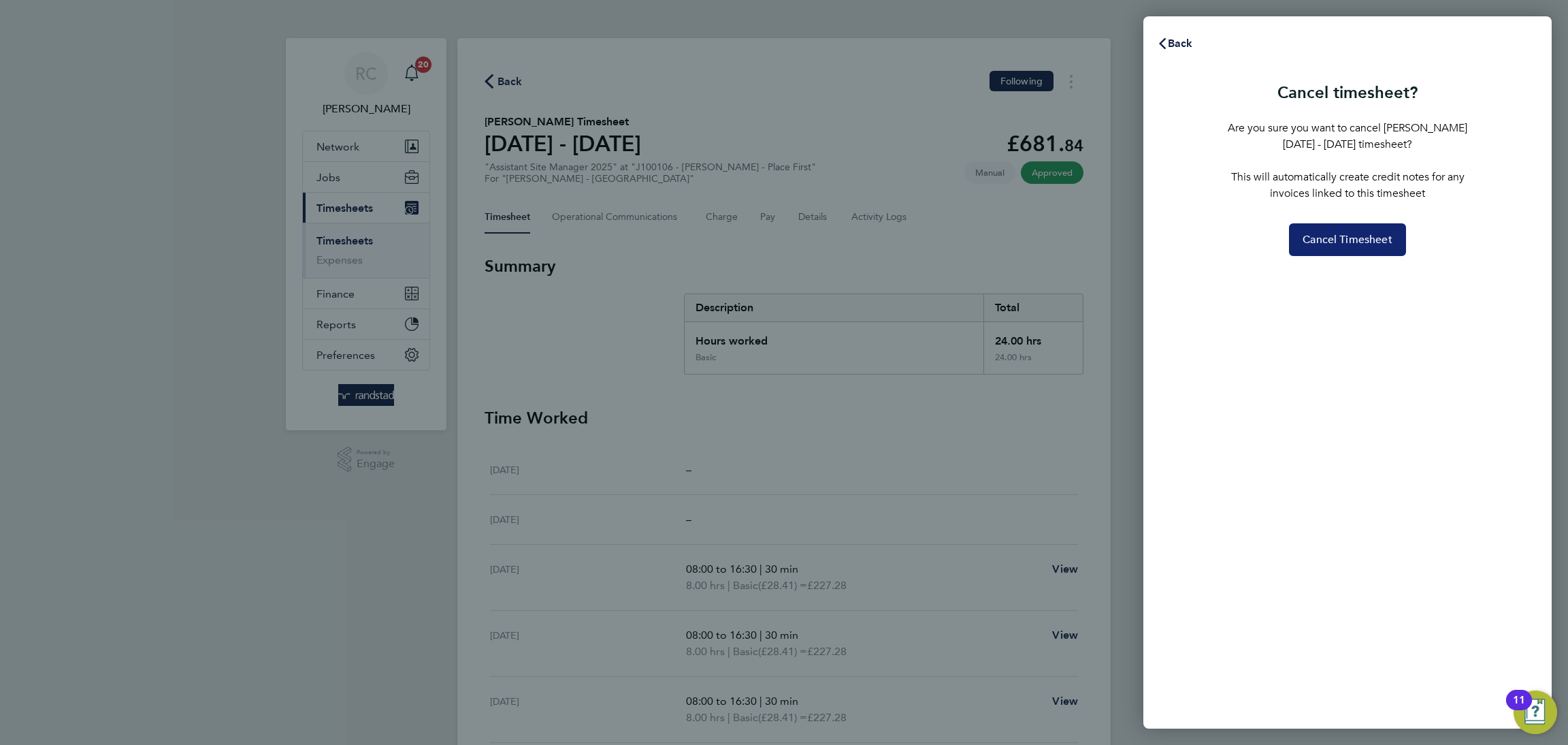
click at [1352, 232] on button "Cancel Timesheet" at bounding box center [1347, 239] width 117 height 33
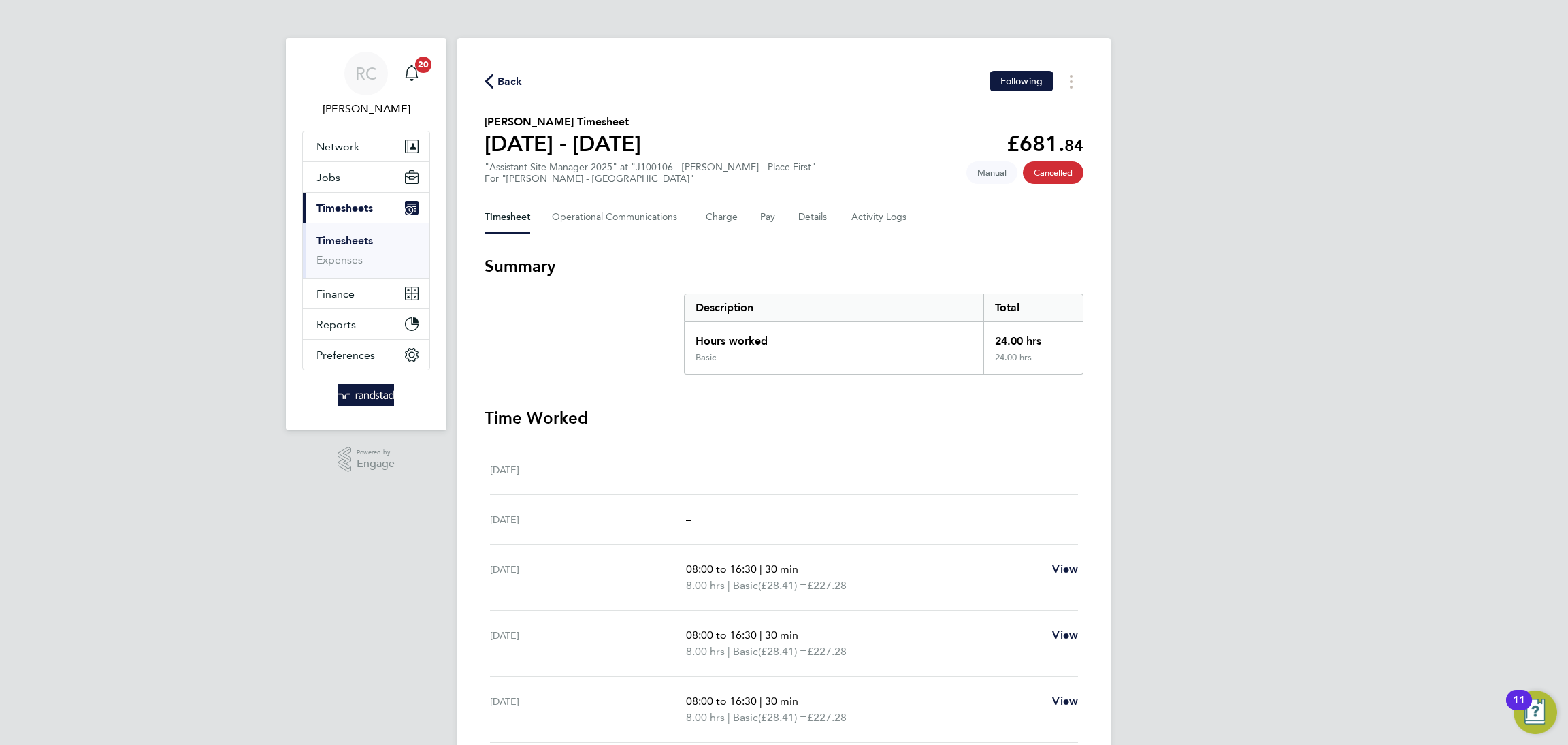
click at [351, 237] on link "Timesheets" at bounding box center [345, 241] width 57 height 13
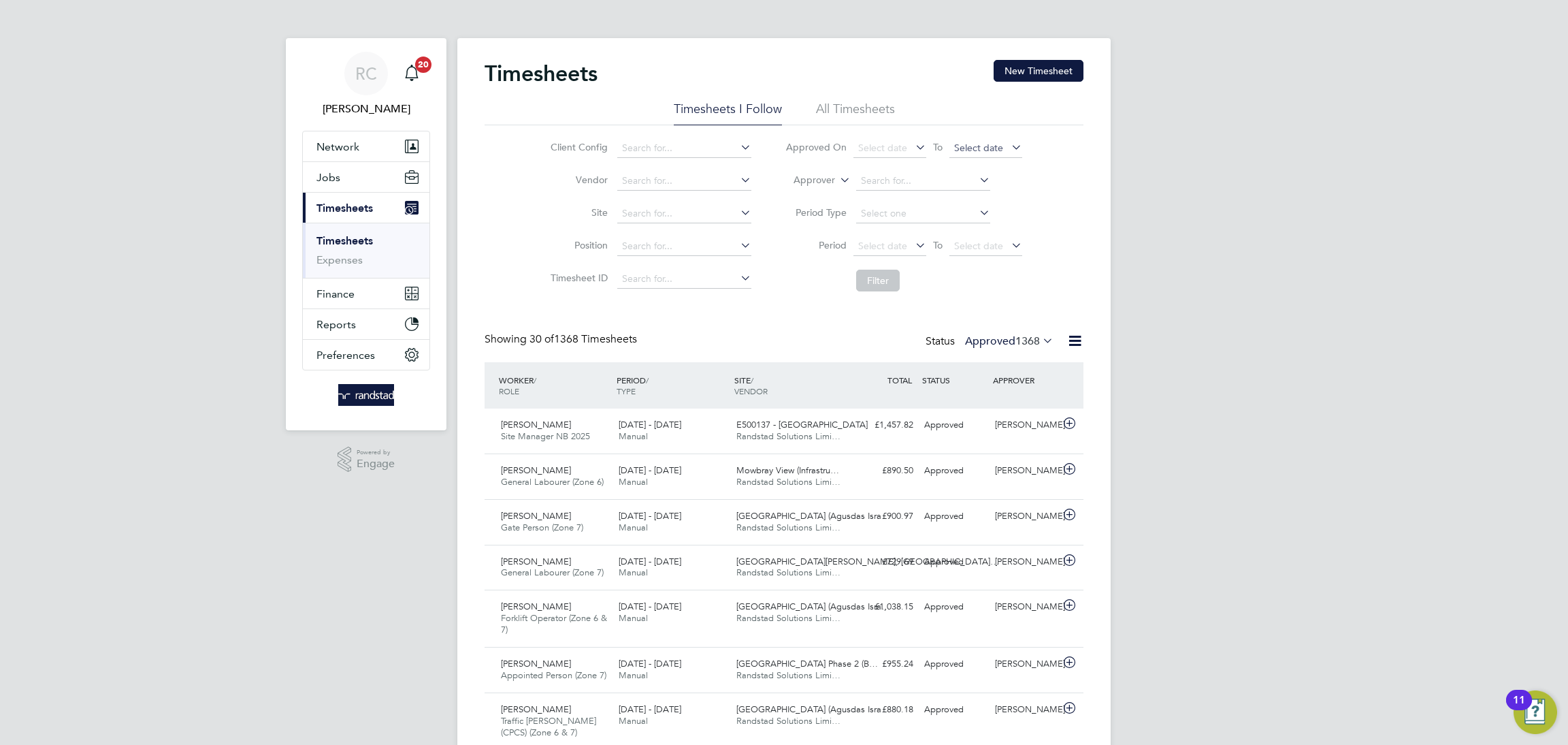
scroll to position [35, 118]
click at [1043, 69] on button "New Timesheet" at bounding box center [1038, 71] width 90 height 21
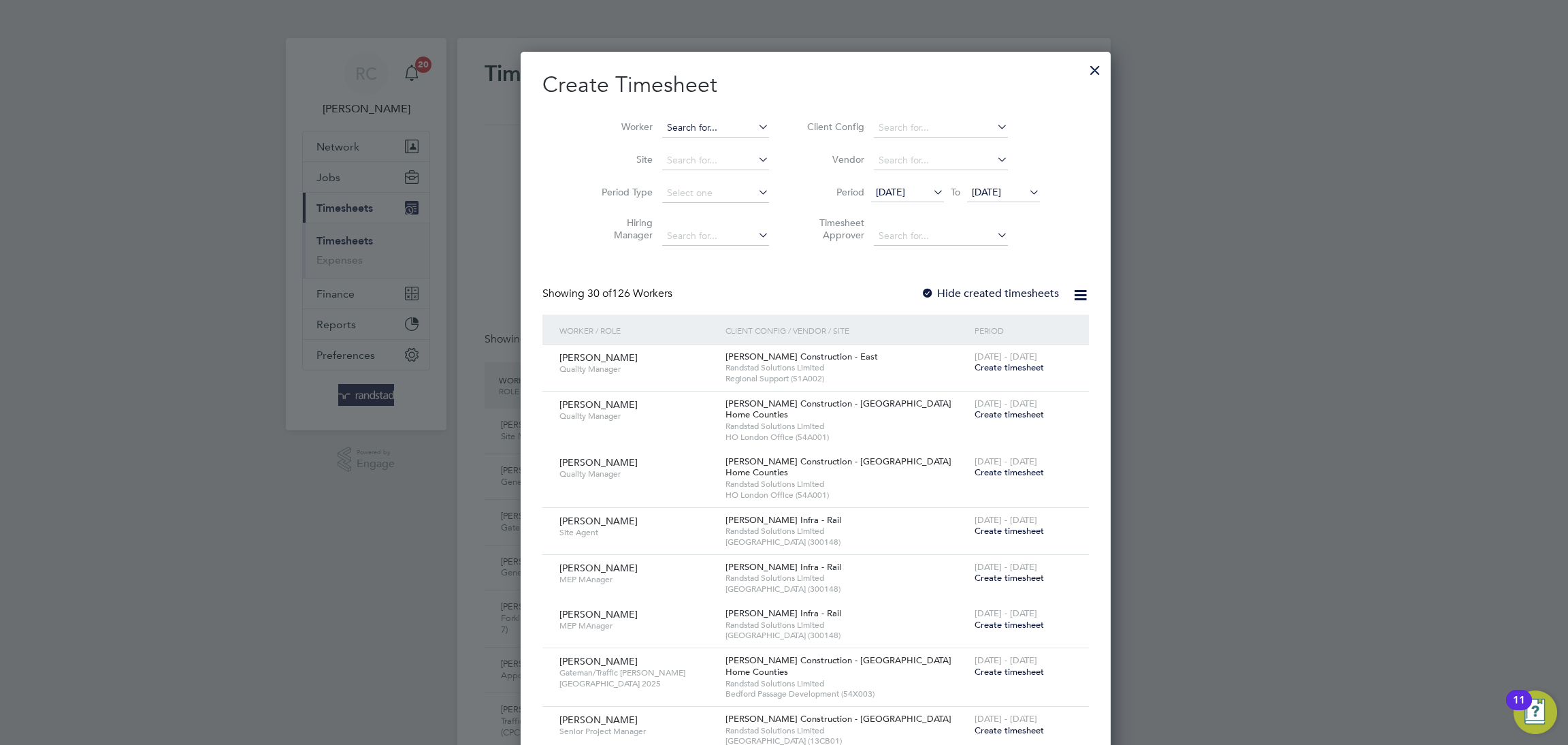
click at [701, 129] on input at bounding box center [716, 128] width 107 height 19
click at [716, 145] on b "[PERSON_NAME]" at bounding box center [756, 146] width 79 height 12
type input "[PERSON_NAME]"
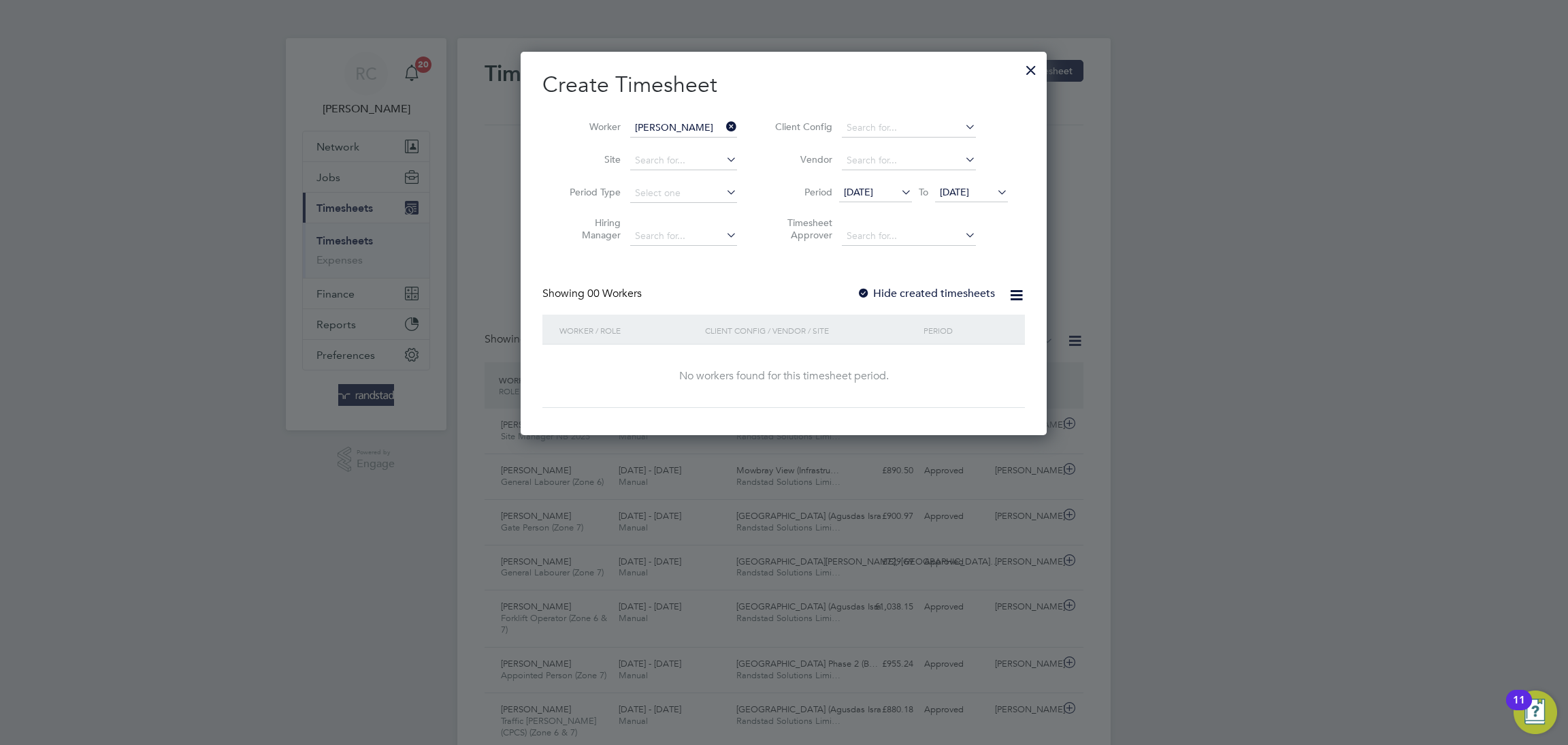
click at [933, 297] on label "Hide created timesheets" at bounding box center [926, 293] width 138 height 14
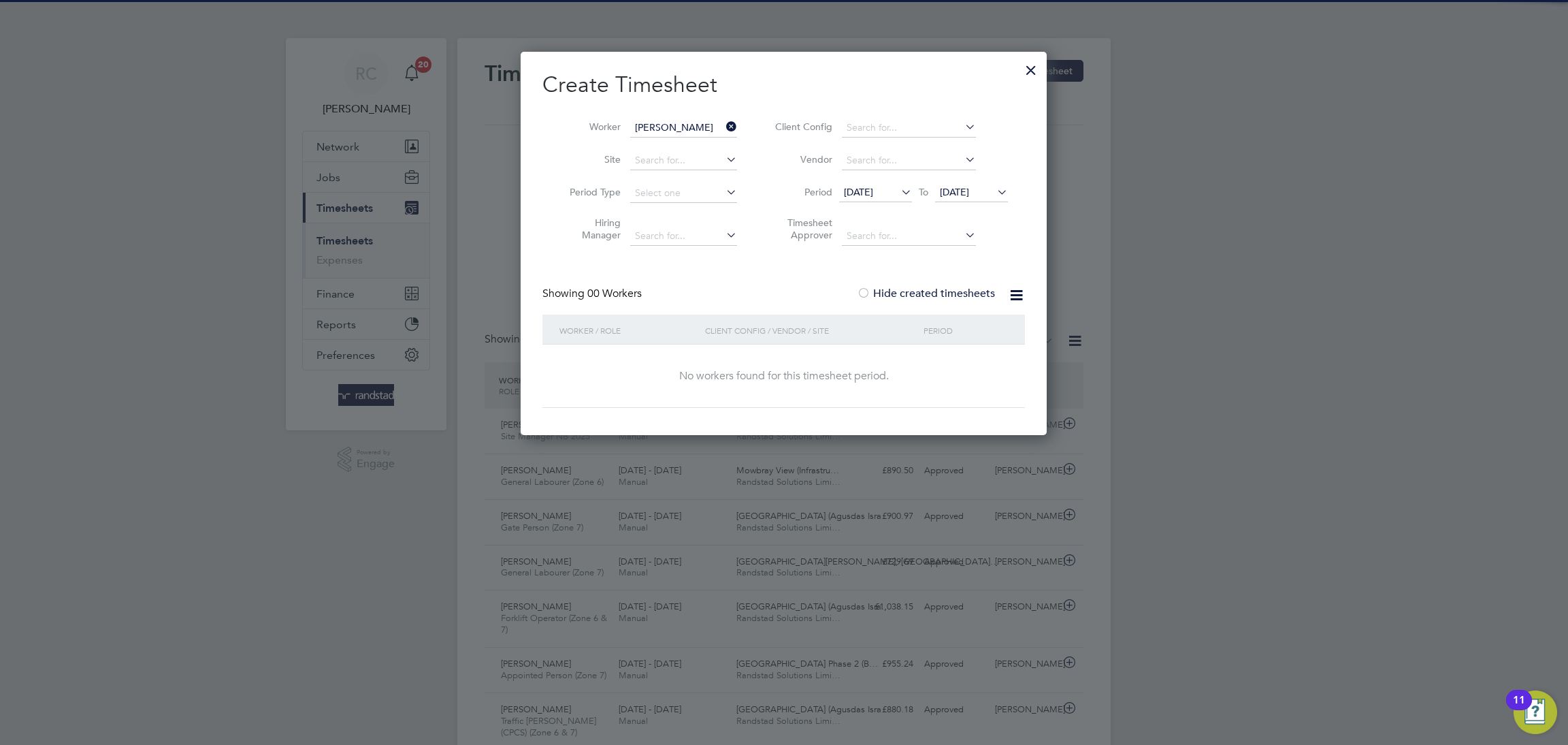
click at [873, 192] on span "[DATE]" at bounding box center [858, 192] width 29 height 12
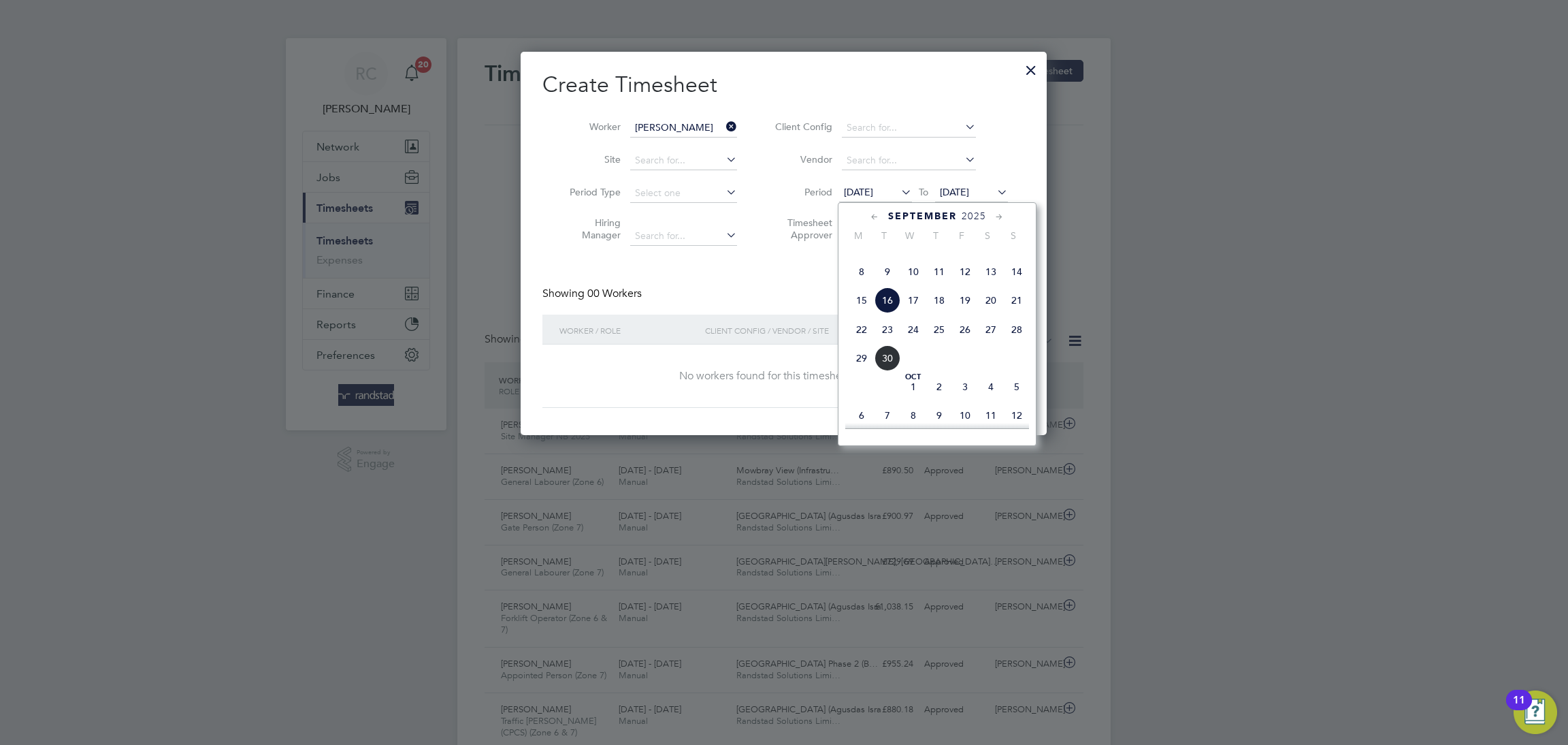
click at [877, 212] on icon at bounding box center [875, 217] width 13 height 15
click at [863, 294] on span "4" at bounding box center [861, 281] width 26 height 26
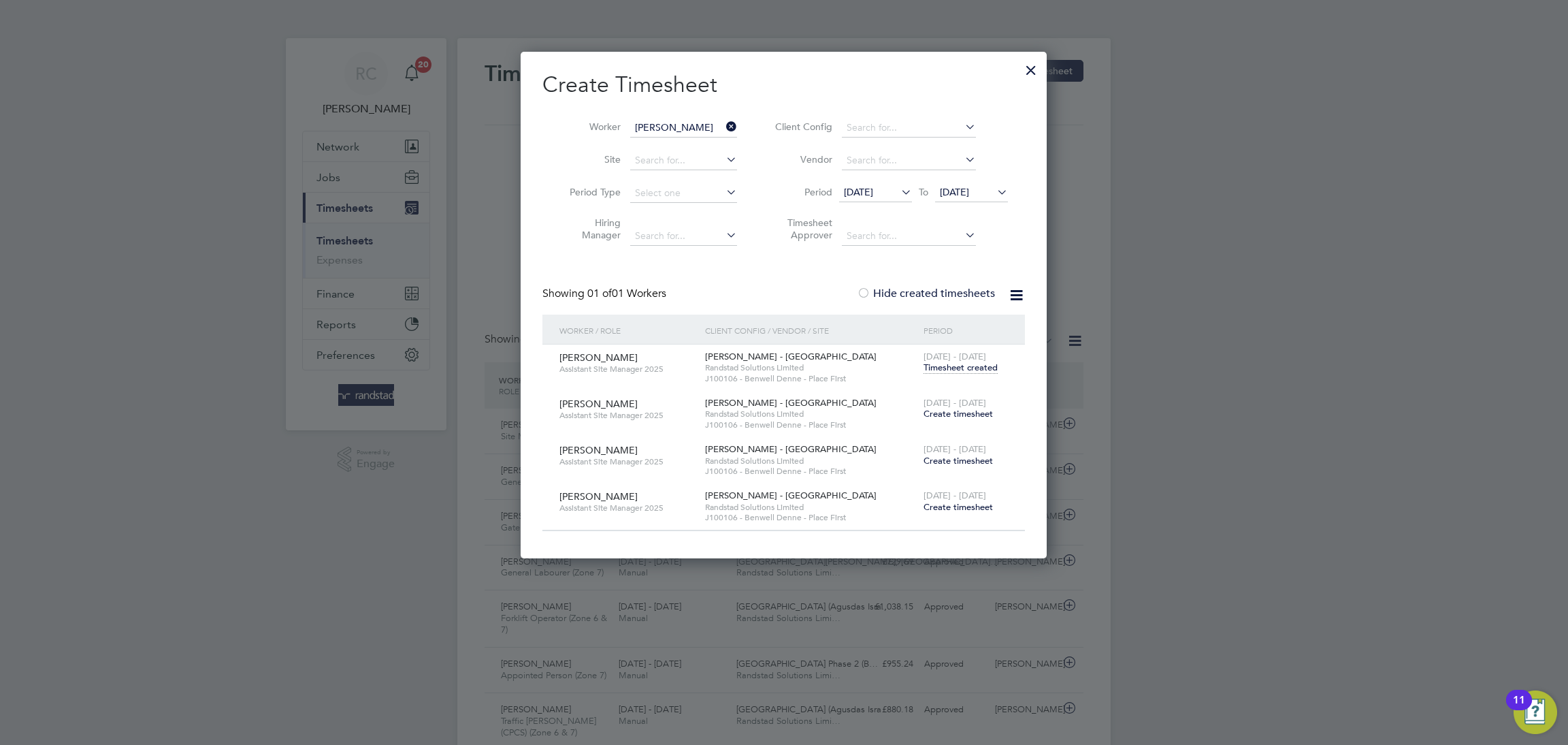
click at [969, 414] on span "Create timesheet" at bounding box center [958, 414] width 69 height 12
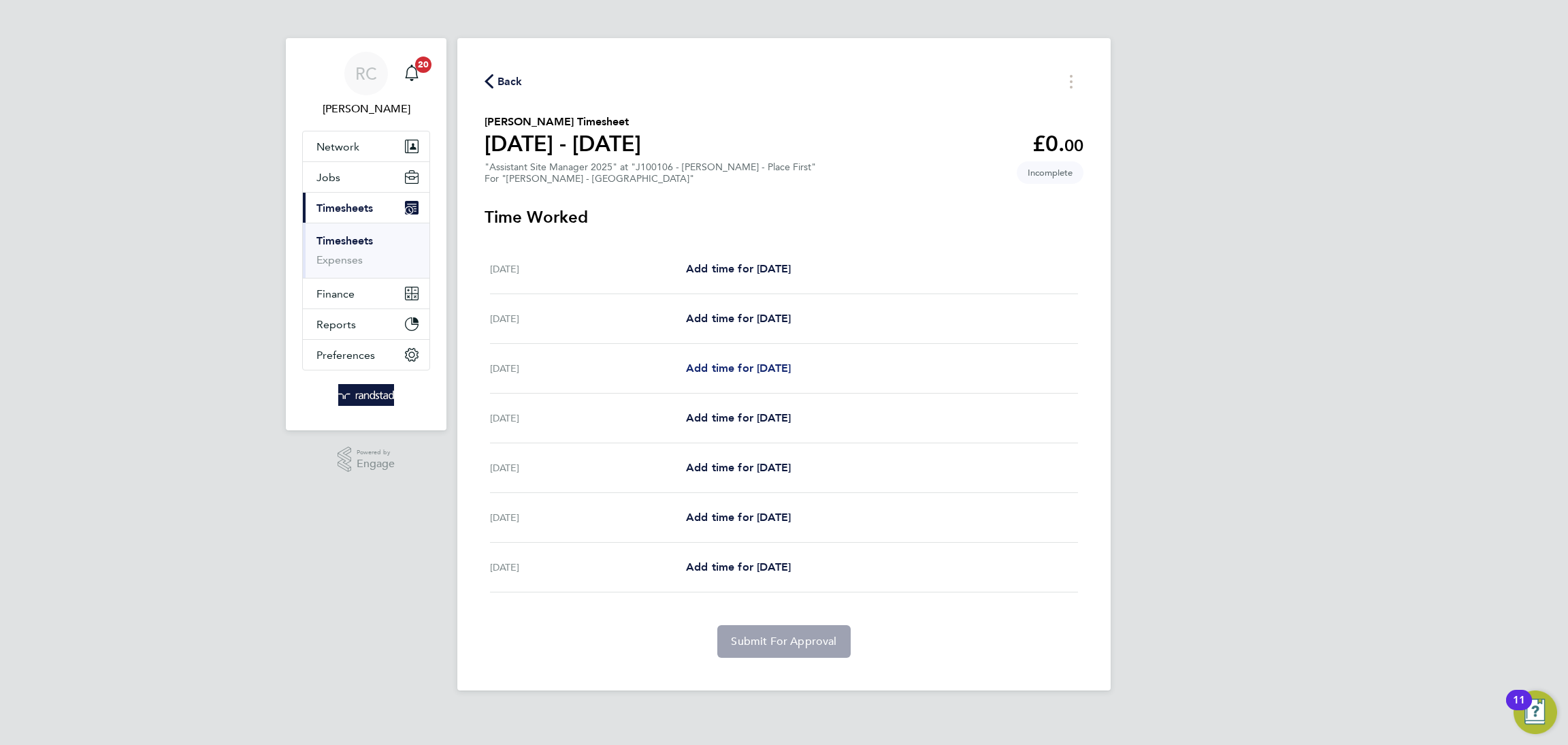
click at [760, 369] on span "Add time for [DATE]" at bounding box center [738, 368] width 105 height 13
select select "60"
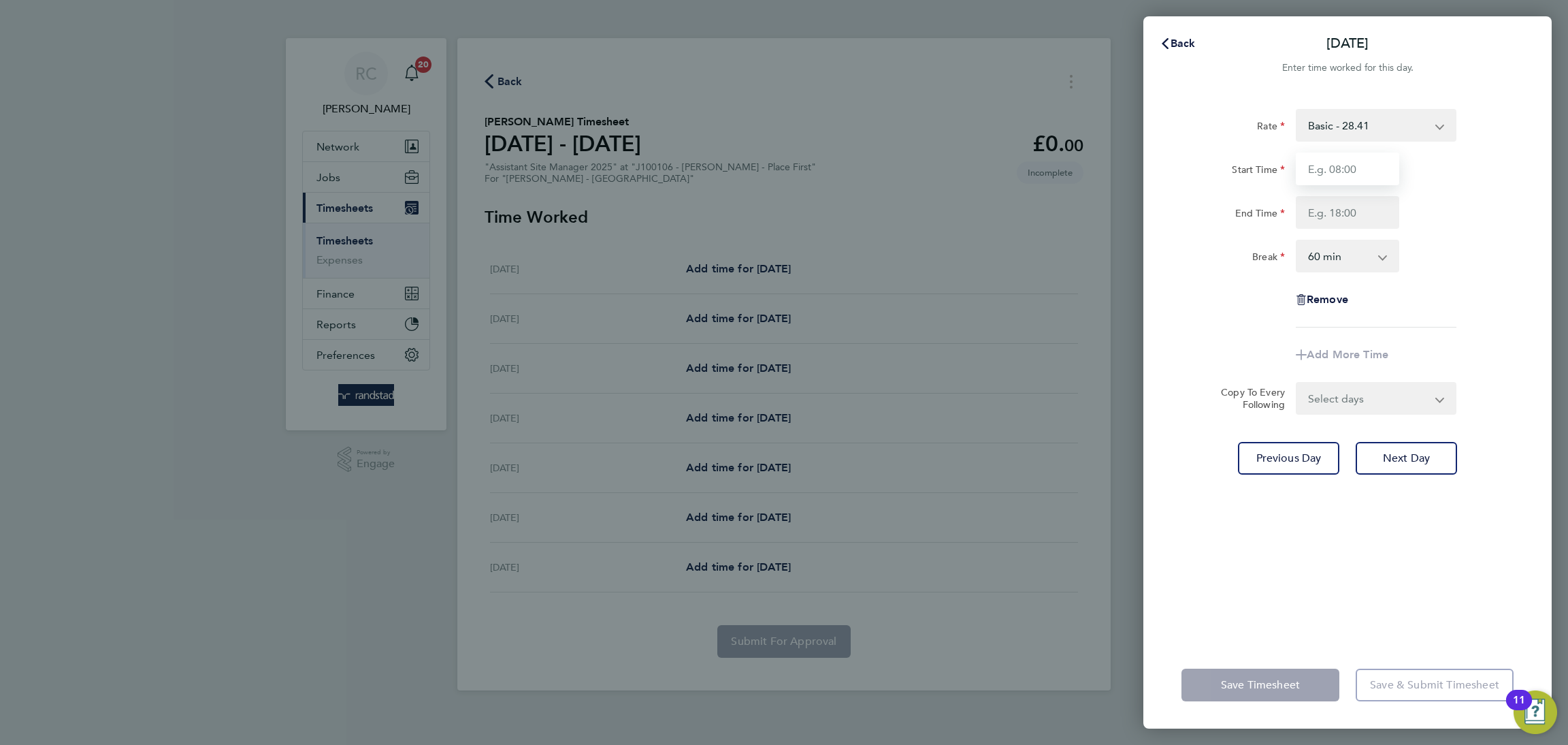
click at [1347, 178] on input "Start Time" at bounding box center [1347, 168] width 104 height 33
type input "08:00"
click at [1352, 213] on input "End Time" at bounding box center [1347, 212] width 104 height 33
type input "16:30"
drag, startPoint x: 1342, startPoint y: 247, endPoint x: 1341, endPoint y: 266, distance: 19.0
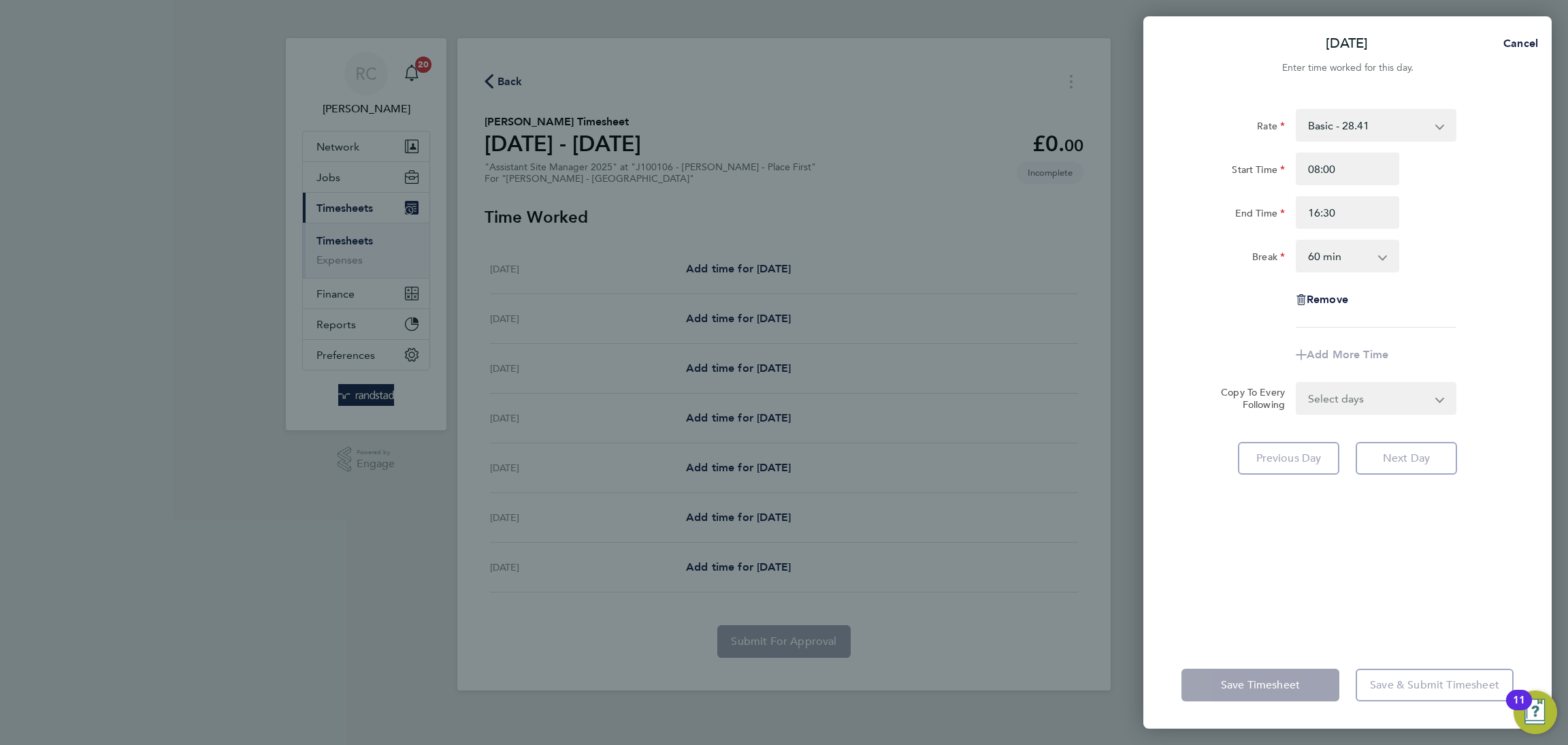
click at [1341, 246] on select "0 min 15 min 30 min 45 min 60 min 75 min 90 min" at bounding box center [1339, 255] width 84 height 30
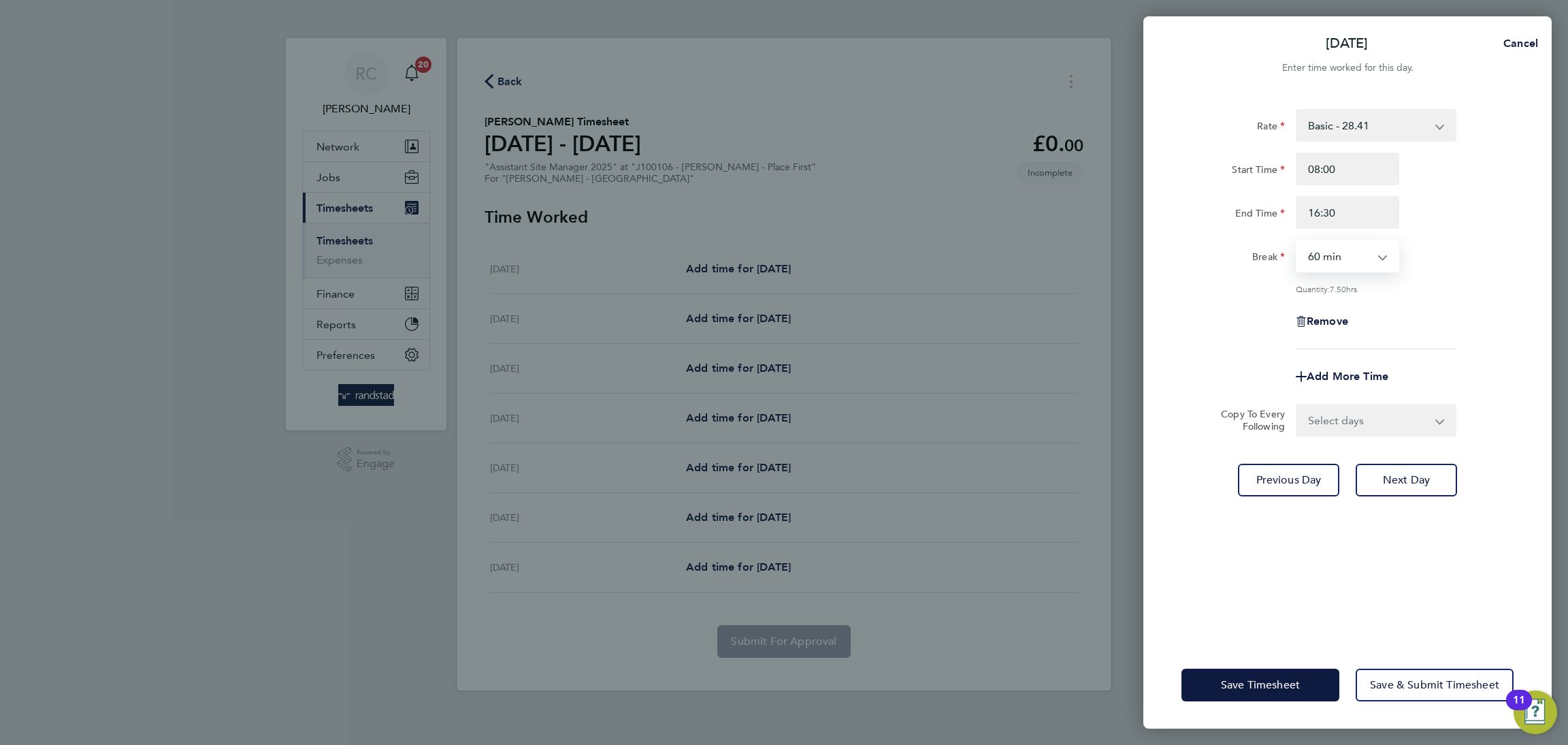
select select "30"
click at [1297, 241] on select "0 min 15 min 30 min 45 min 60 min 75 min 90 min" at bounding box center [1339, 255] width 84 height 30
click at [1471, 283] on div "Quantity: 8.00 hrs" at bounding box center [1347, 288] width 343 height 11
click at [1299, 686] on span "Save Timesheet" at bounding box center [1260, 685] width 79 height 14
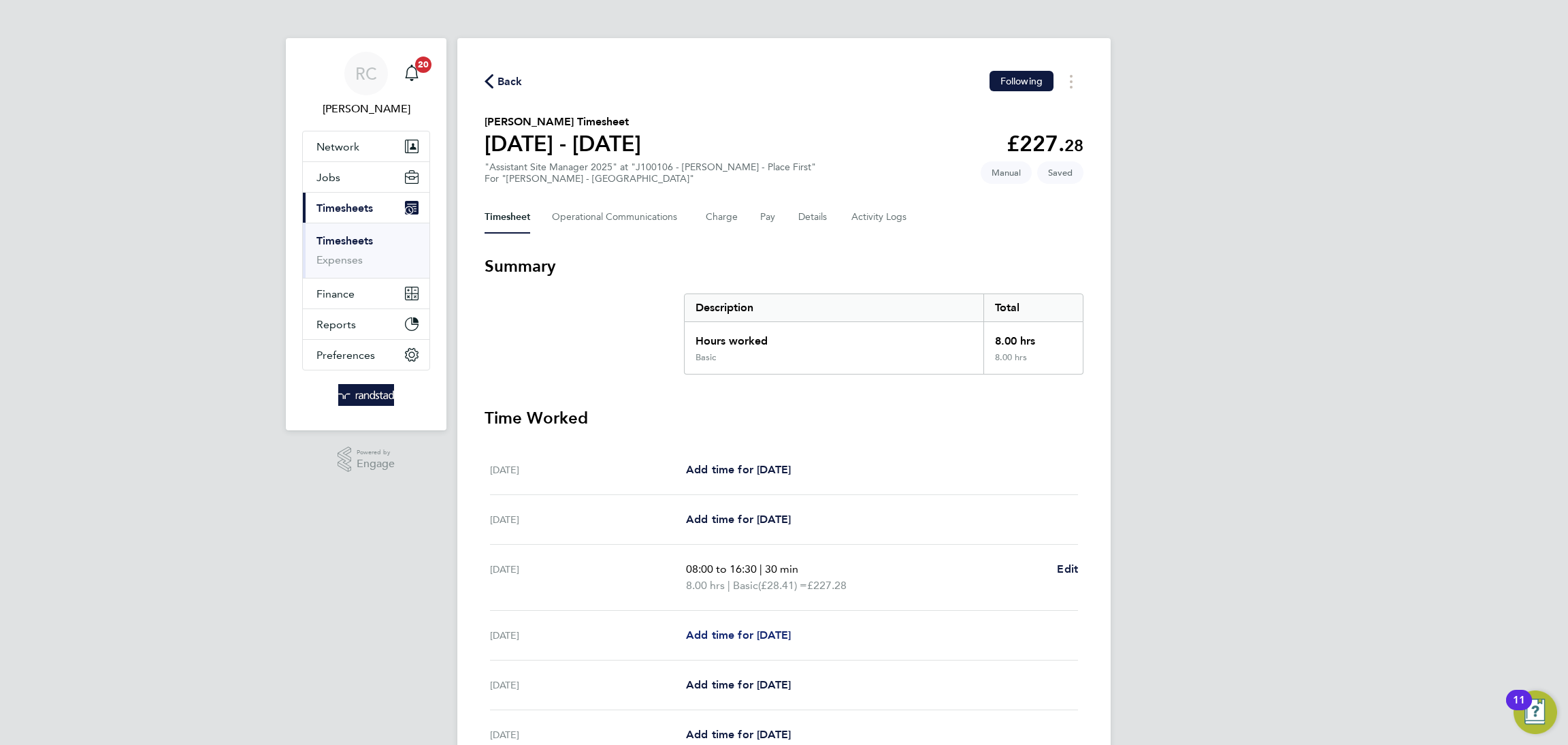
click at [767, 636] on span "Add time for [DATE]" at bounding box center [738, 634] width 105 height 13
select select "60"
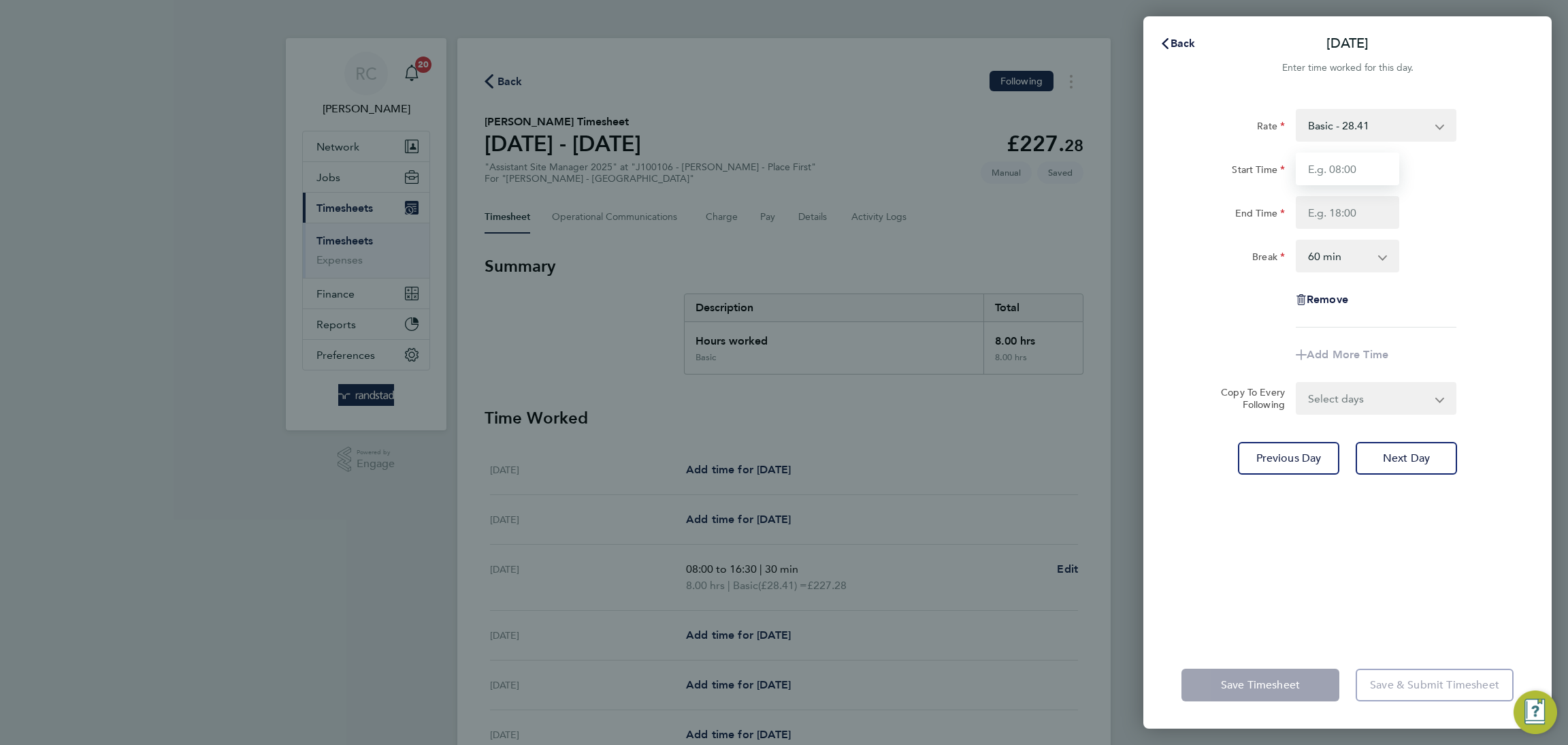
click at [1340, 172] on input "Start Time" at bounding box center [1347, 168] width 104 height 33
type input "08:00"
click at [1347, 208] on input "End Time" at bounding box center [1347, 212] width 104 height 33
click at [1337, 212] on input "End Time" at bounding box center [1347, 212] width 104 height 33
type input "12:00"
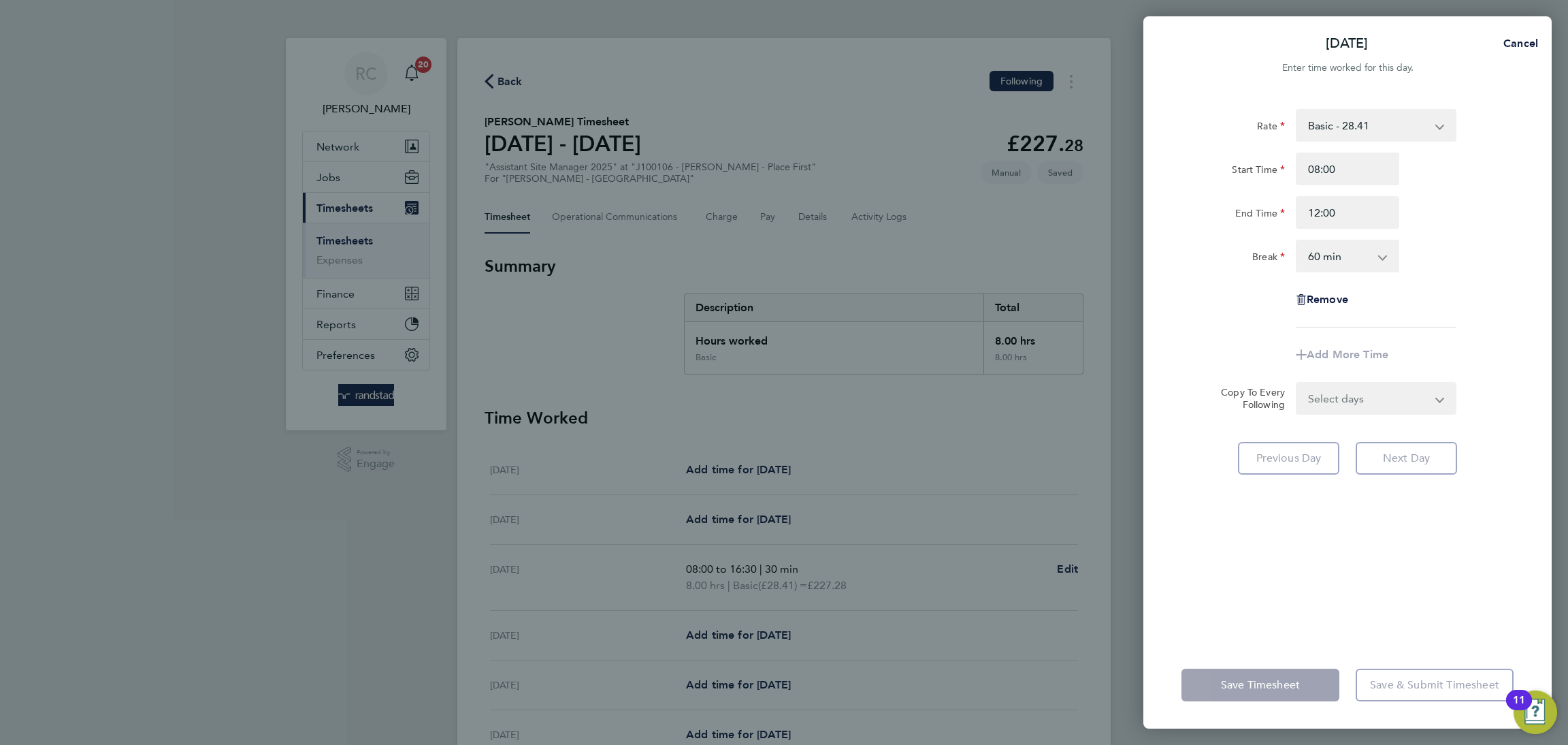
click at [1467, 198] on div "End Time 12:00" at bounding box center [1347, 212] width 343 height 33
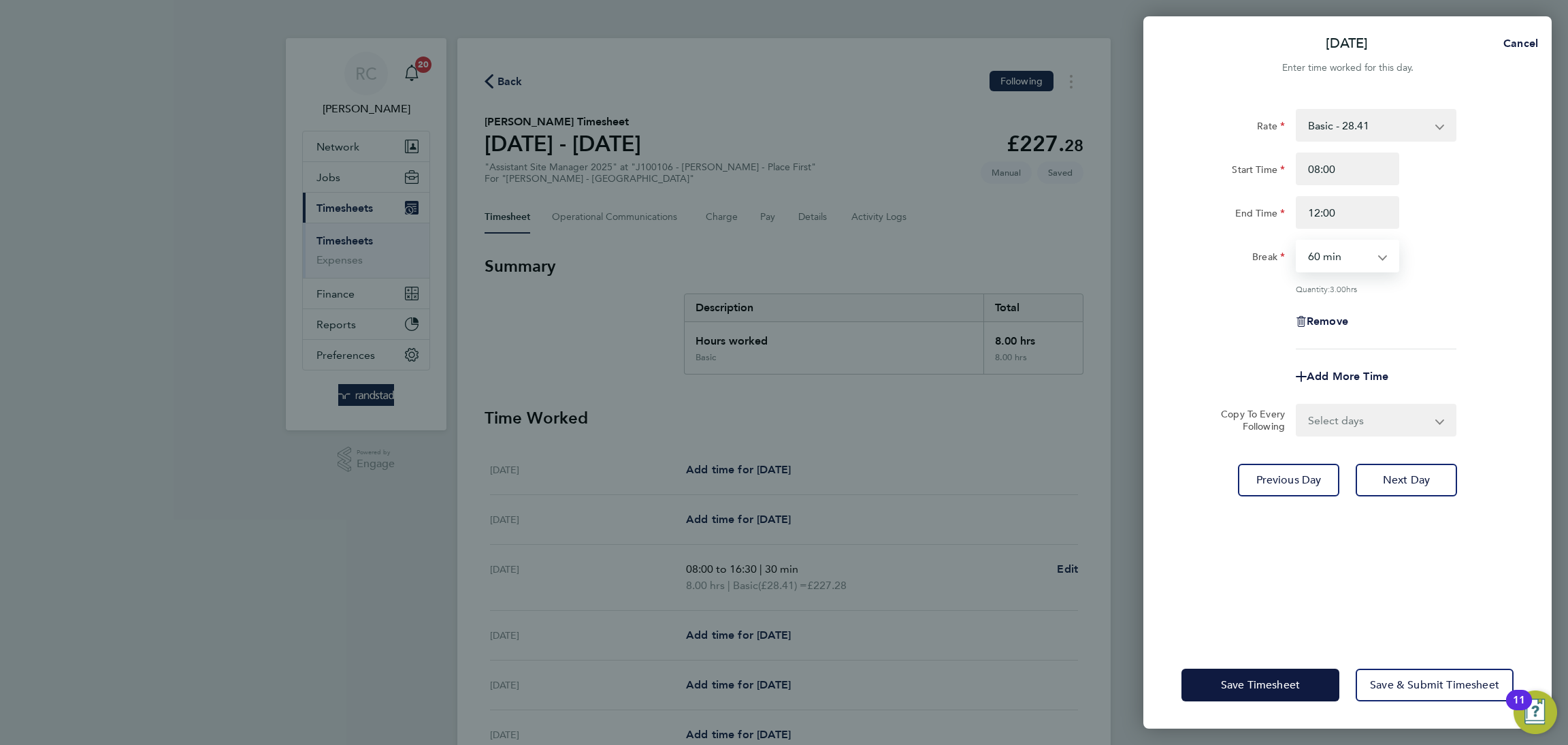
click at [1363, 252] on select "0 min 15 min 30 min 45 min 60 min 75 min 90 min" at bounding box center [1339, 255] width 84 height 30
select select "0"
click at [1297, 241] on select "0 min 15 min 30 min 45 min 60 min 75 min 90 min" at bounding box center [1339, 255] width 84 height 30
click at [1498, 239] on div "Rate Basic - 28.41 Start Time 08:00 End Time 12:00 Break 0 min 15 min 30 min 45…" at bounding box center [1347, 228] width 332 height 240
click at [1282, 683] on span "Save Timesheet" at bounding box center [1260, 685] width 79 height 14
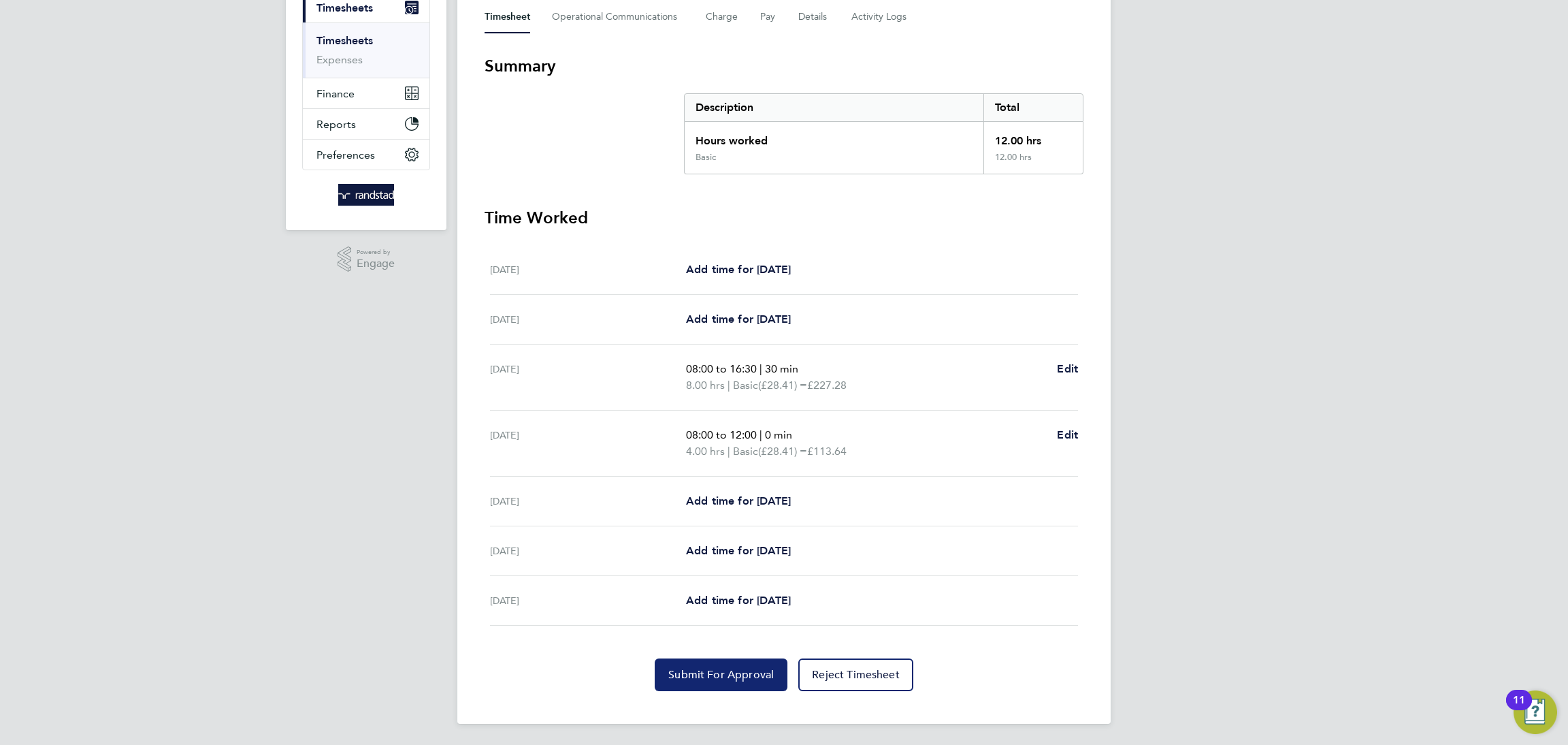
click at [728, 668] on span "Submit For Approval" at bounding box center [721, 675] width 106 height 14
click at [705, 670] on span "Approve Timesheet" at bounding box center [720, 675] width 100 height 14
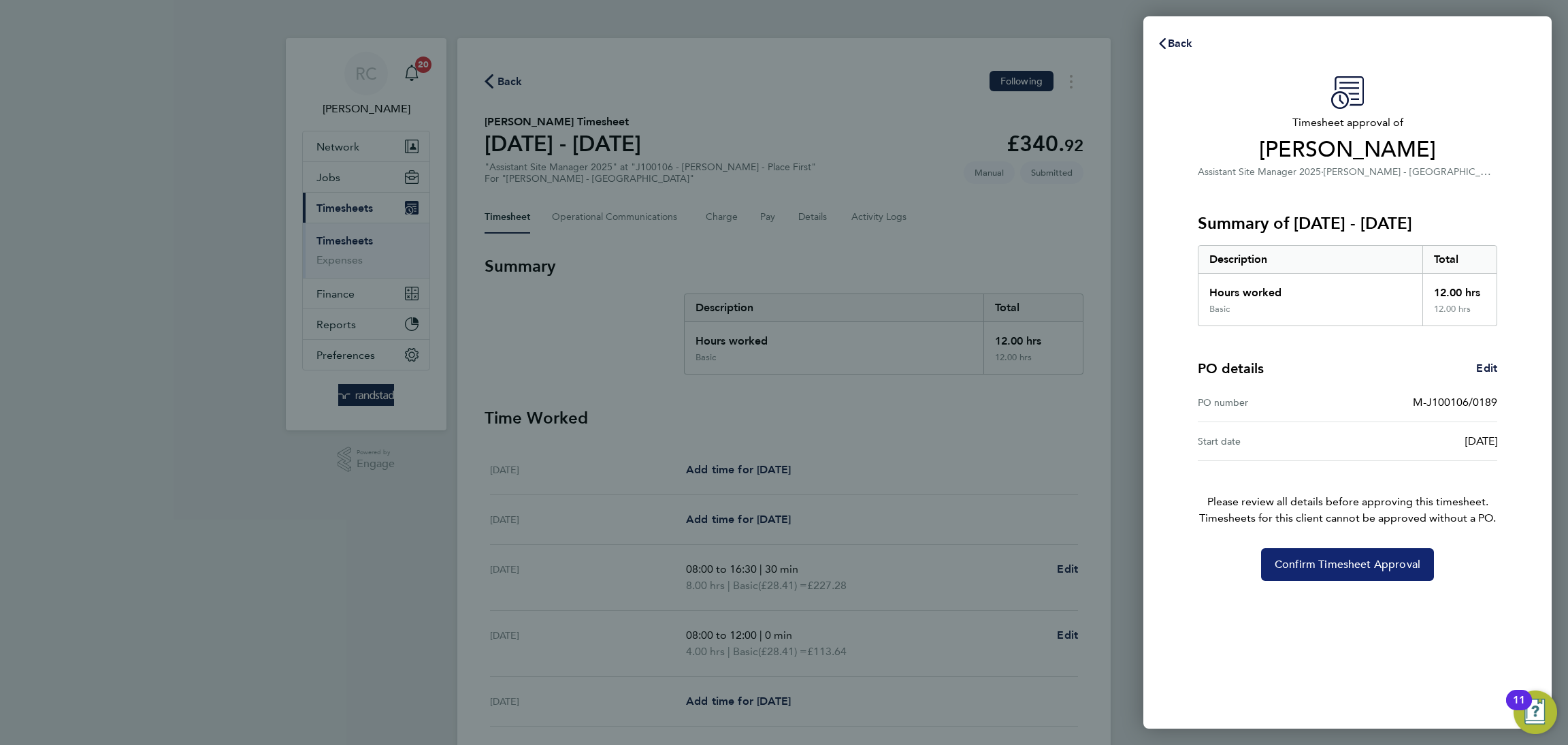
click at [1365, 569] on span "Confirm Timesheet Approval" at bounding box center [1347, 564] width 146 height 14
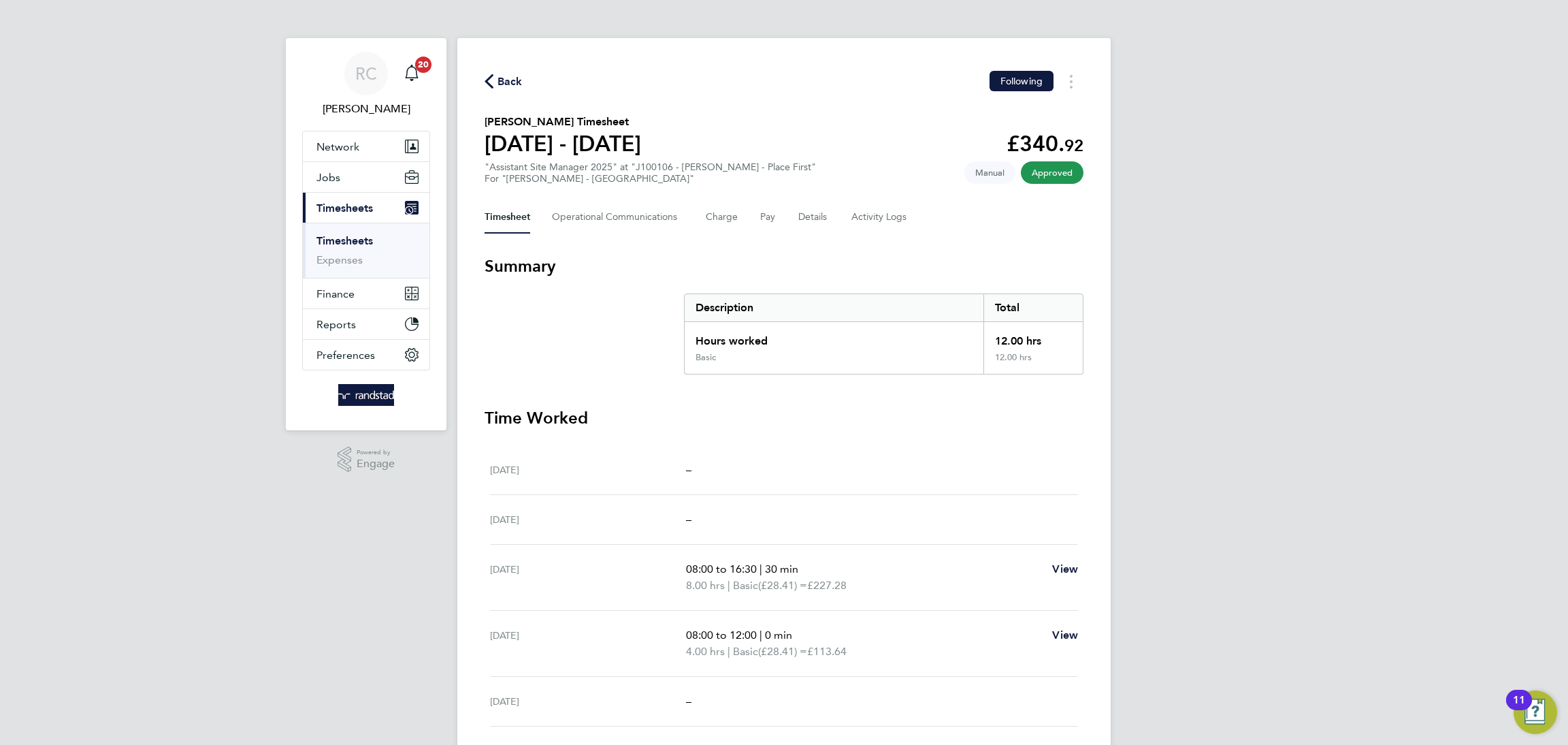
click at [1256, 268] on div "RC [PERSON_NAME] Notifications 20 Applications: Network Team Members Businesses…" at bounding box center [784, 472] width 1568 height 946
click at [1070, 75] on icon "Timesheets Menu" at bounding box center [1071, 82] width 3 height 14
click at [1028, 132] on link "Download timesheet" at bounding box center [1002, 138] width 163 height 27
